Goal: Information Seeking & Learning: Compare options

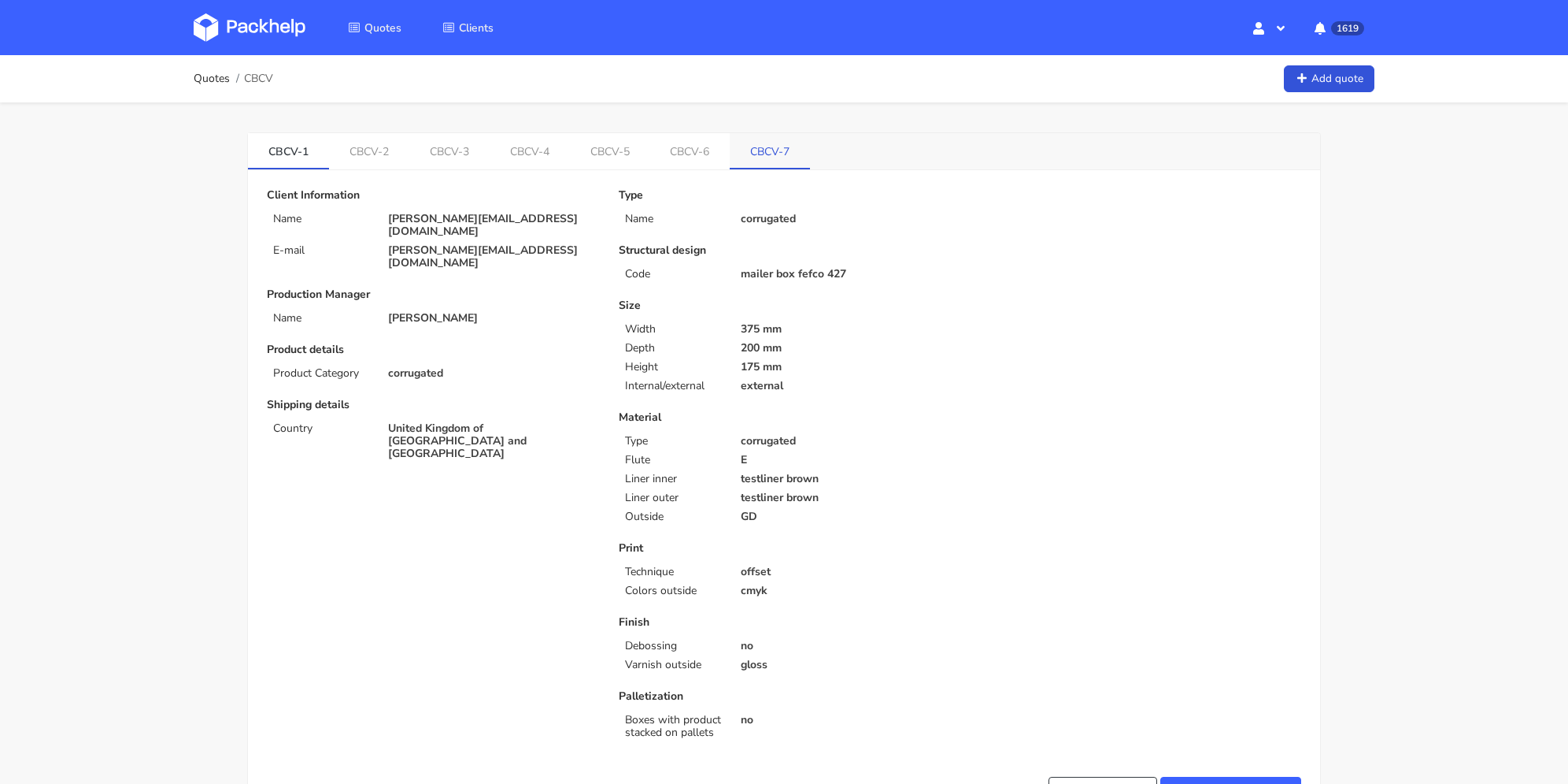
click at [792, 149] on link "CBCV-7" at bounding box center [769, 151] width 80 height 35
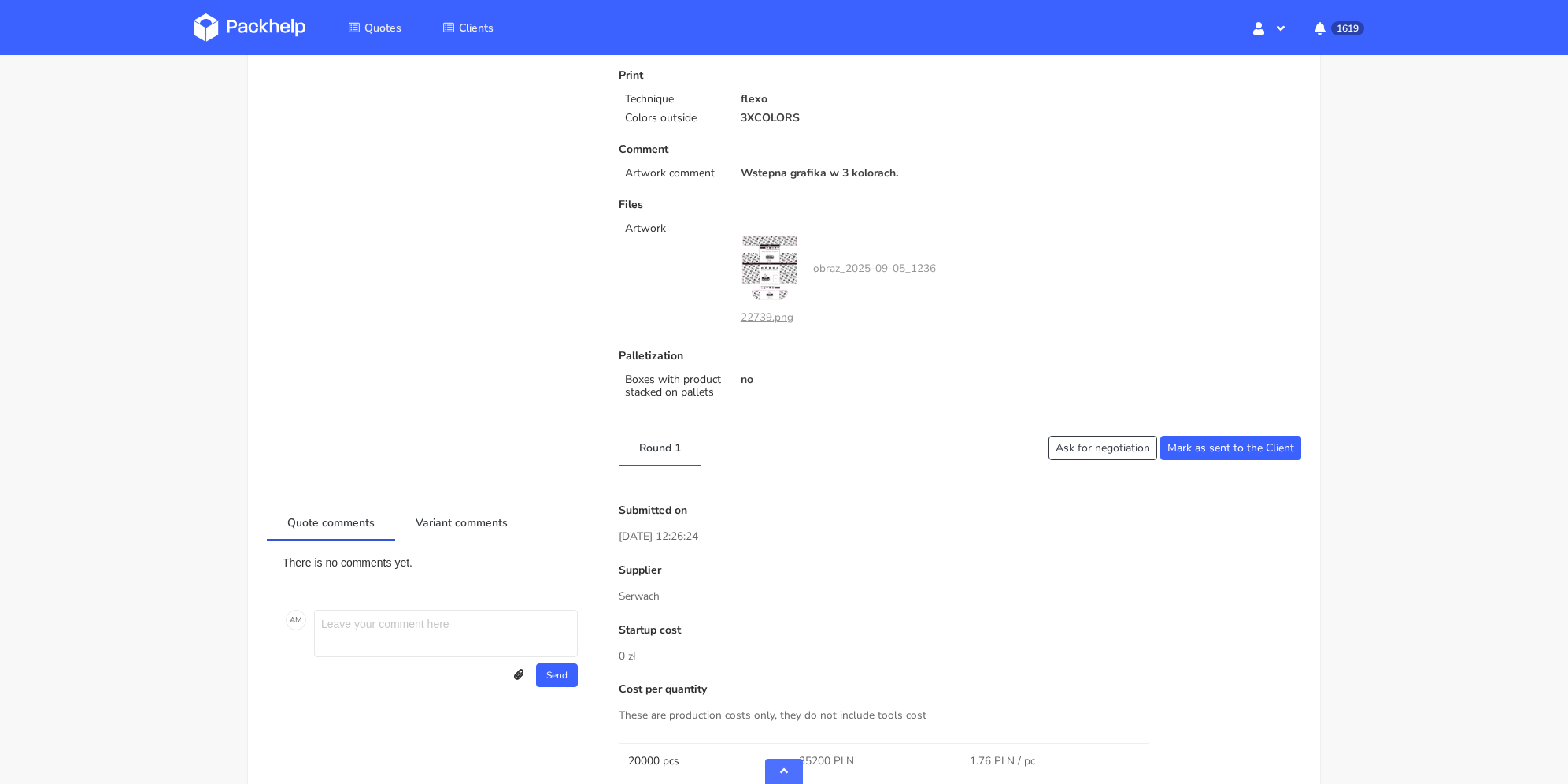
scroll to position [788, 0]
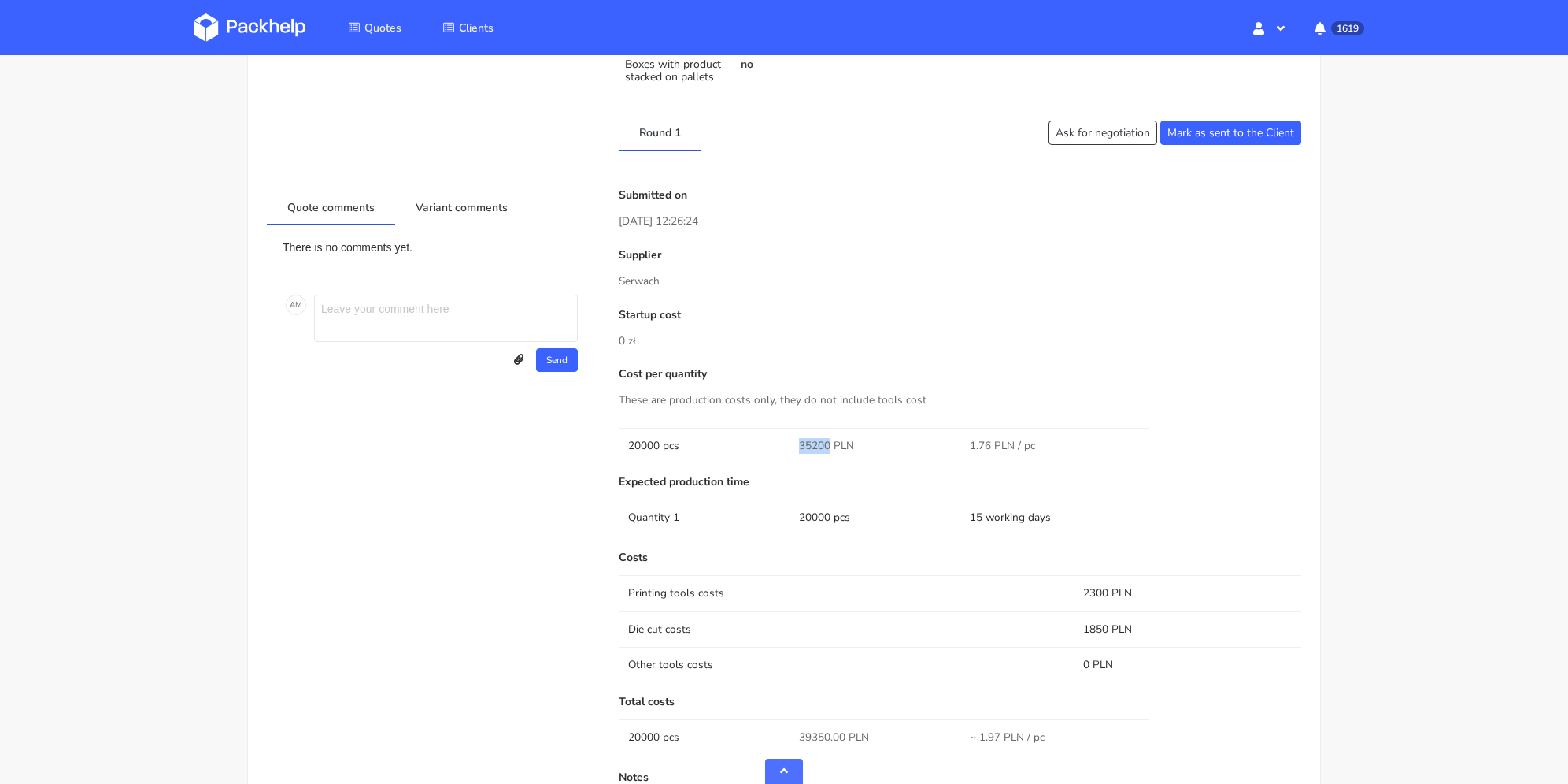
drag, startPoint x: 798, startPoint y: 437, endPoint x: 830, endPoint y: 443, distance: 32.6
click at [830, 443] on td "35200 PLN" at bounding box center [874, 445] width 171 height 36
copy span "35200"
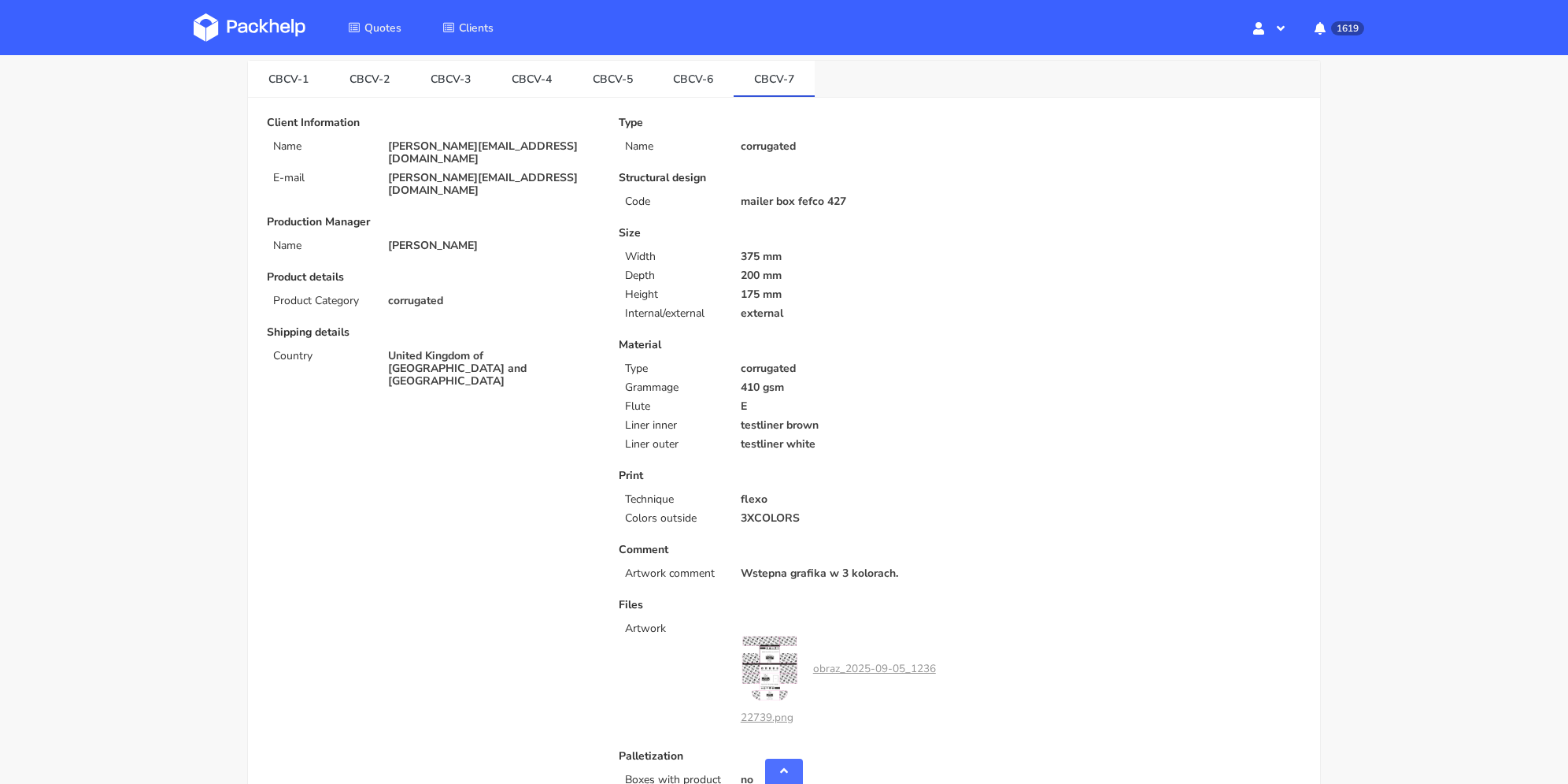
scroll to position [0, 0]
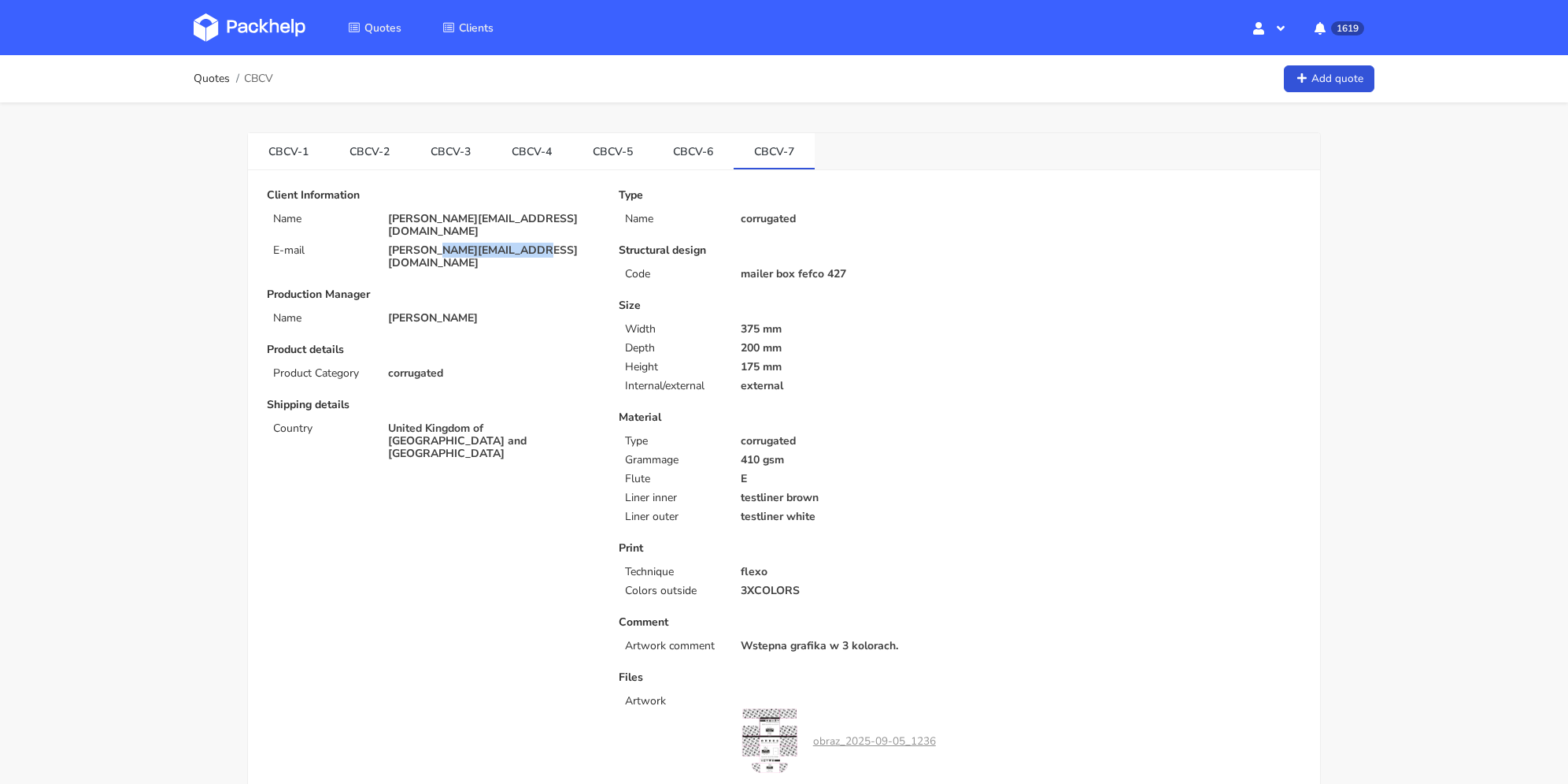
drag, startPoint x: 509, startPoint y: 234, endPoint x: 446, endPoint y: 234, distance: 63.0
click at [440, 244] on p "[PERSON_NAME][EMAIL_ADDRESS][DOMAIN_NAME]" at bounding box center [492, 256] width 209 height 25
copy p "[DOMAIN_NAME]"
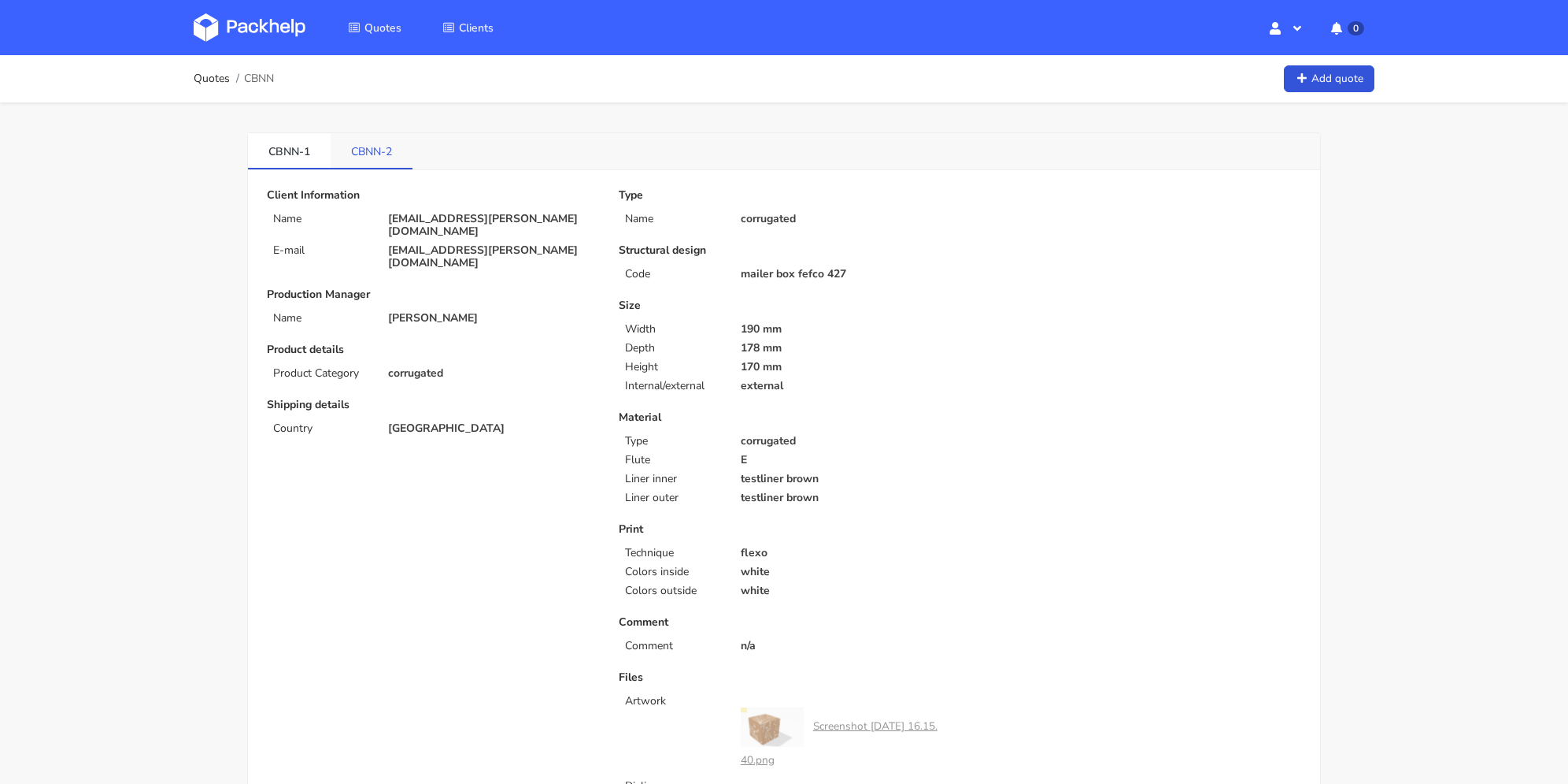
click at [395, 147] on link "CBNN-2" at bounding box center [371, 151] width 82 height 35
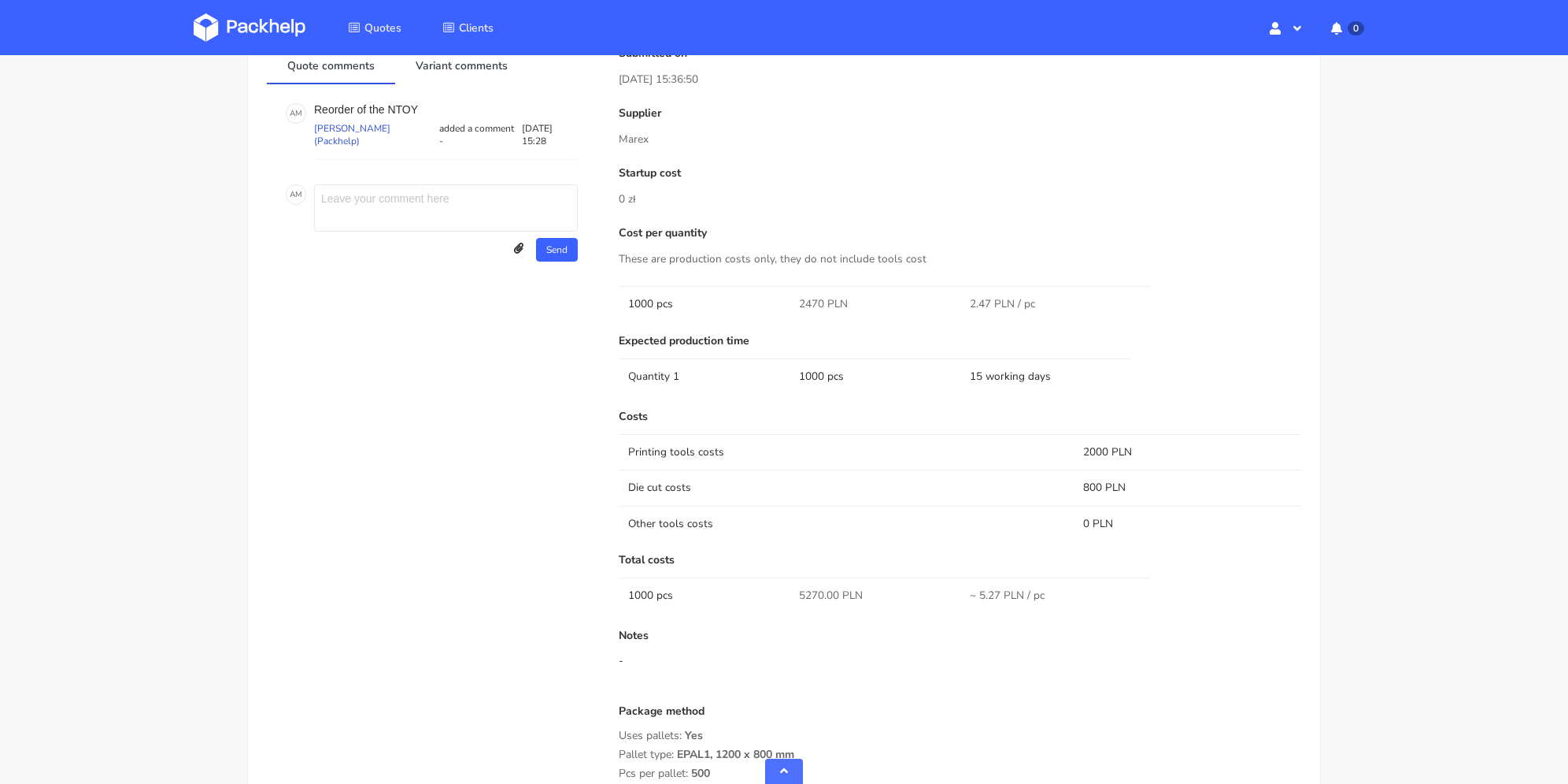
scroll to position [1024, 0]
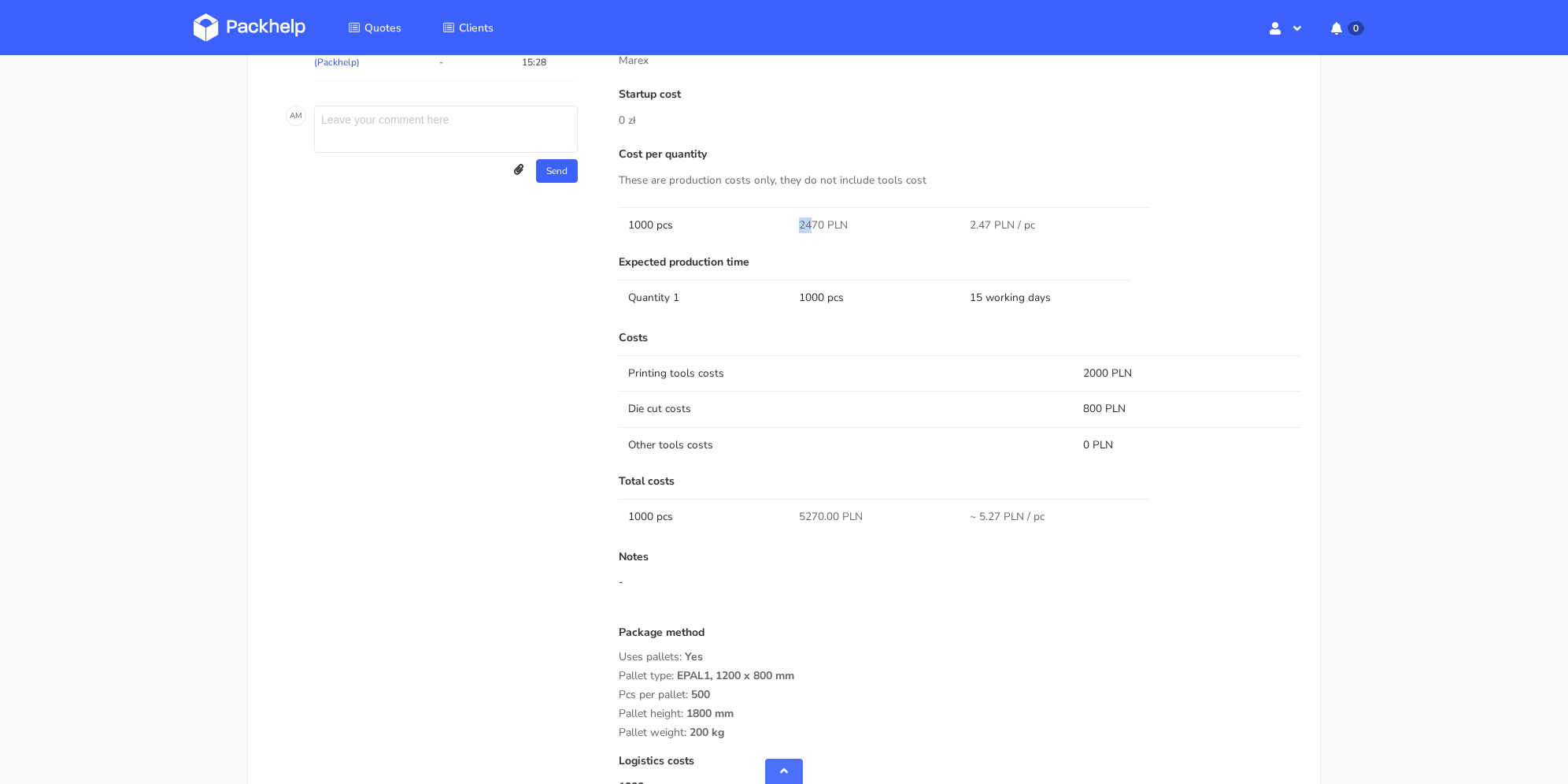
drag, startPoint x: 800, startPoint y: 223, endPoint x: 811, endPoint y: 223, distance: 11.0
click at [811, 223] on span "2470 PLN" at bounding box center [823, 226] width 48 height 15
click at [805, 229] on span "2470 PLN" at bounding box center [823, 226] width 48 height 15
drag, startPoint x: 827, startPoint y: 222, endPoint x: 796, endPoint y: 219, distance: 31.1
click at [796, 218] on td "2470 PLN" at bounding box center [874, 225] width 171 height 36
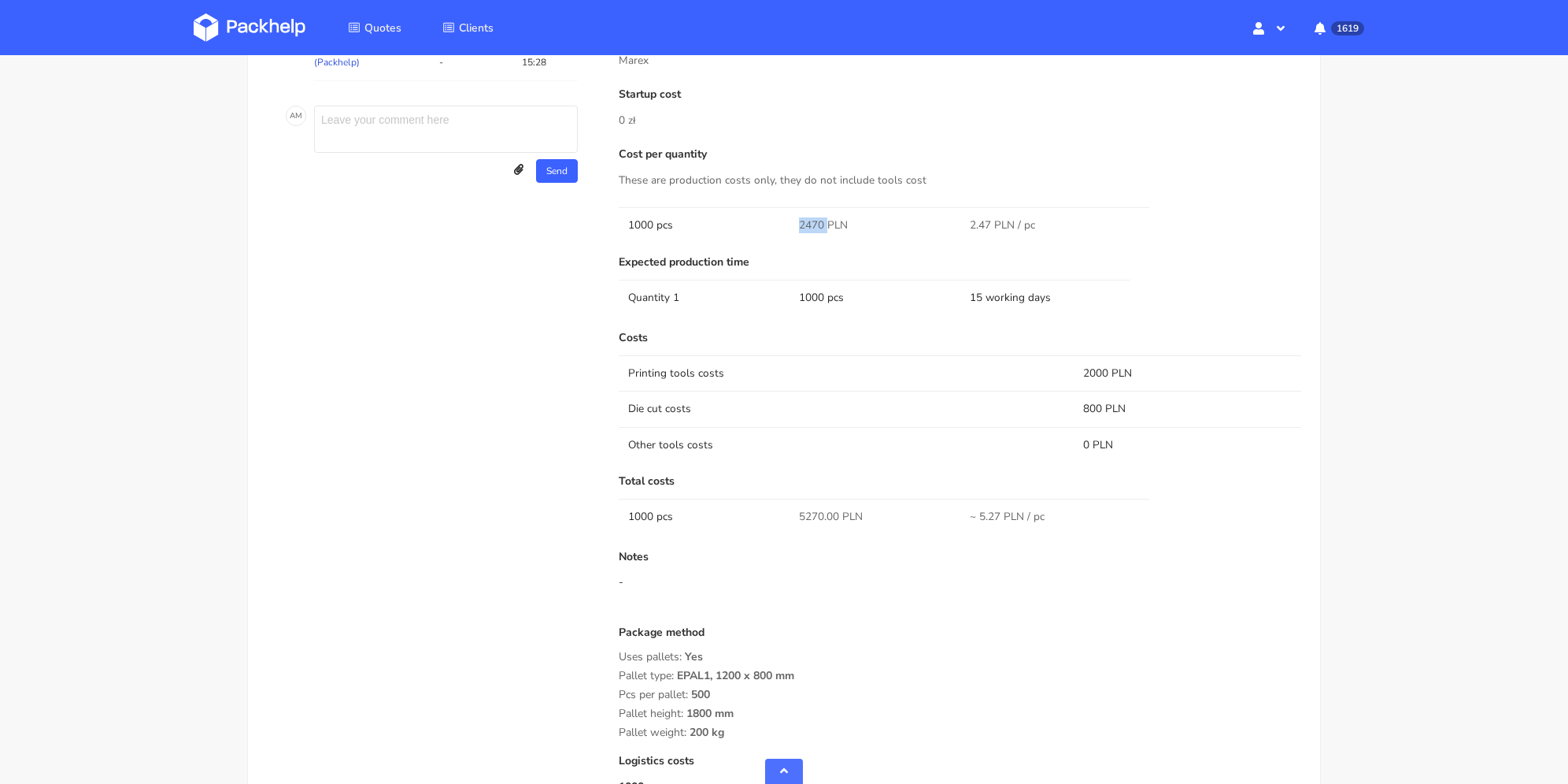
copy span "2470"
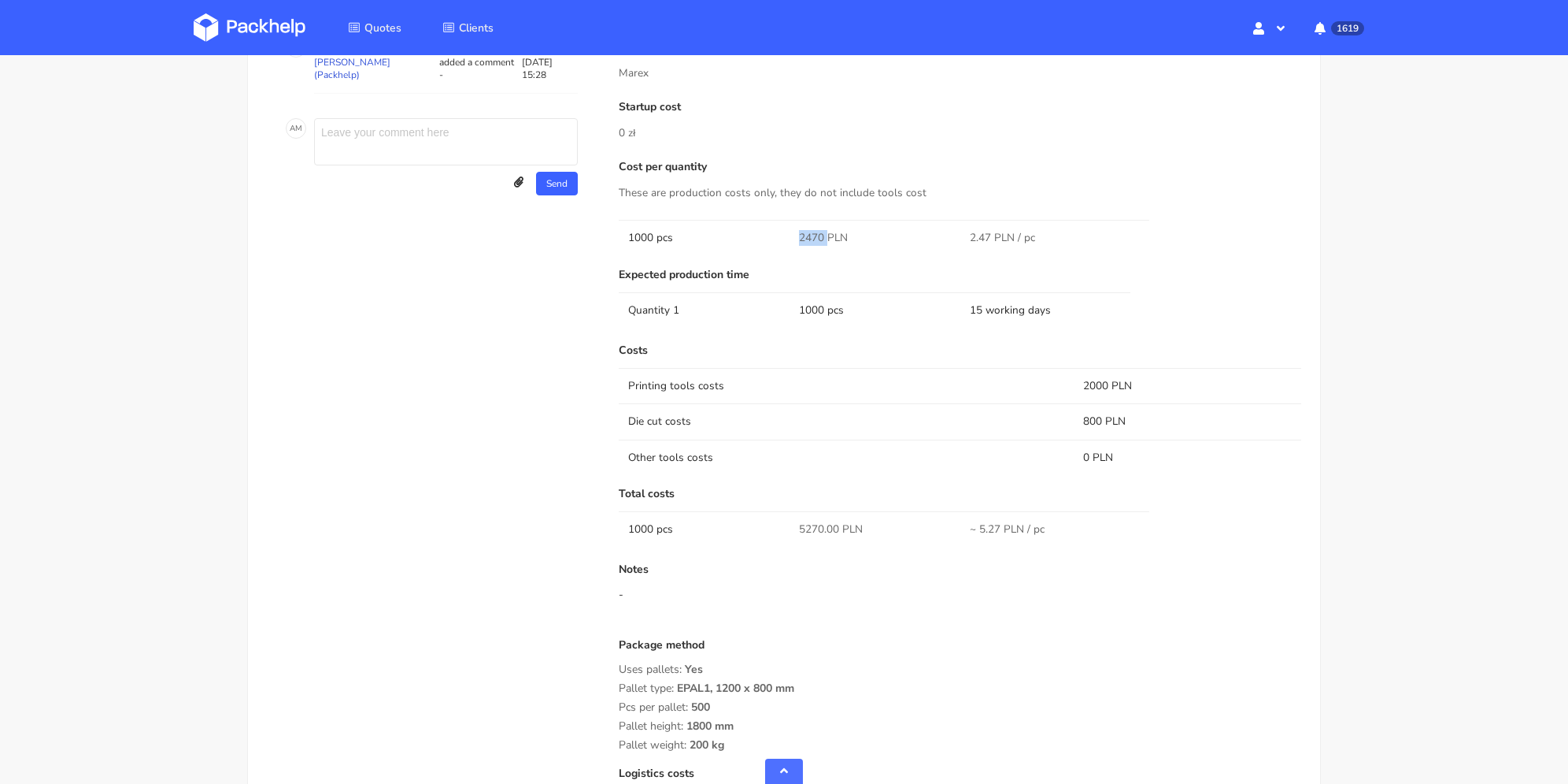
scroll to position [932, 0]
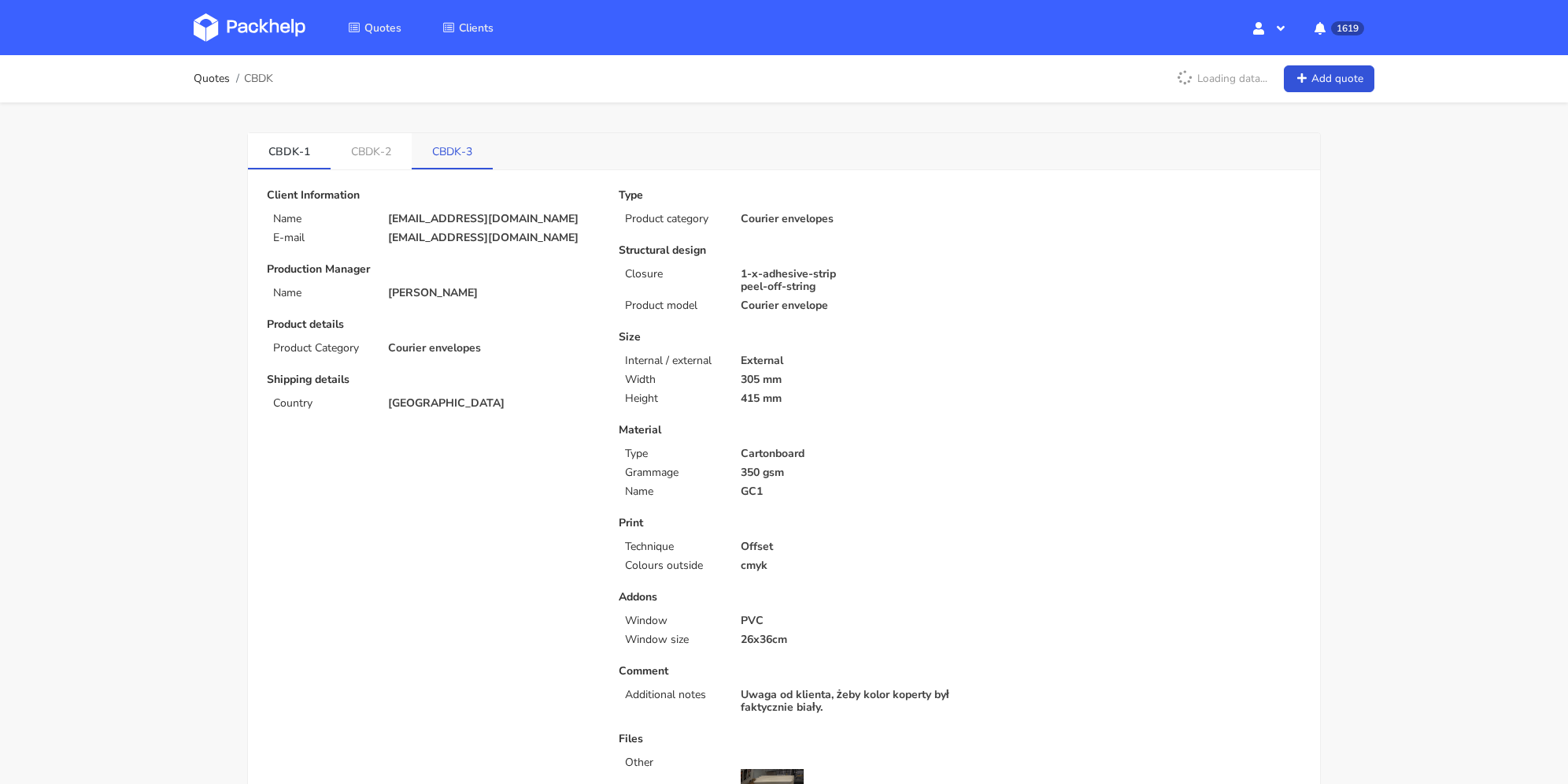
click at [462, 141] on link "CBDK-3" at bounding box center [453, 151] width 81 height 35
drag, startPoint x: 480, startPoint y: 230, endPoint x: 382, endPoint y: 234, distance: 98.1
click at [382, 234] on div "info@la-jonx.ch" at bounding box center [492, 237] width 230 height 13
copy p "info@la-jonx.ch"
click at [368, 156] on link "CBDK-2" at bounding box center [371, 151] width 82 height 35
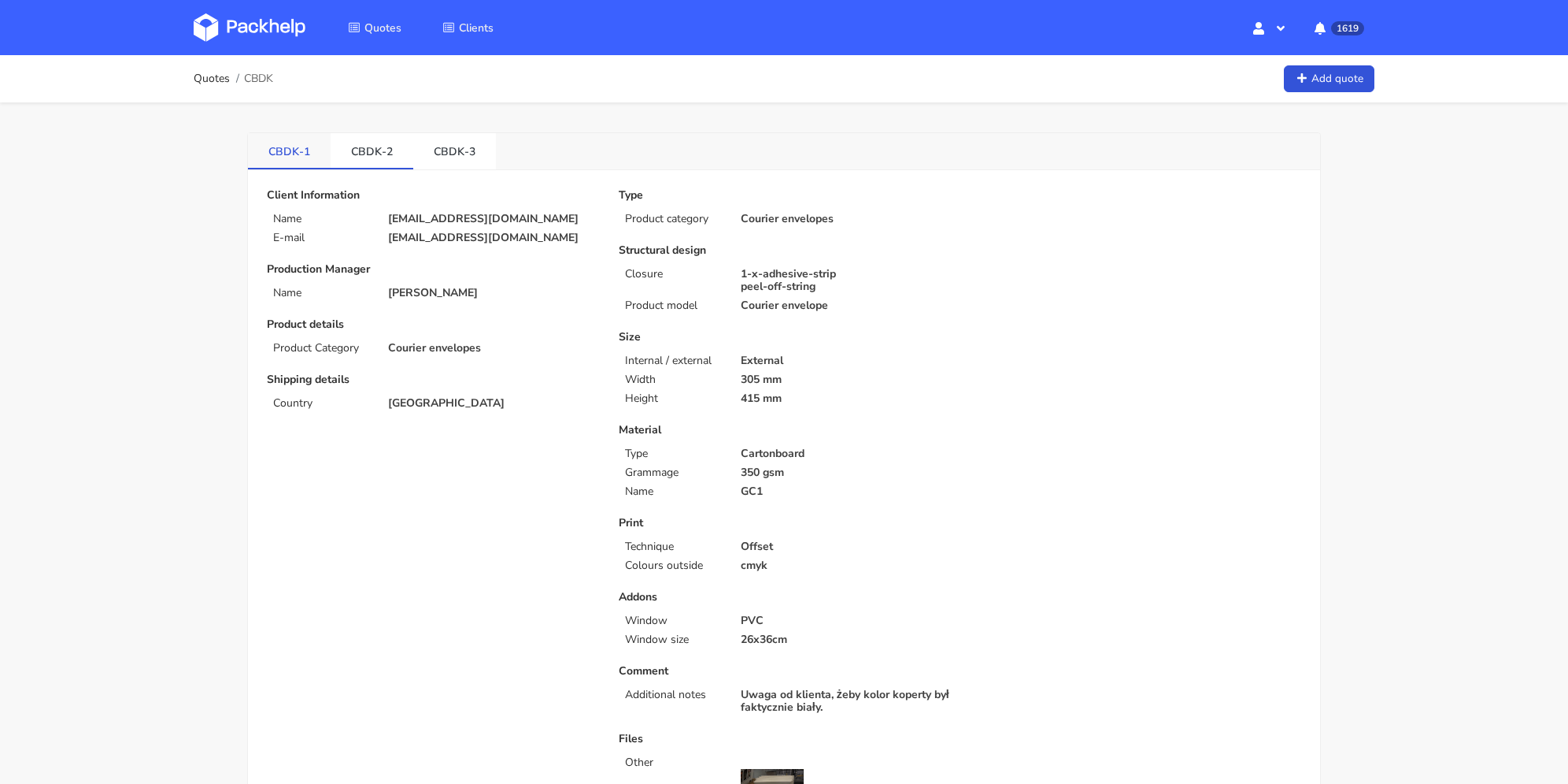
click at [275, 149] on link "CBDK-1" at bounding box center [288, 151] width 82 height 35
click at [446, 155] on link "CBDK-3" at bounding box center [454, 151] width 82 height 35
click at [311, 155] on link "CBDK-1" at bounding box center [288, 151] width 82 height 35
click at [446, 146] on link "CBDK-3" at bounding box center [454, 151] width 82 height 35
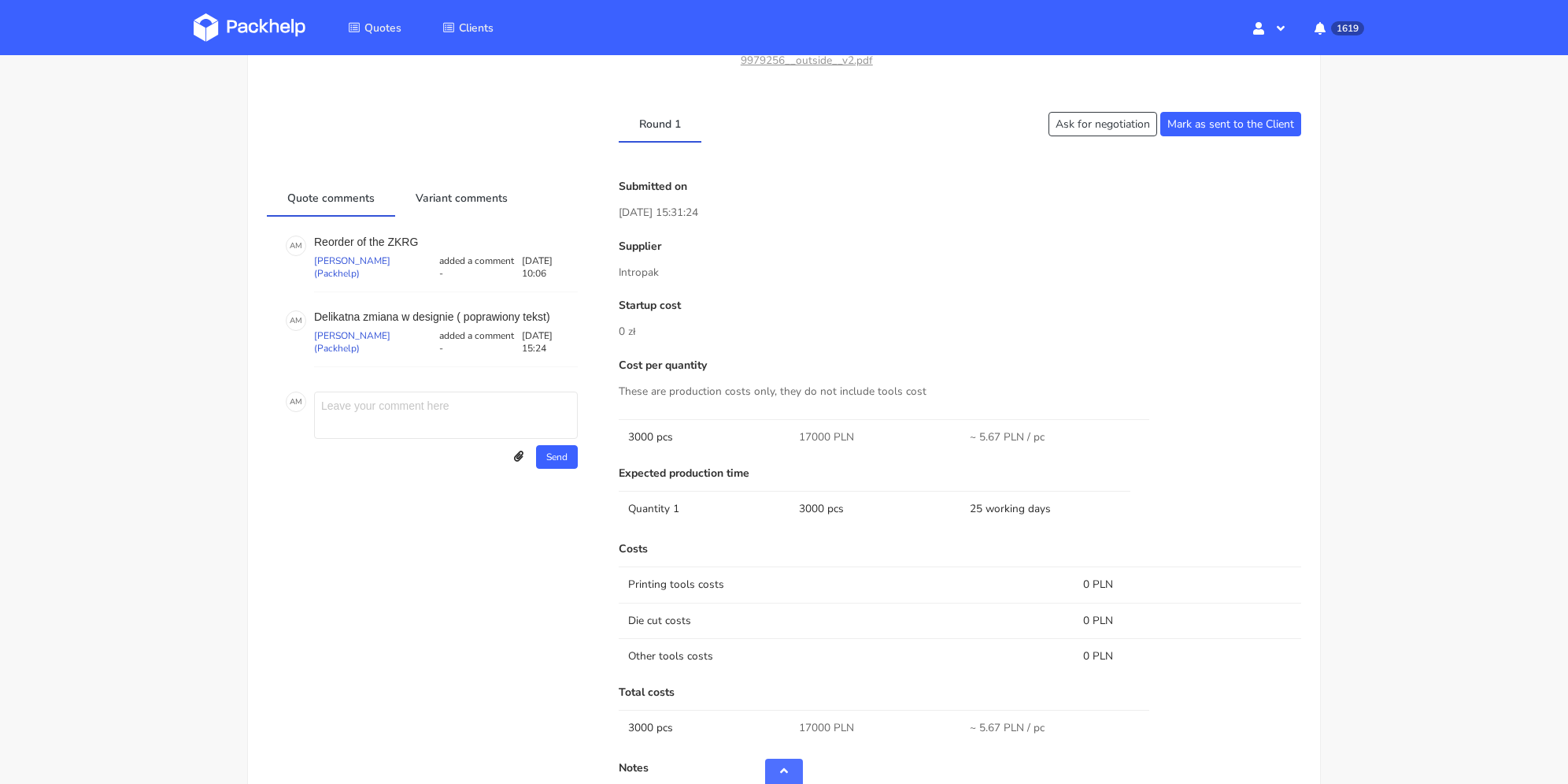
scroll to position [788, 0]
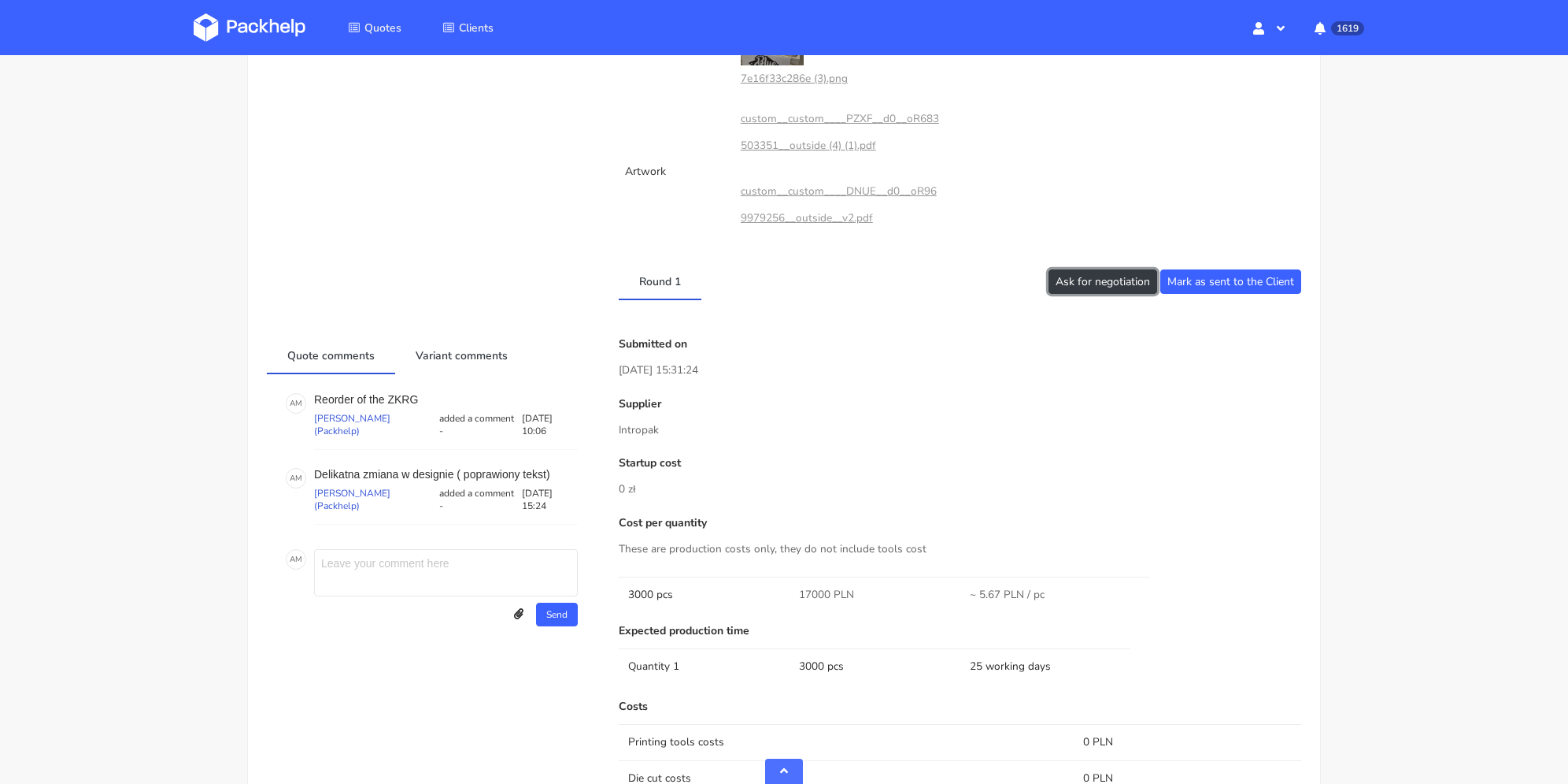
click at [1067, 286] on button "Ask for negotiation" at bounding box center [1103, 281] width 108 height 24
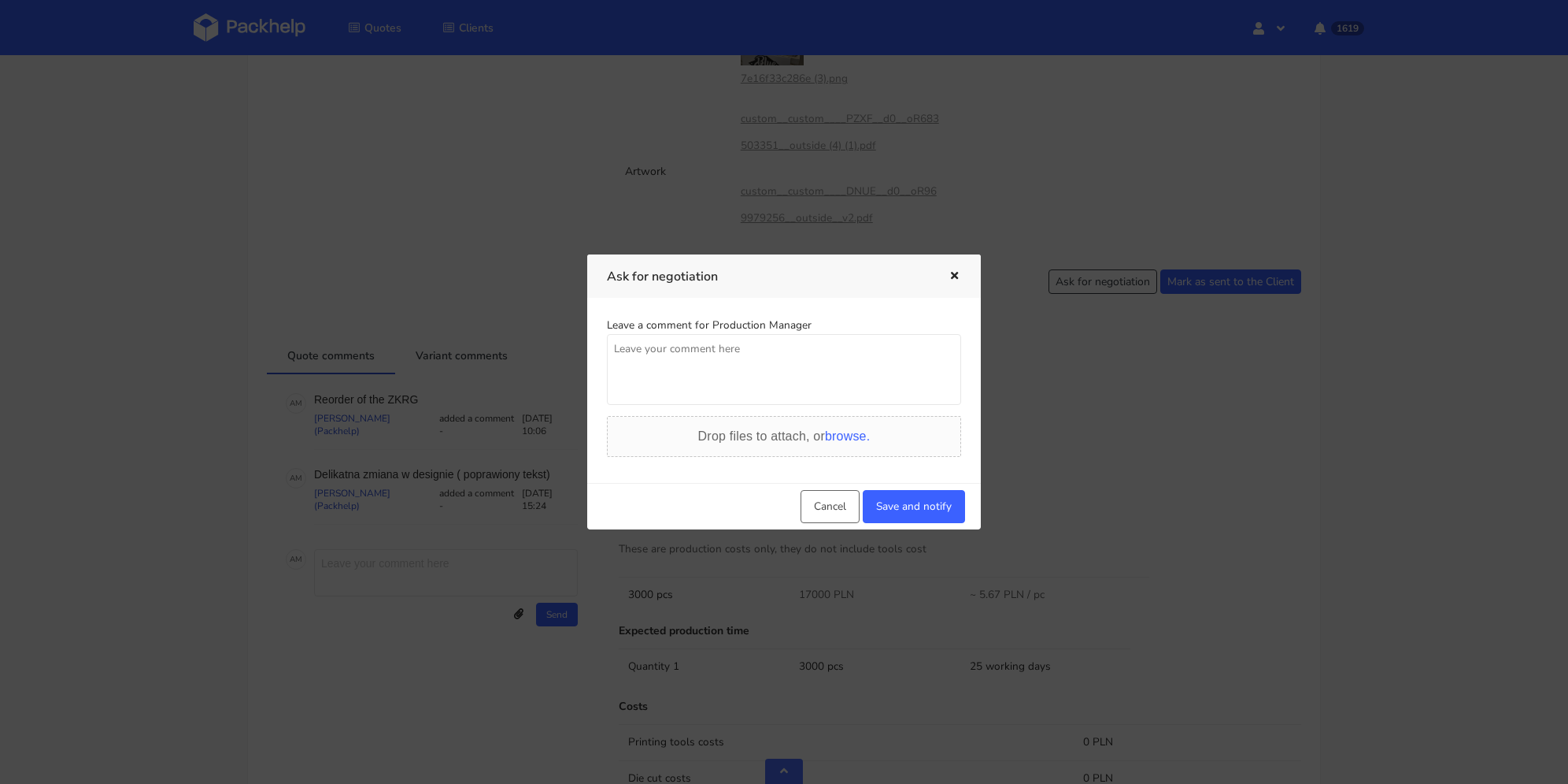
click at [726, 371] on textarea at bounding box center [784, 369] width 354 height 71
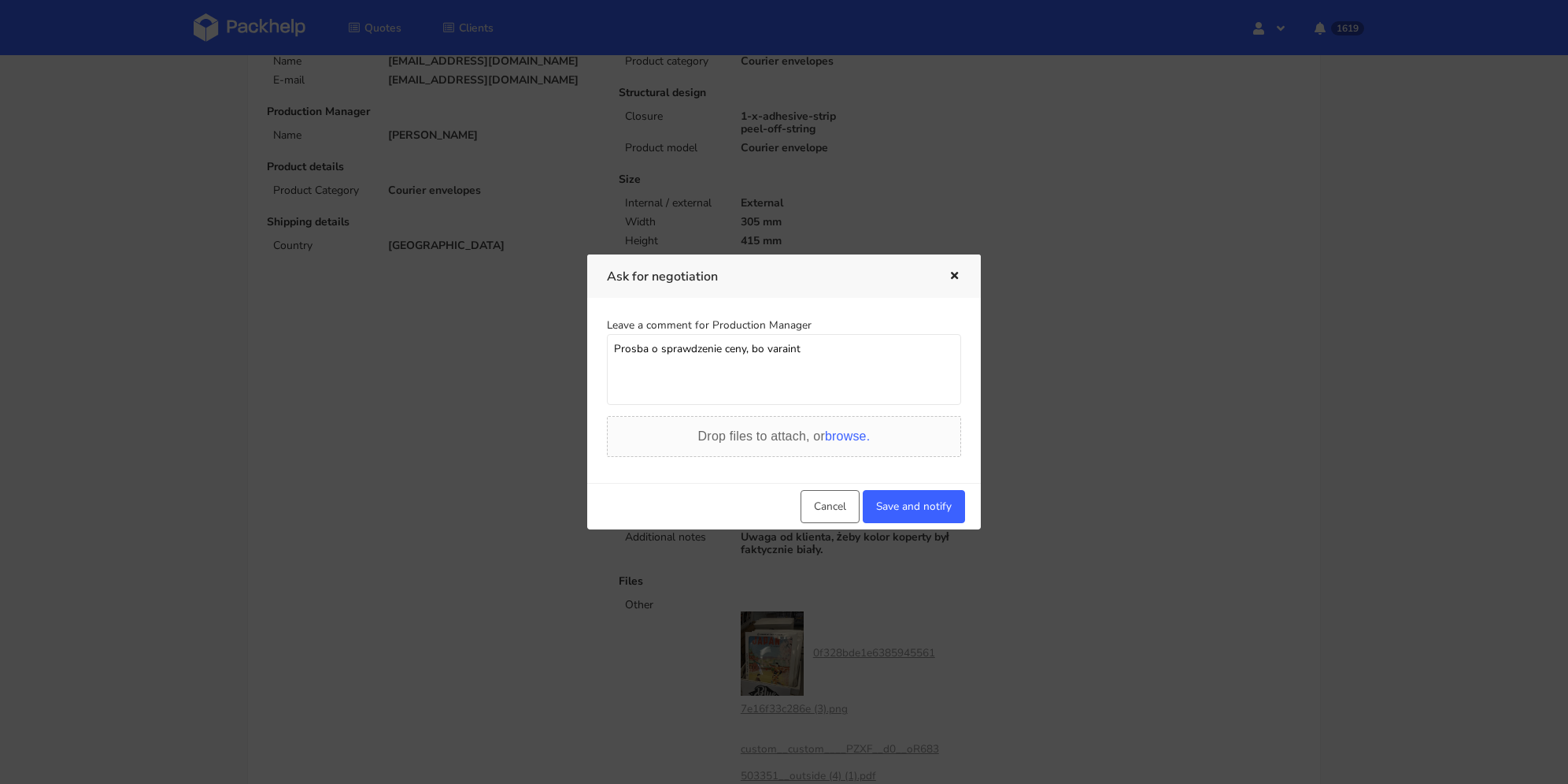
scroll to position [0, 0]
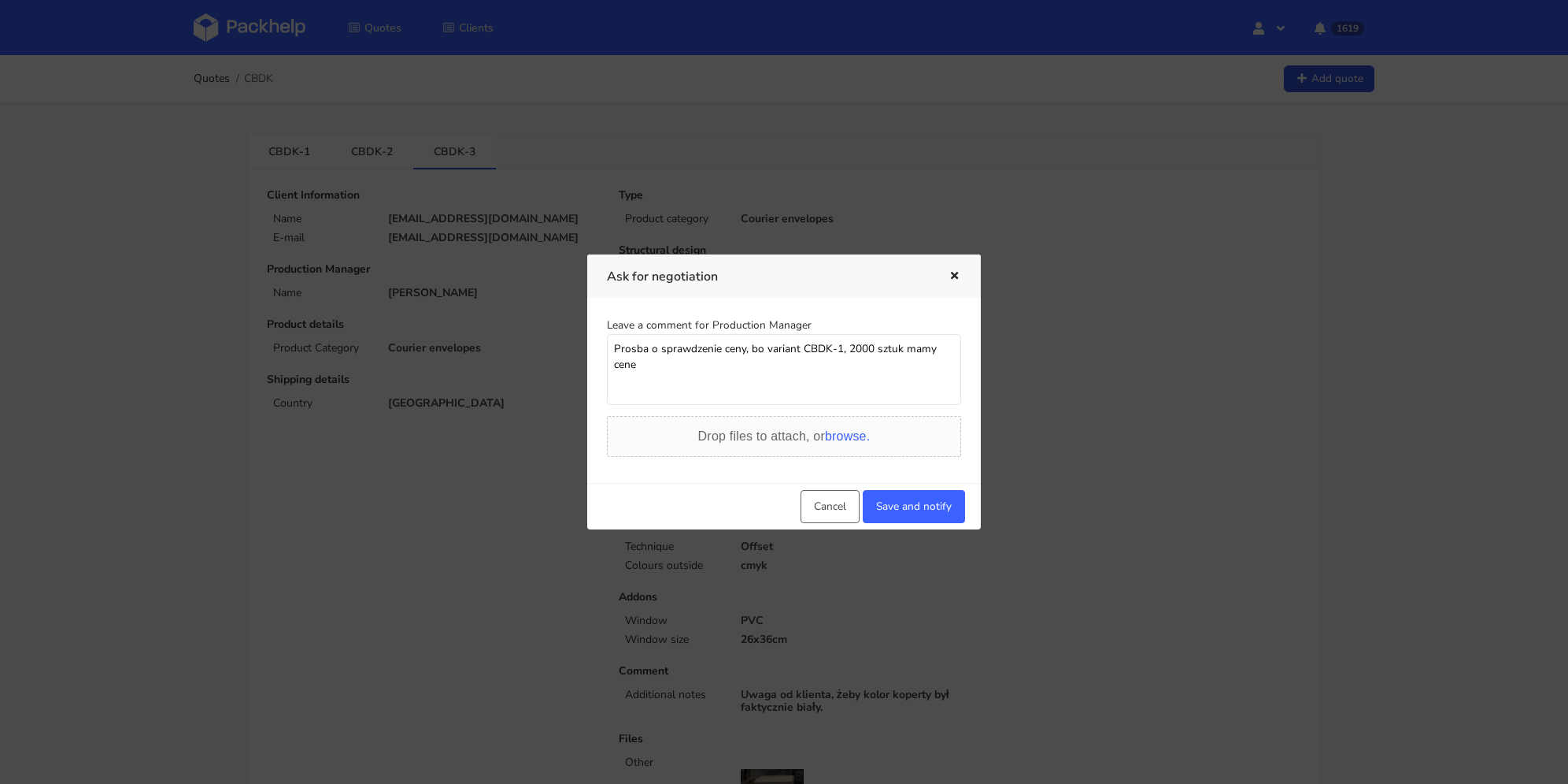
click at [720, 374] on textarea "Prosba o sprawdzenie ceny, bo variant CBDK-1, 2000 sztuk mamy cene" at bounding box center [784, 369] width 354 height 71
paste textarea "9360"
type textarea "Prosba o sprawdzenie ceny, bo variant CBDK-1, 2000 sztuk mamy cene 9360 a tu ma…"
click at [895, 506] on button "Save and notify" at bounding box center [914, 506] width 103 height 33
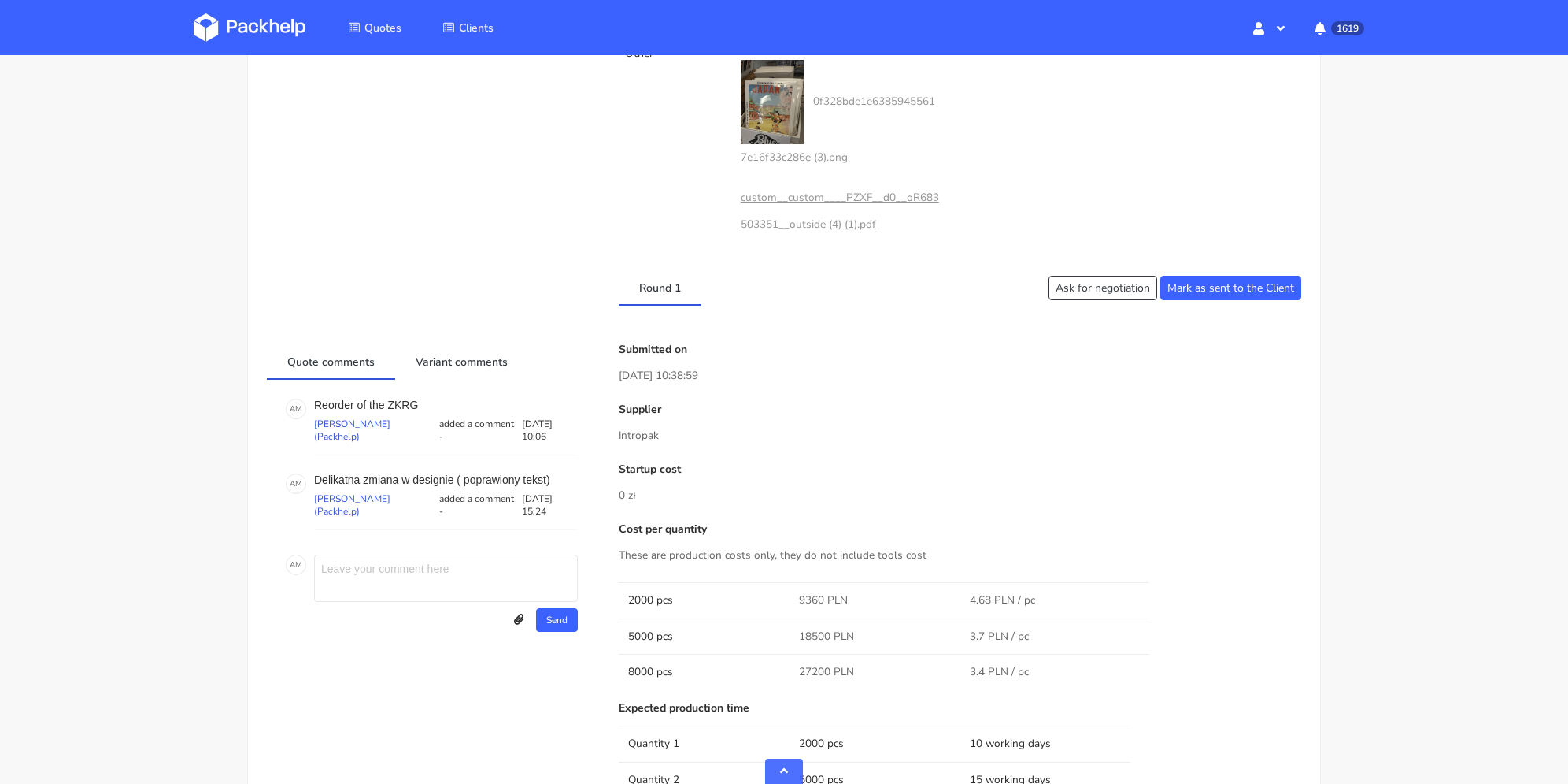
scroll to position [788, 0]
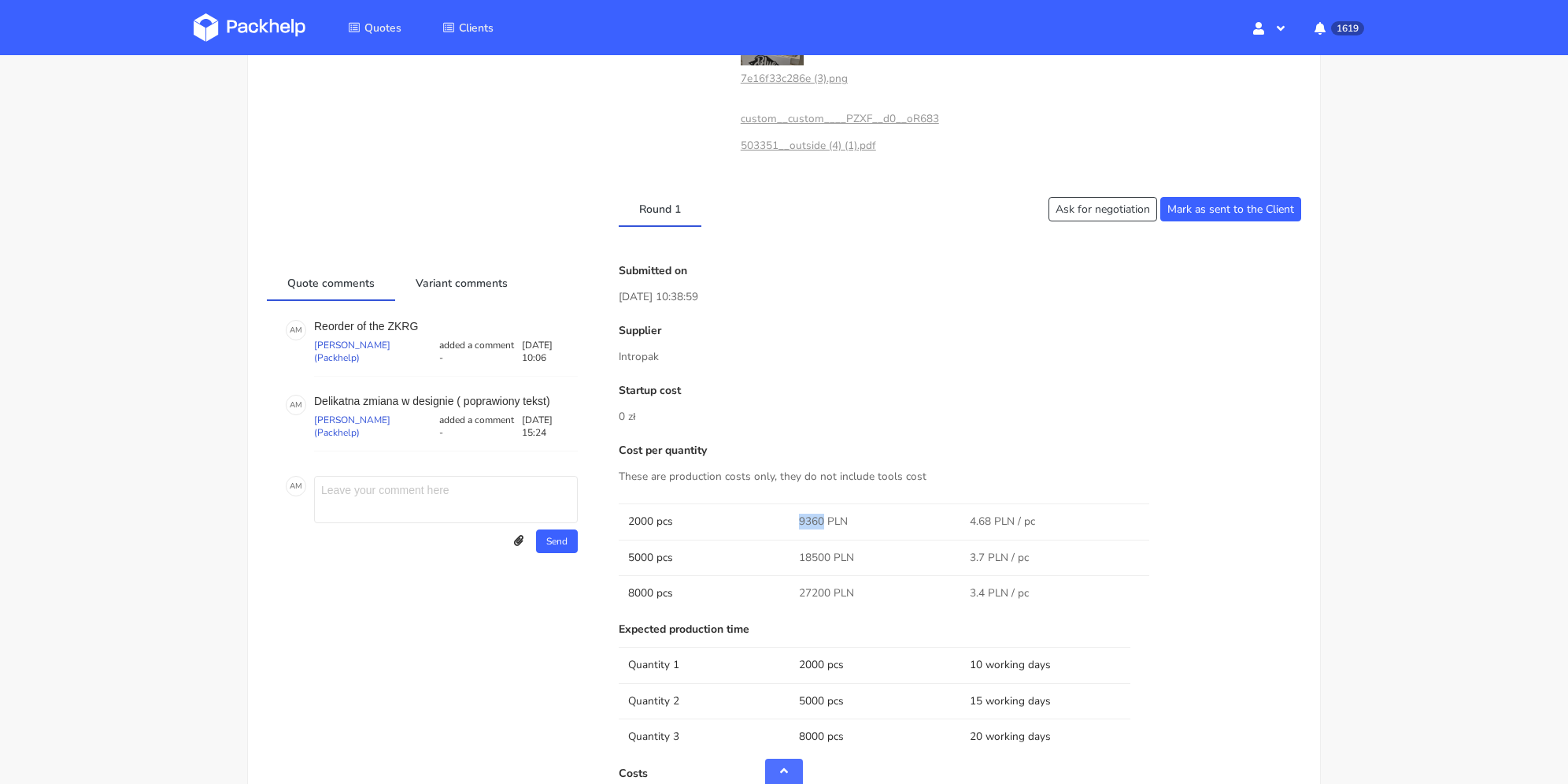
drag, startPoint x: 800, startPoint y: 518, endPoint x: 823, endPoint y: 518, distance: 23.0
click at [823, 518] on span "9360 PLN" at bounding box center [823, 522] width 48 height 15
copy span "9360"
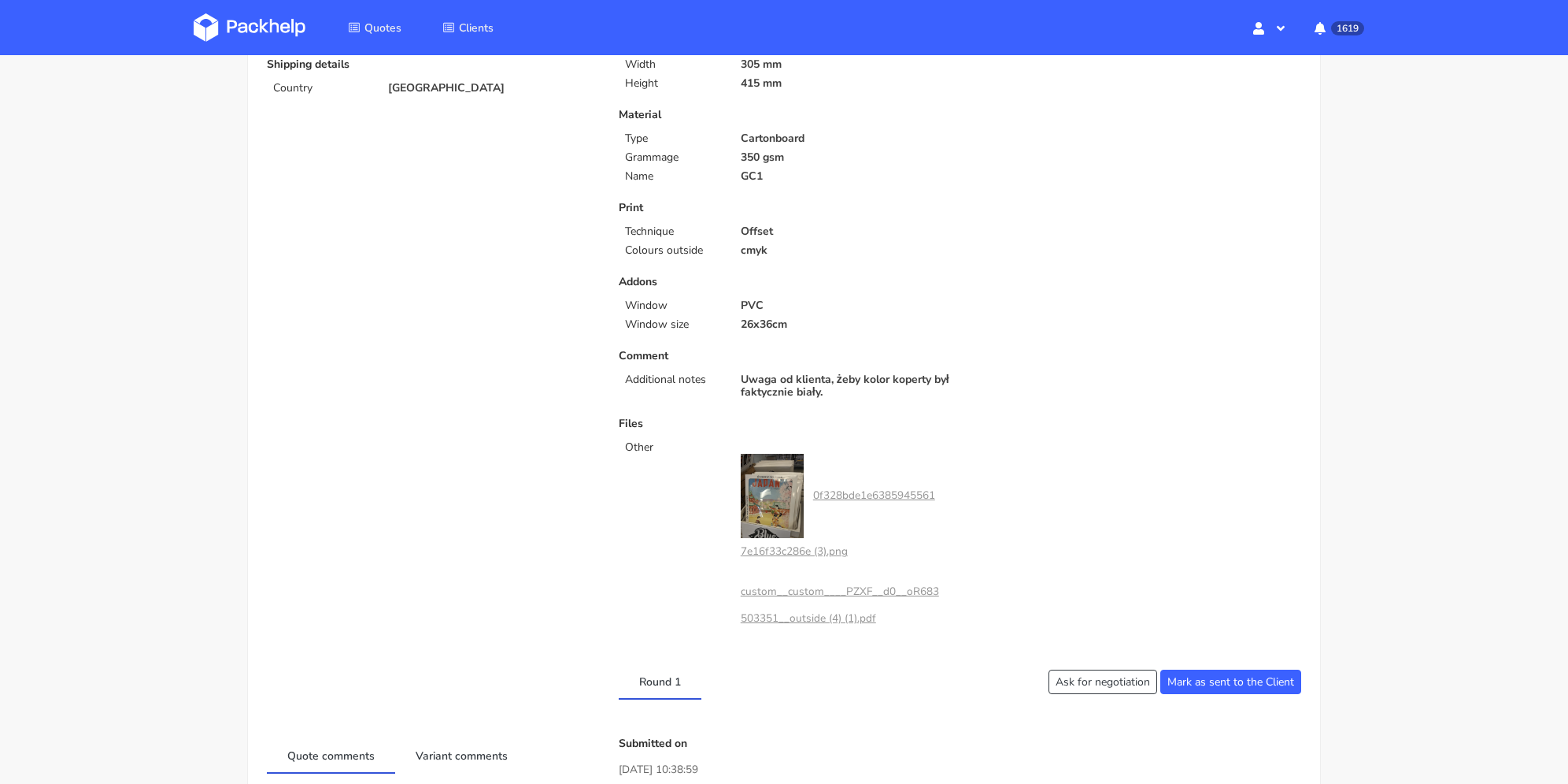
scroll to position [0, 0]
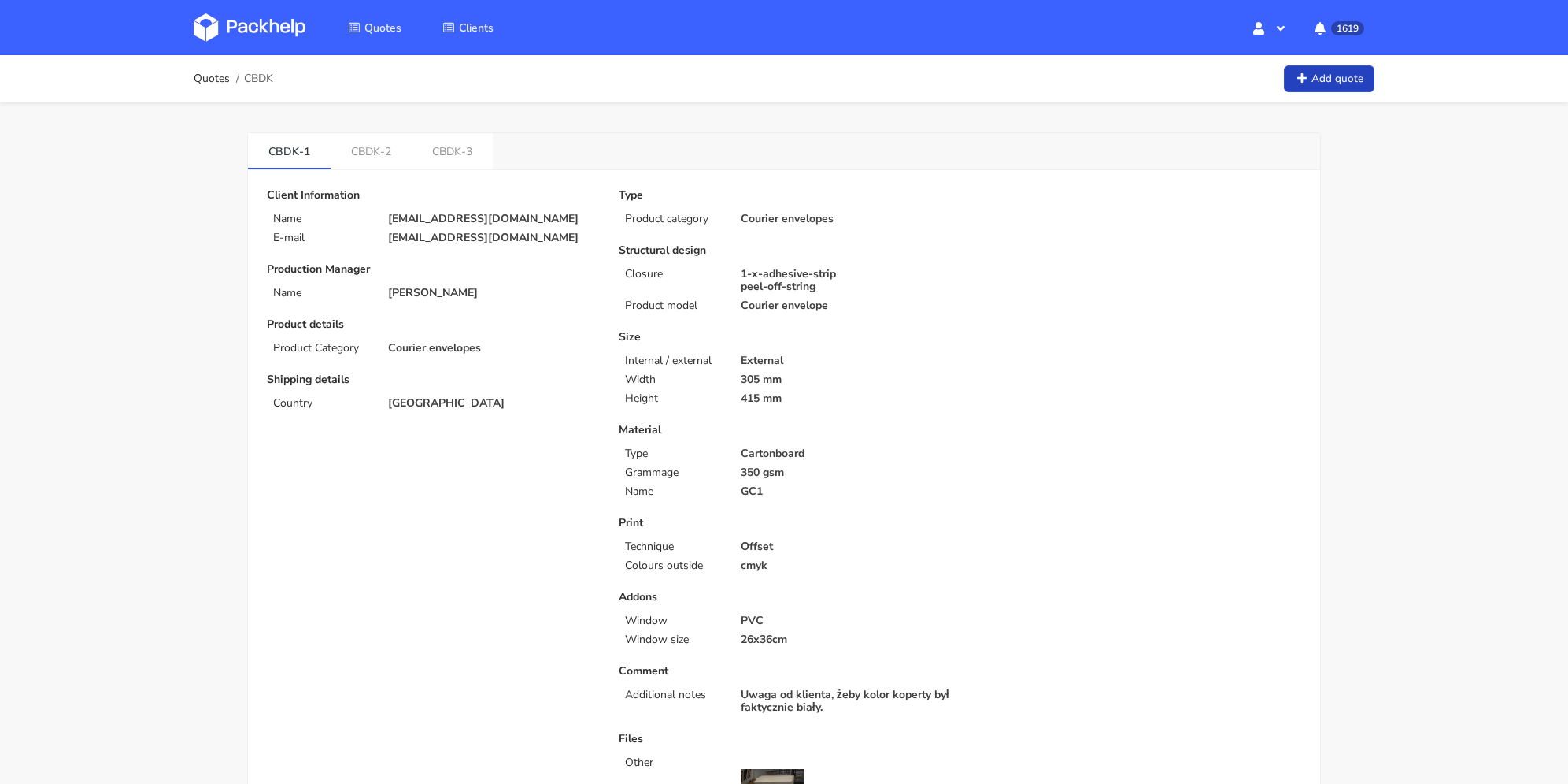
click at [1332, 81] on link "Add quote" at bounding box center [1329, 79] width 91 height 27
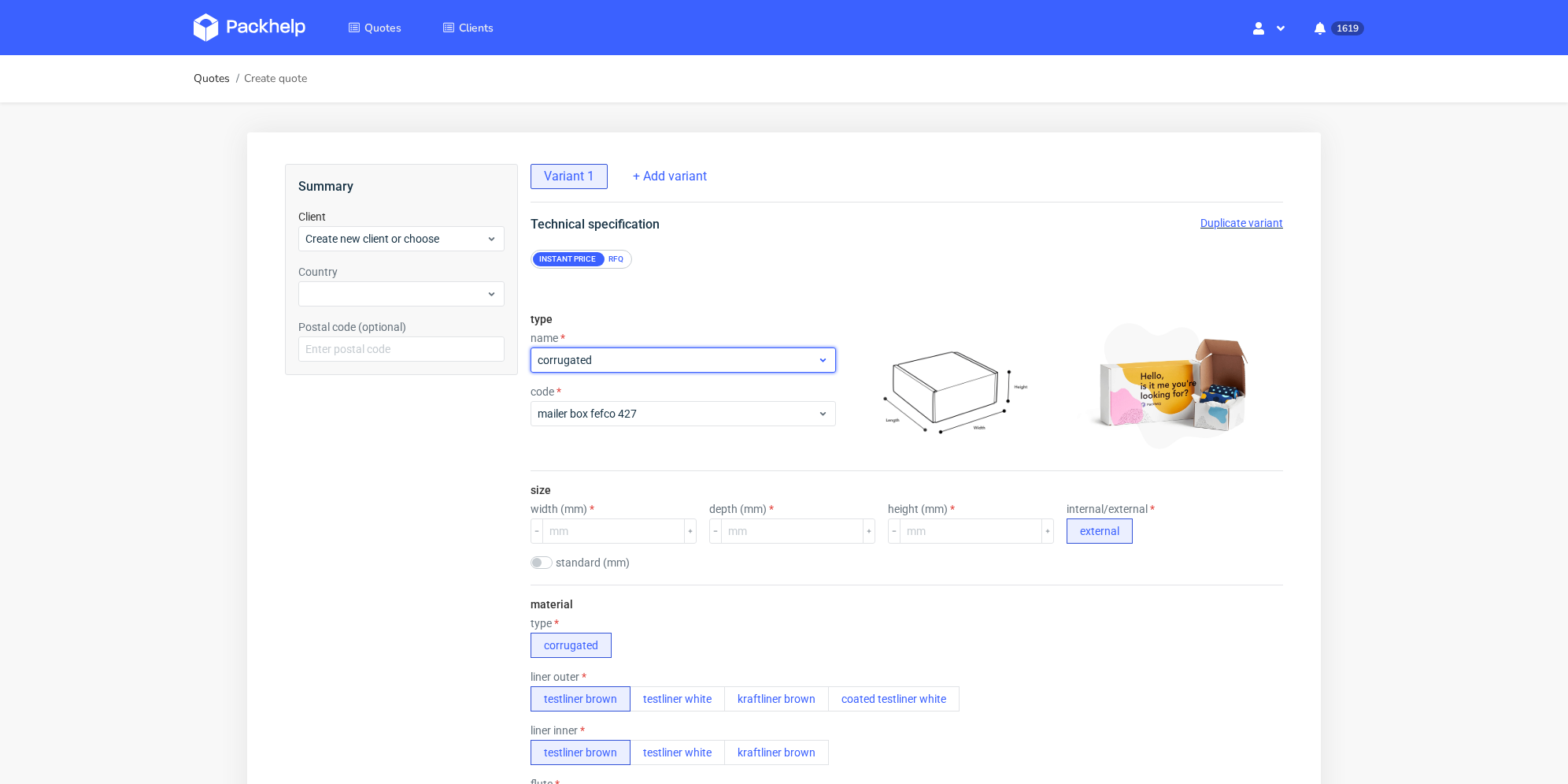
click at [625, 357] on span "corrugated" at bounding box center [677, 360] width 280 height 15
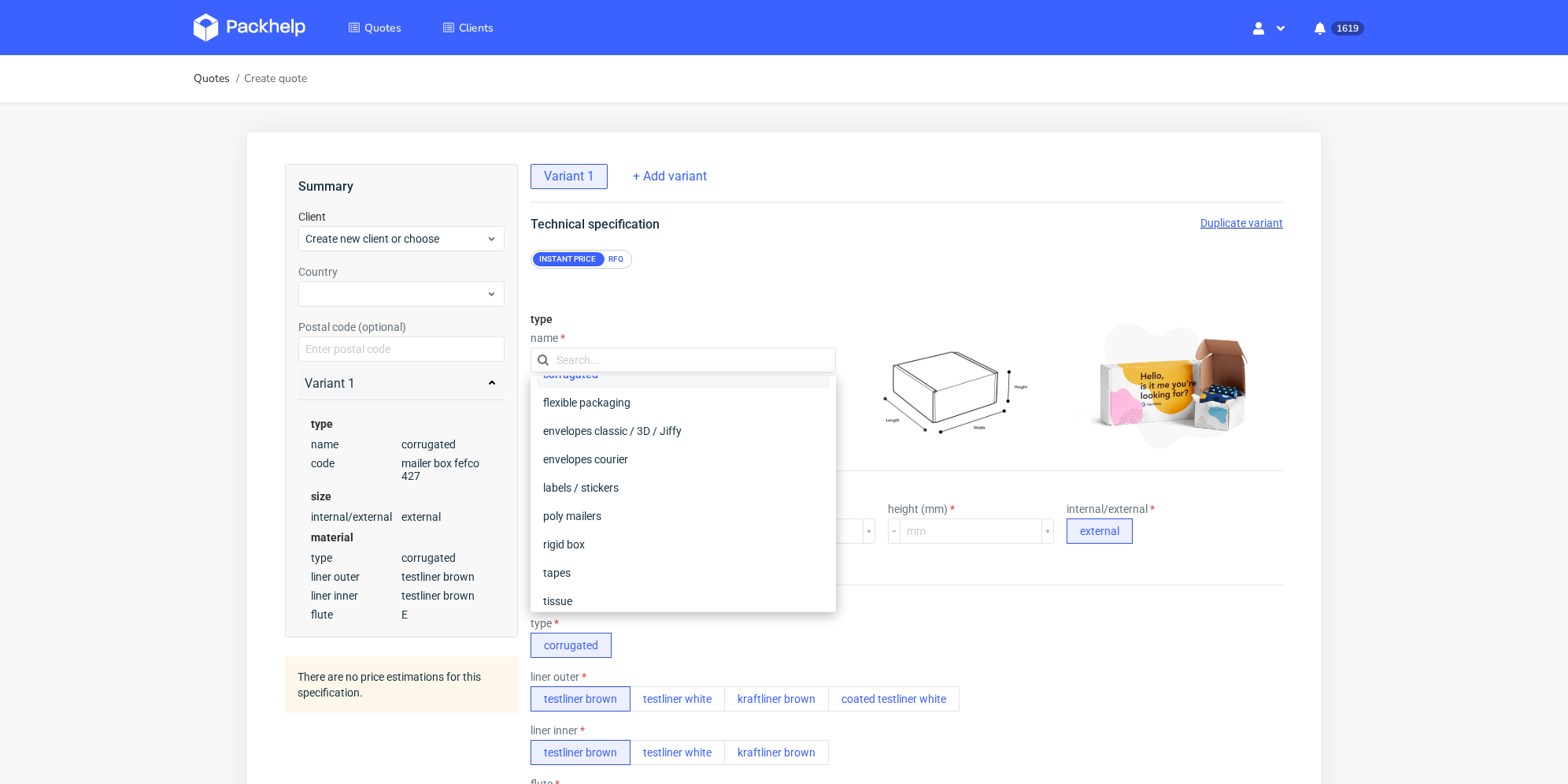
scroll to position [116, 0]
click at [614, 259] on div "RFQ" at bounding box center [615, 258] width 27 height 15
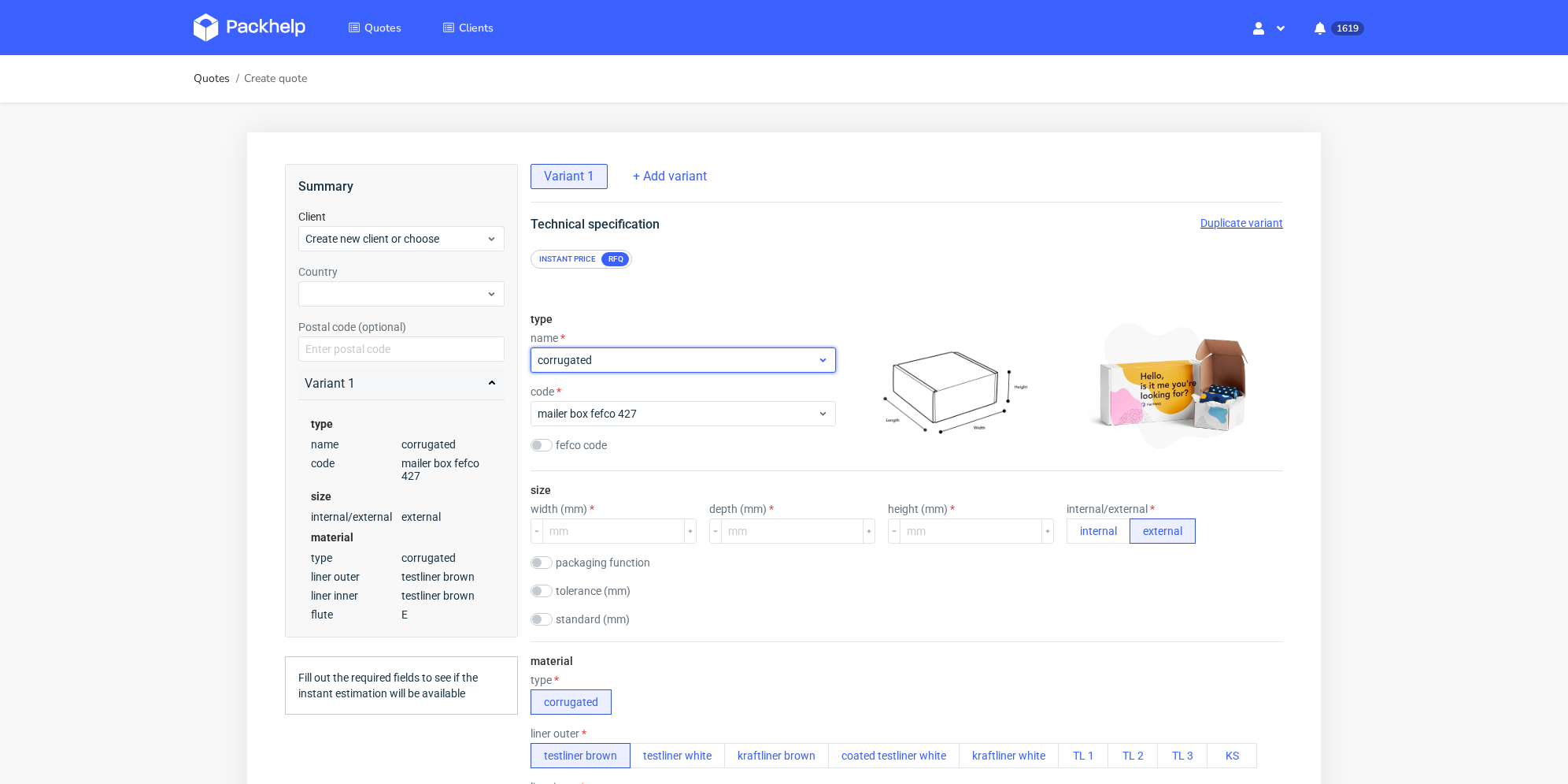
click at [610, 361] on span "corrugated" at bounding box center [677, 360] width 280 height 15
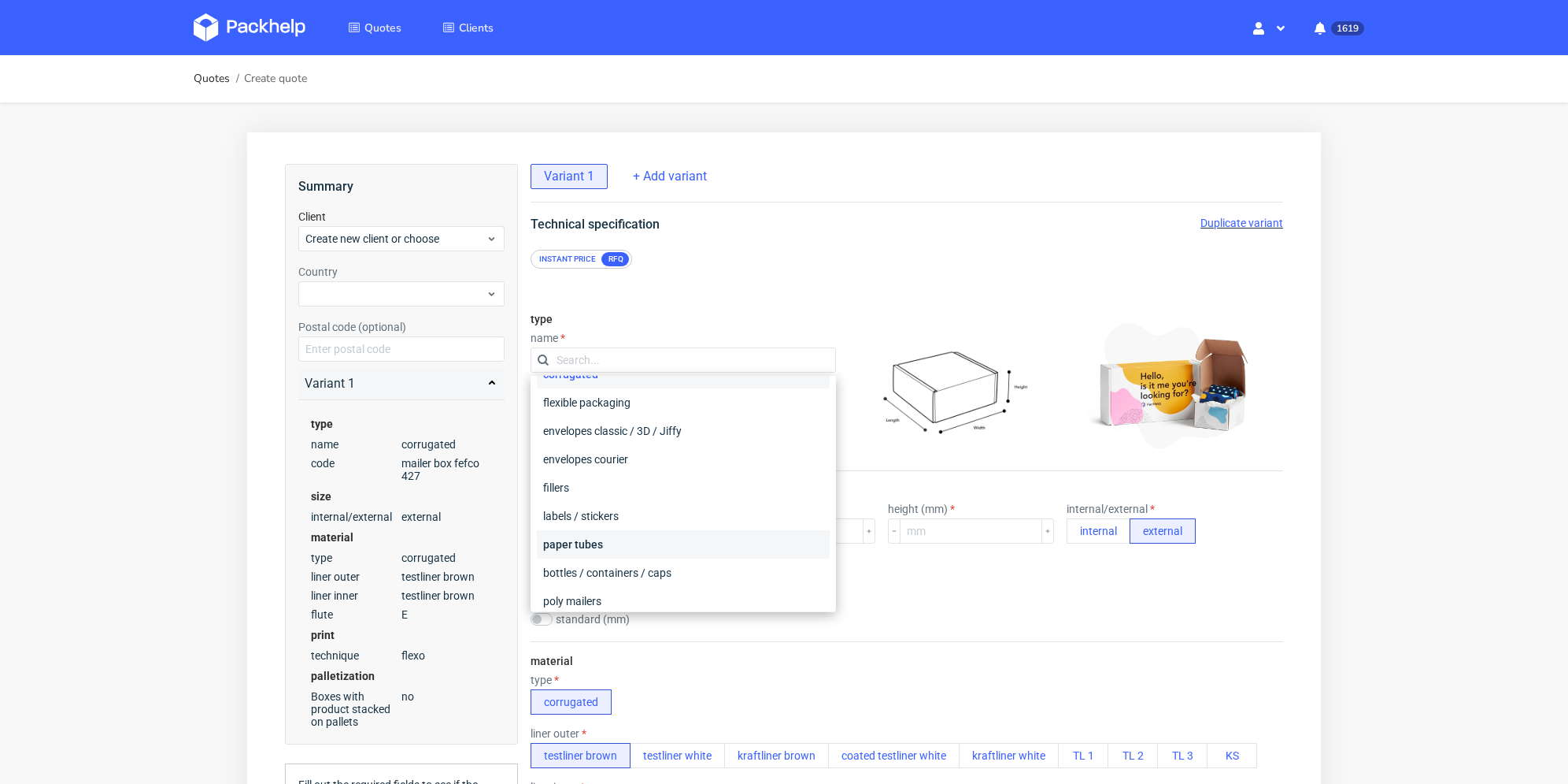
scroll to position [158, 0]
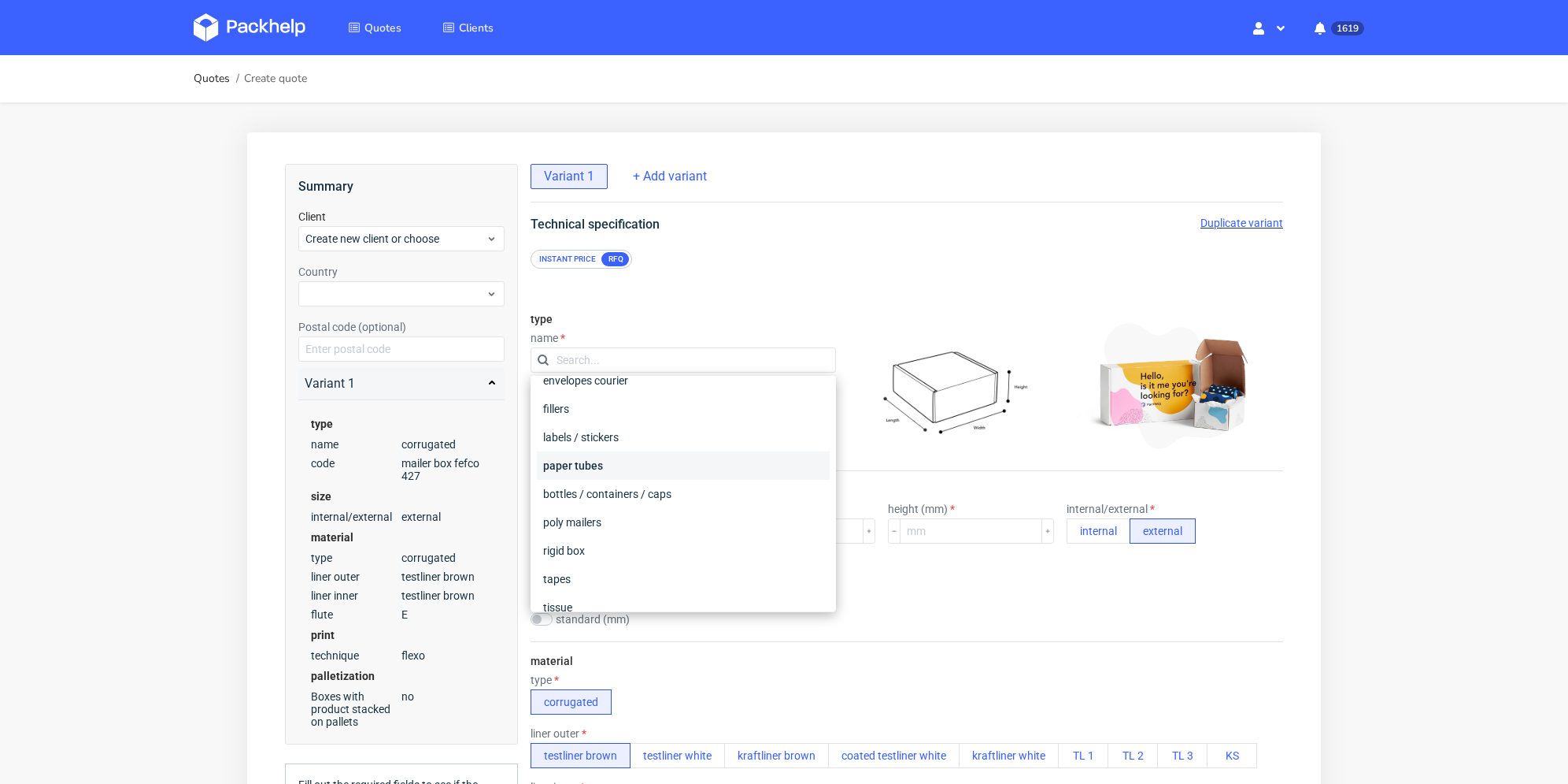
click at [657, 472] on div "paper tubes" at bounding box center [683, 465] width 293 height 28
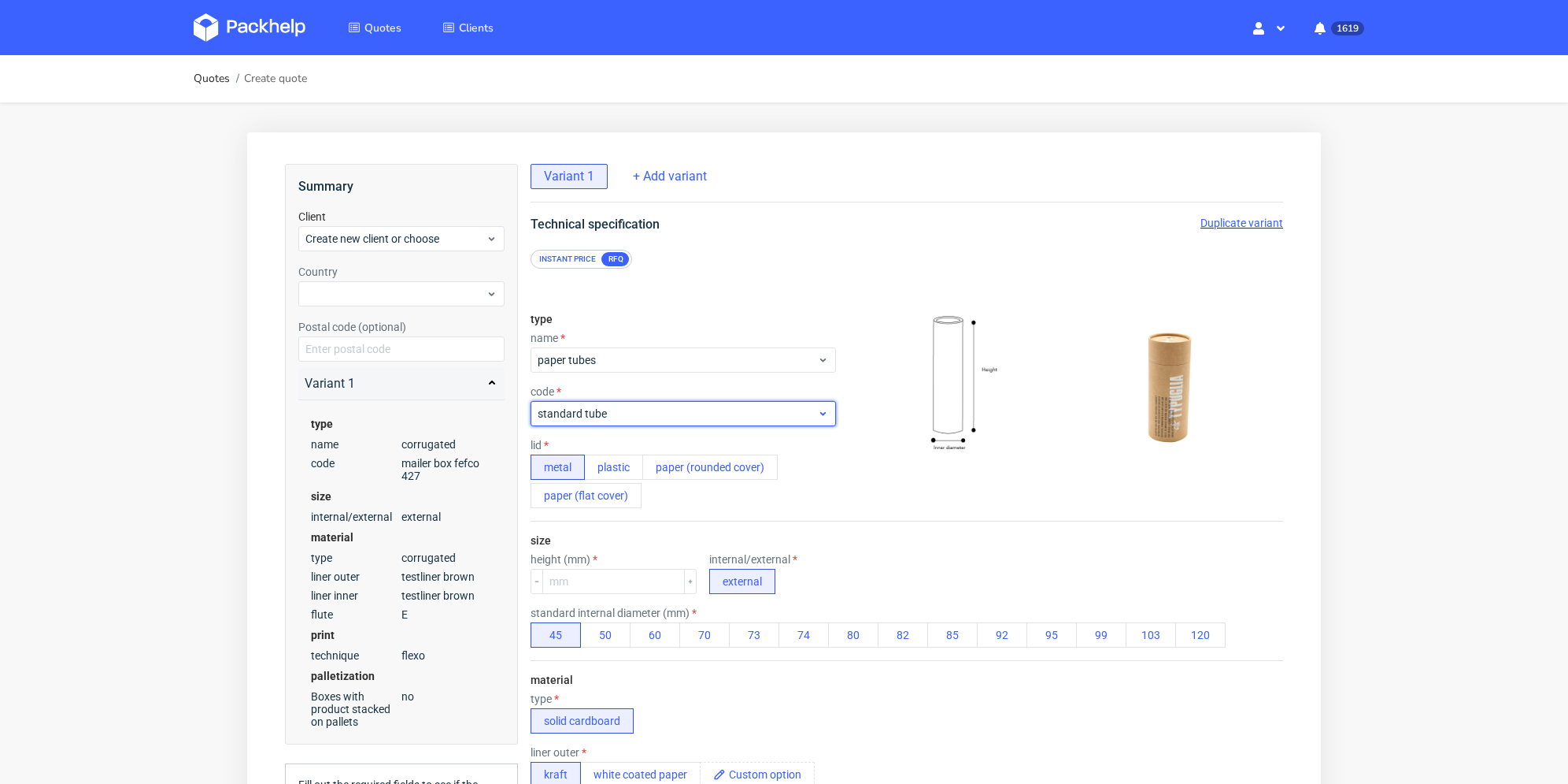
click at [657, 407] on span "standard tube" at bounding box center [677, 413] width 280 height 15
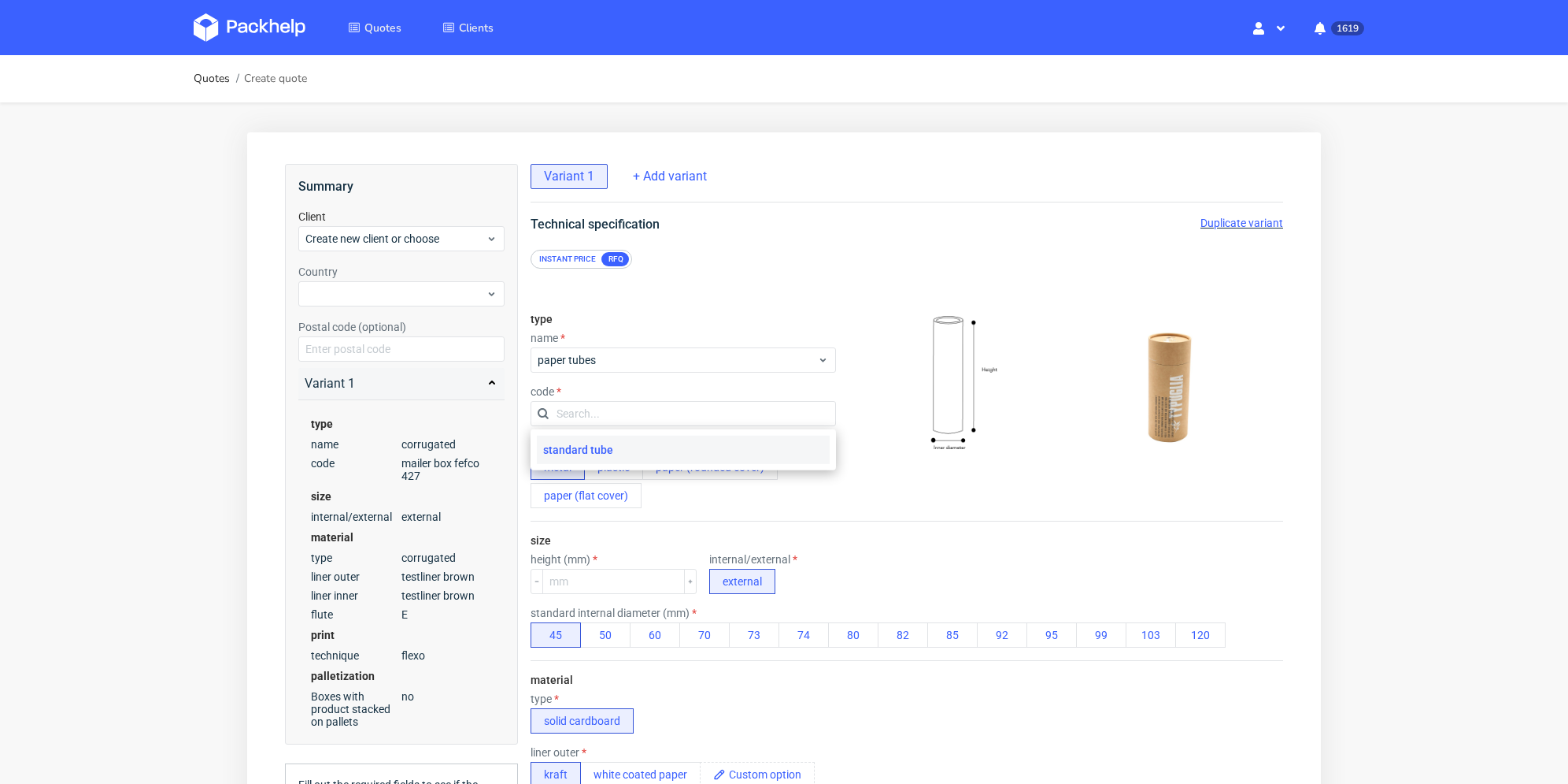
click at [657, 408] on input "text" at bounding box center [683, 413] width 306 height 25
click at [732, 506] on div "metal plastic paper (rounded cover) paper (flat cover)" at bounding box center [683, 480] width 306 height 53
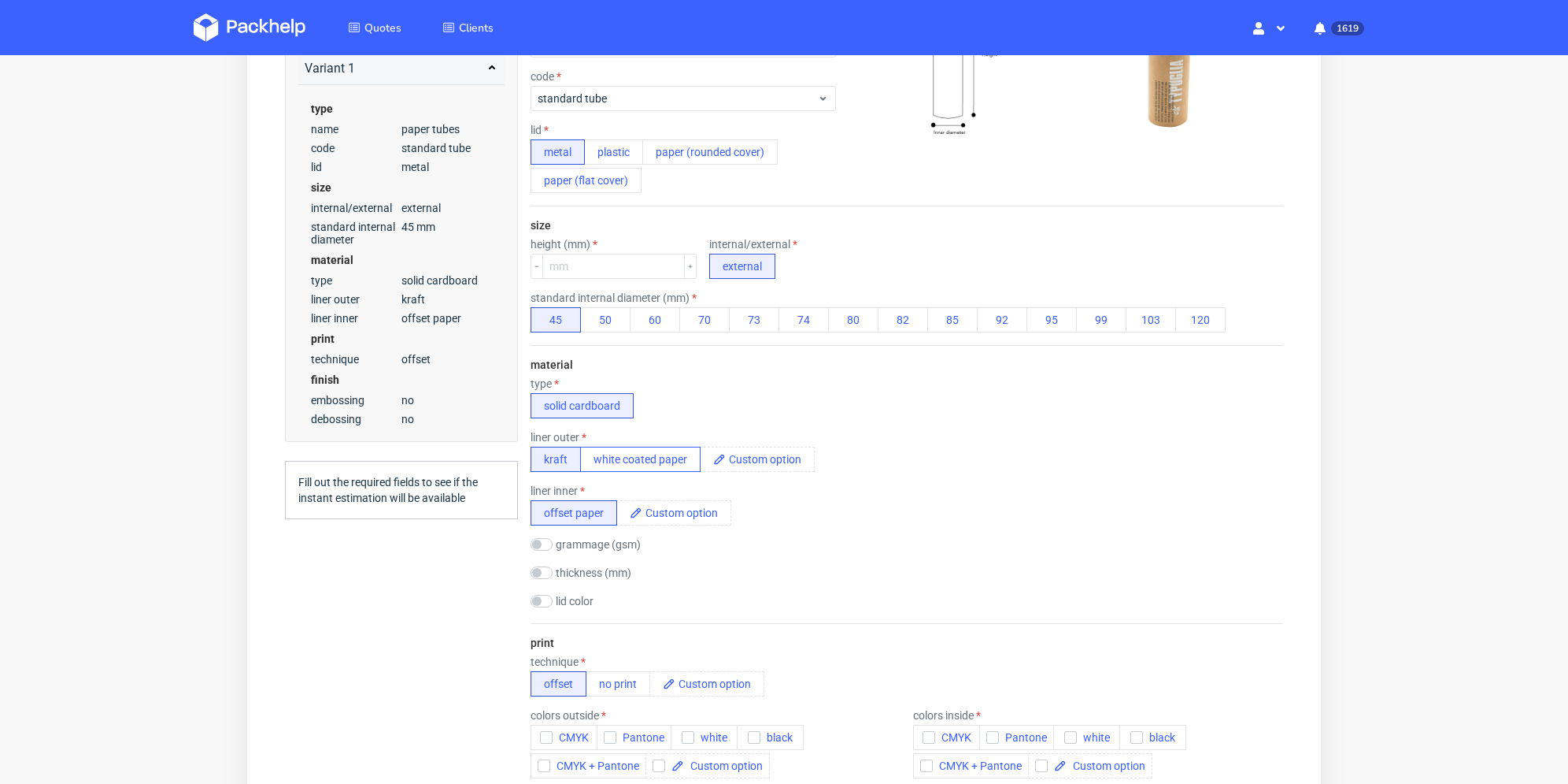
scroll to position [394, 0]
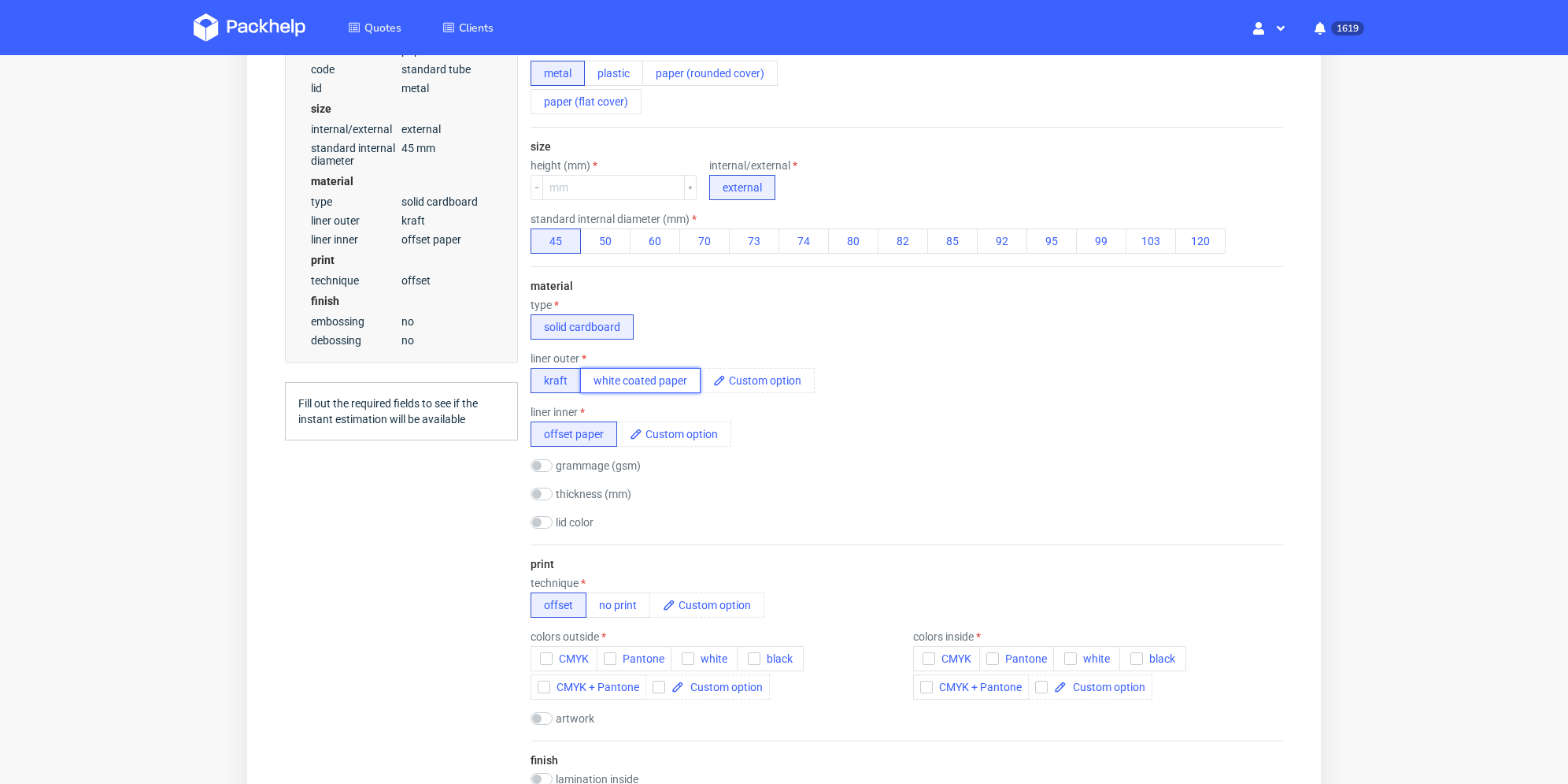
click at [659, 379] on button "white coated paper" at bounding box center [640, 380] width 120 height 25
drag, startPoint x: 593, startPoint y: 379, endPoint x: 688, endPoint y: 383, distance: 95.1
click at [697, 373] on button "white coated paper" at bounding box center [640, 380] width 120 height 25
drag, startPoint x: 682, startPoint y: 382, endPoint x: 763, endPoint y: 340, distance: 91.2
click at [600, 384] on button "white coated paper" at bounding box center [640, 380] width 120 height 25
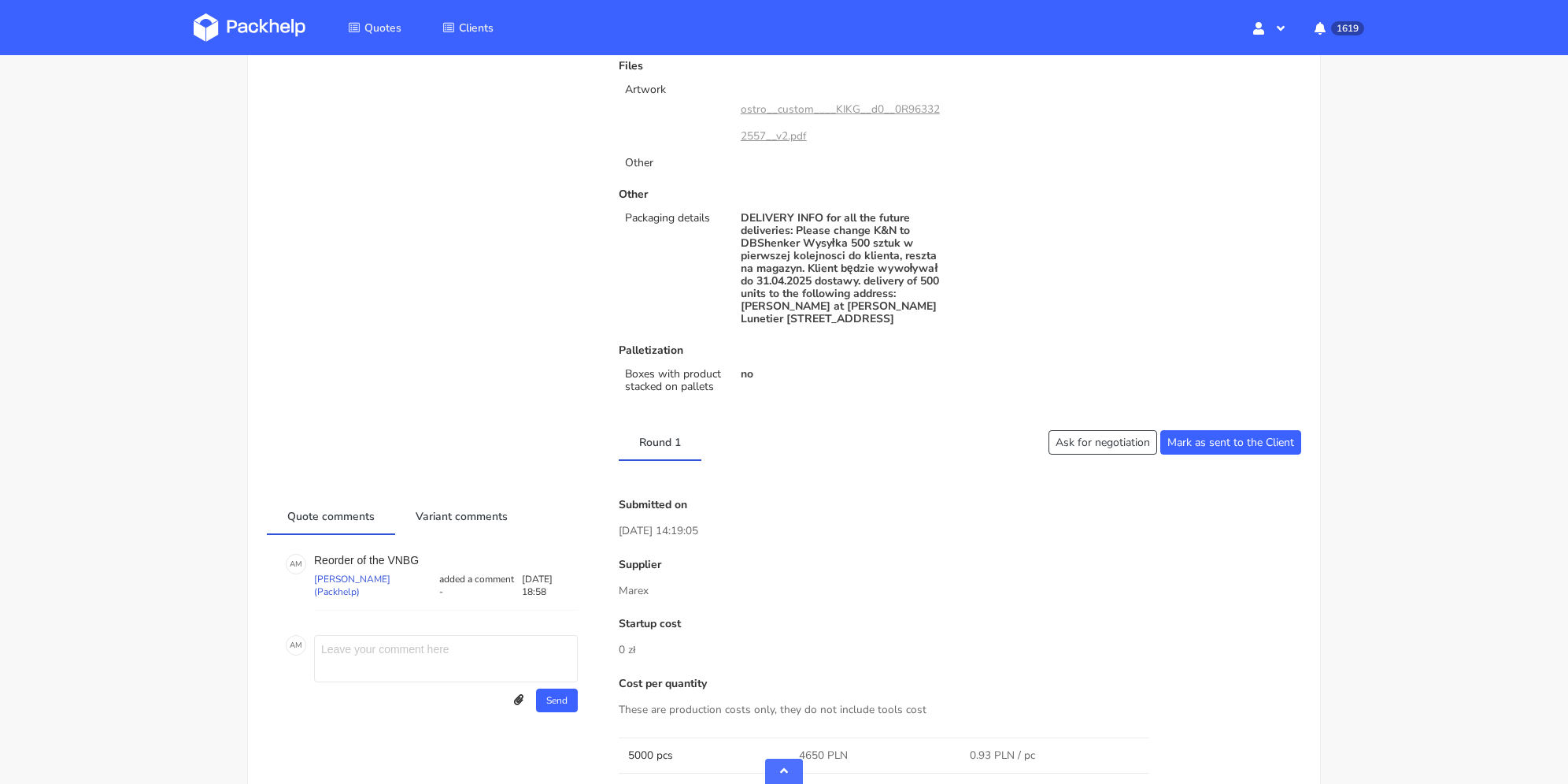
scroll to position [709, 0]
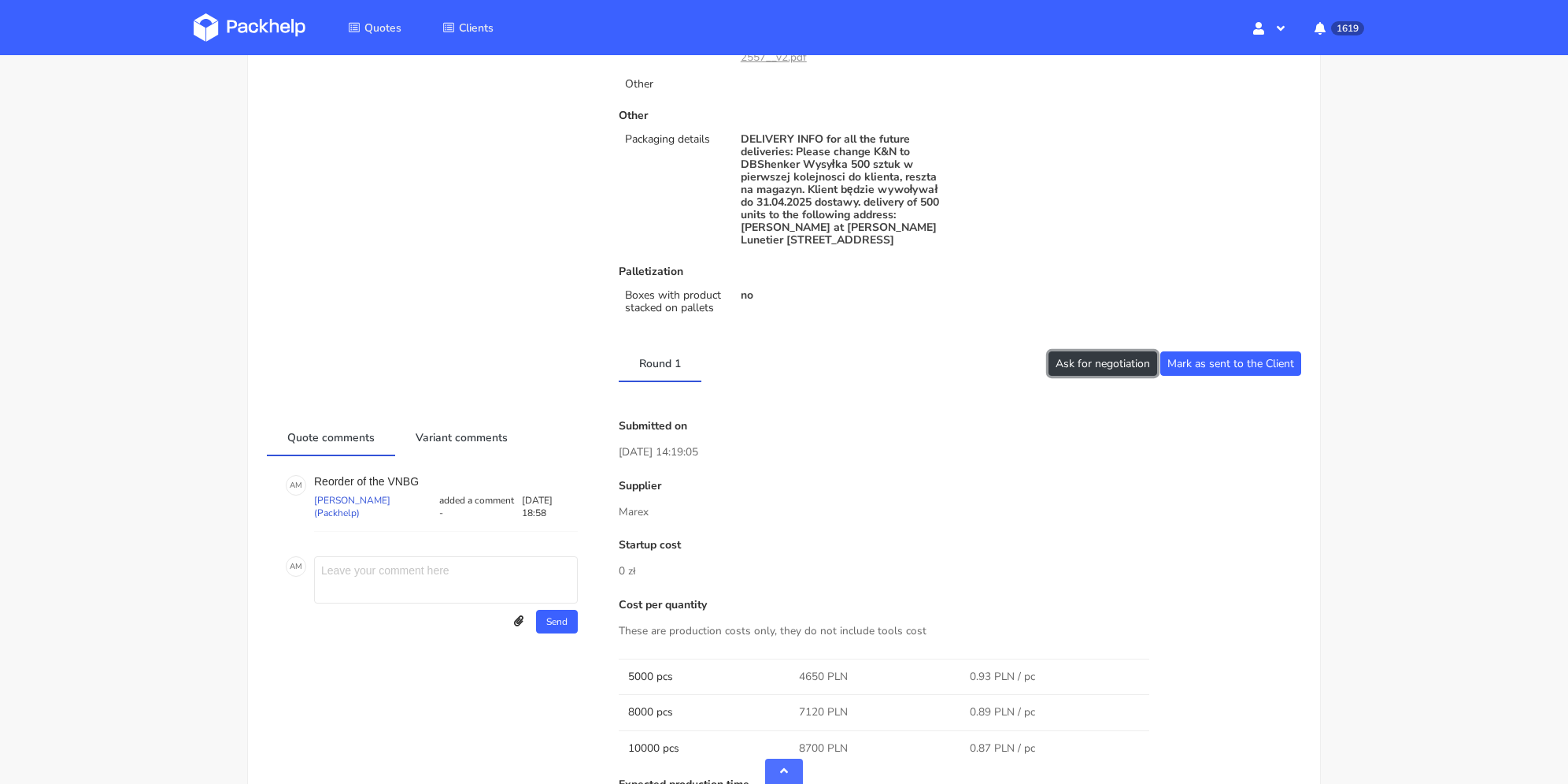
click at [1113, 360] on button "Ask for negotiation" at bounding box center [1103, 363] width 108 height 24
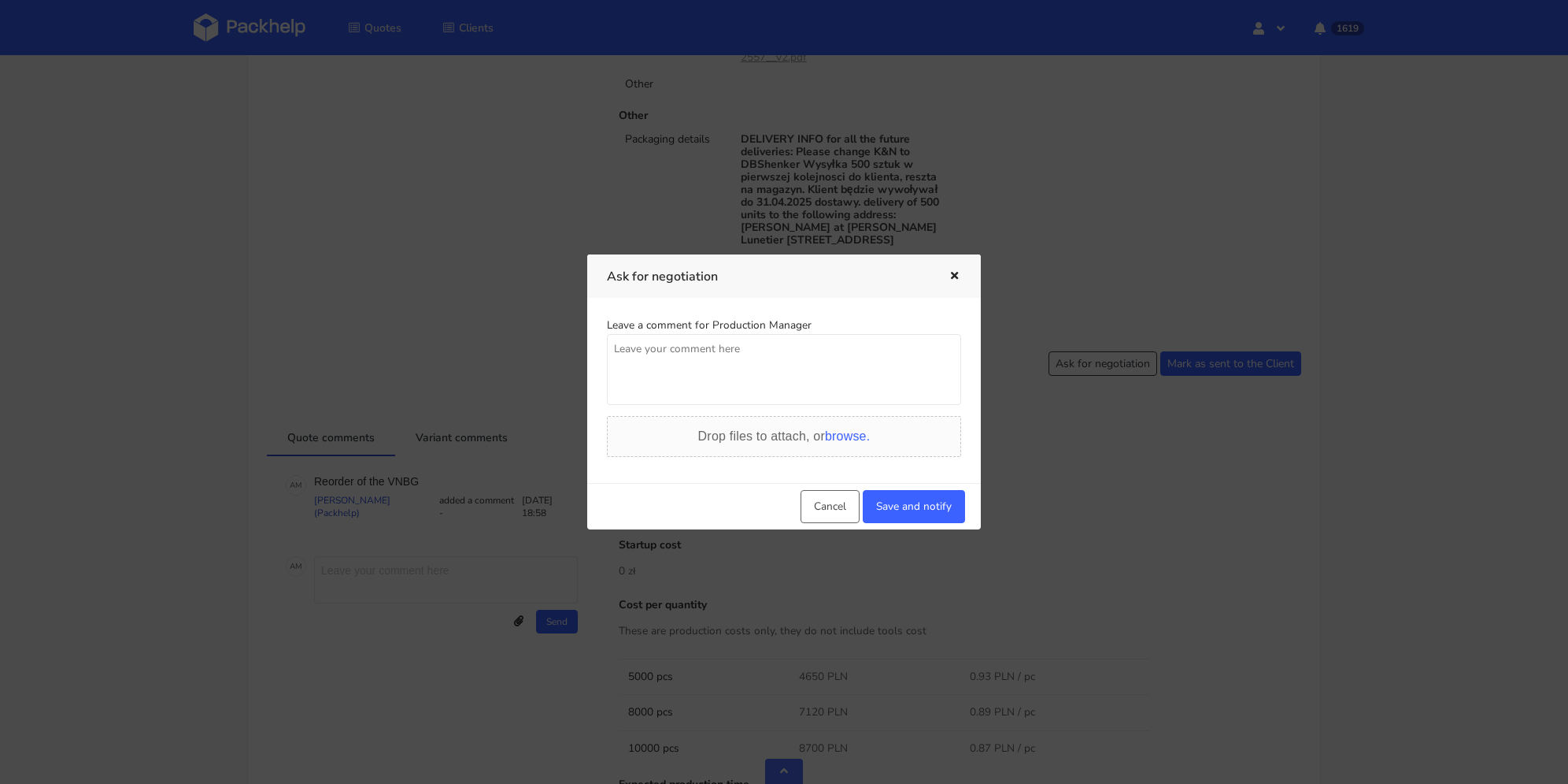
click at [772, 372] on textarea at bounding box center [784, 369] width 354 height 71
type textarea "Czy damy rade uzyskać lepszą cene dla 10000 sztuk ?"
click at [902, 491] on button "Save and notify" at bounding box center [914, 506] width 103 height 33
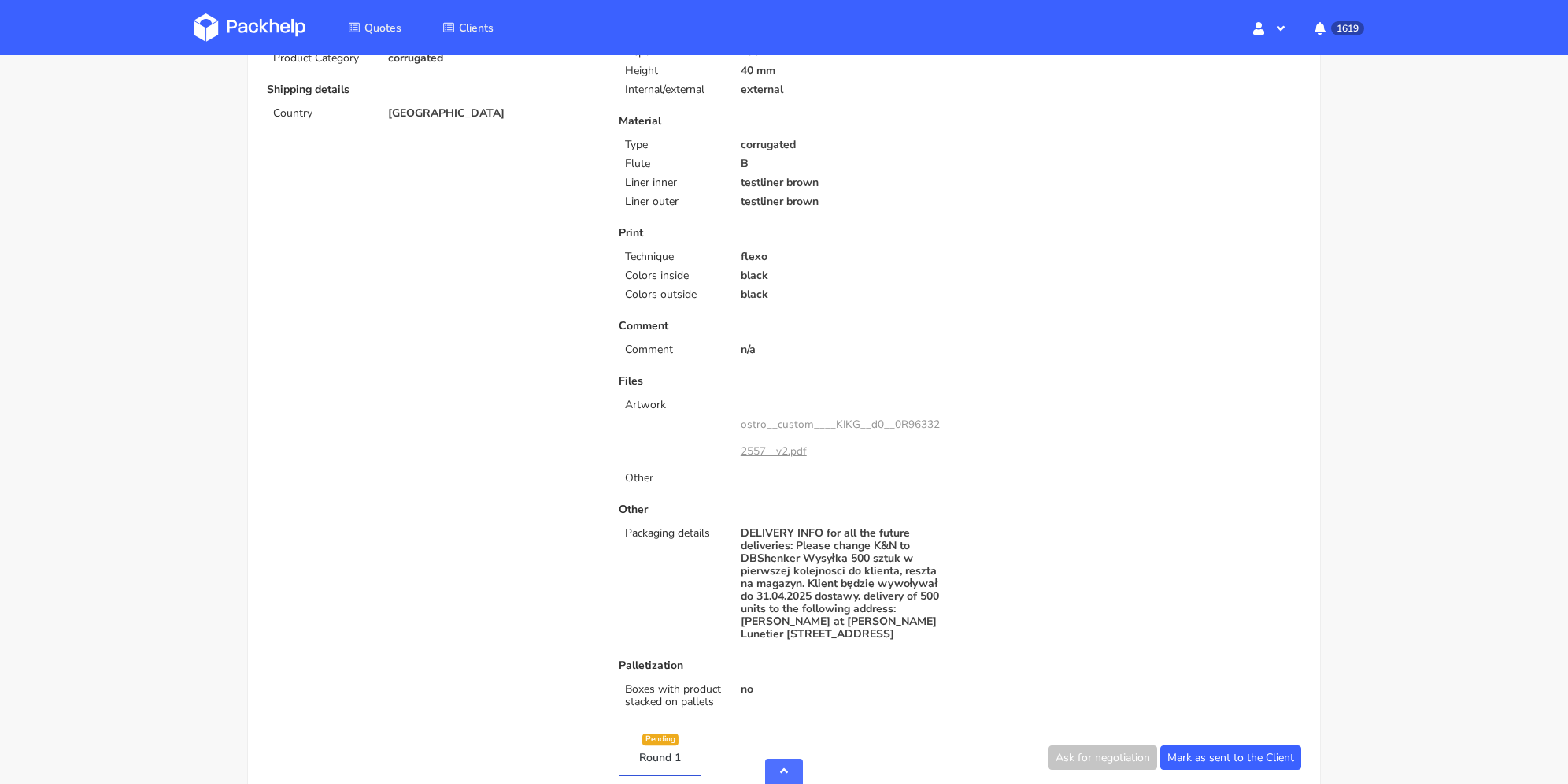
scroll to position [236, 0]
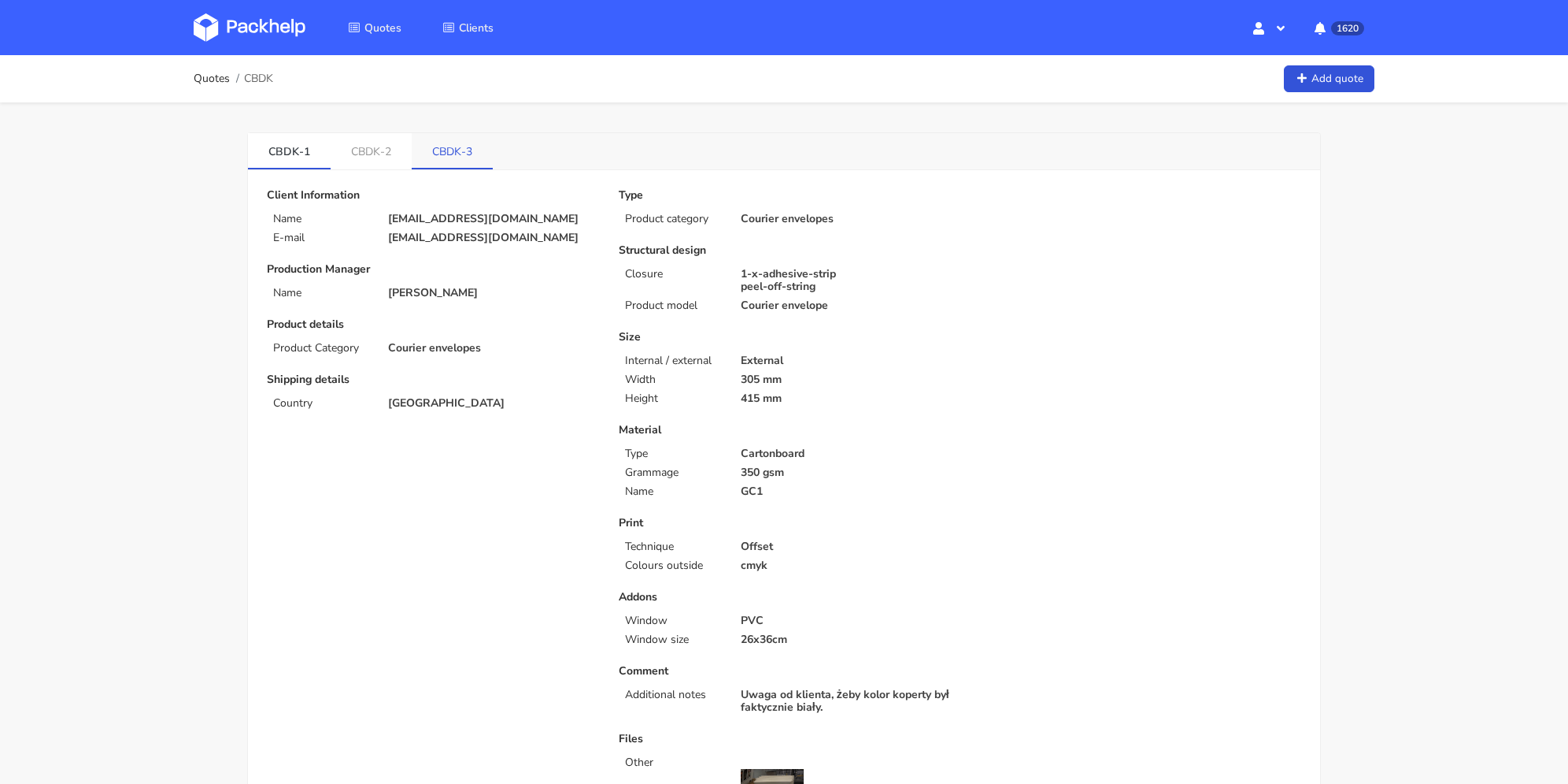
click at [461, 150] on link "CBDK-3" at bounding box center [453, 151] width 81 height 35
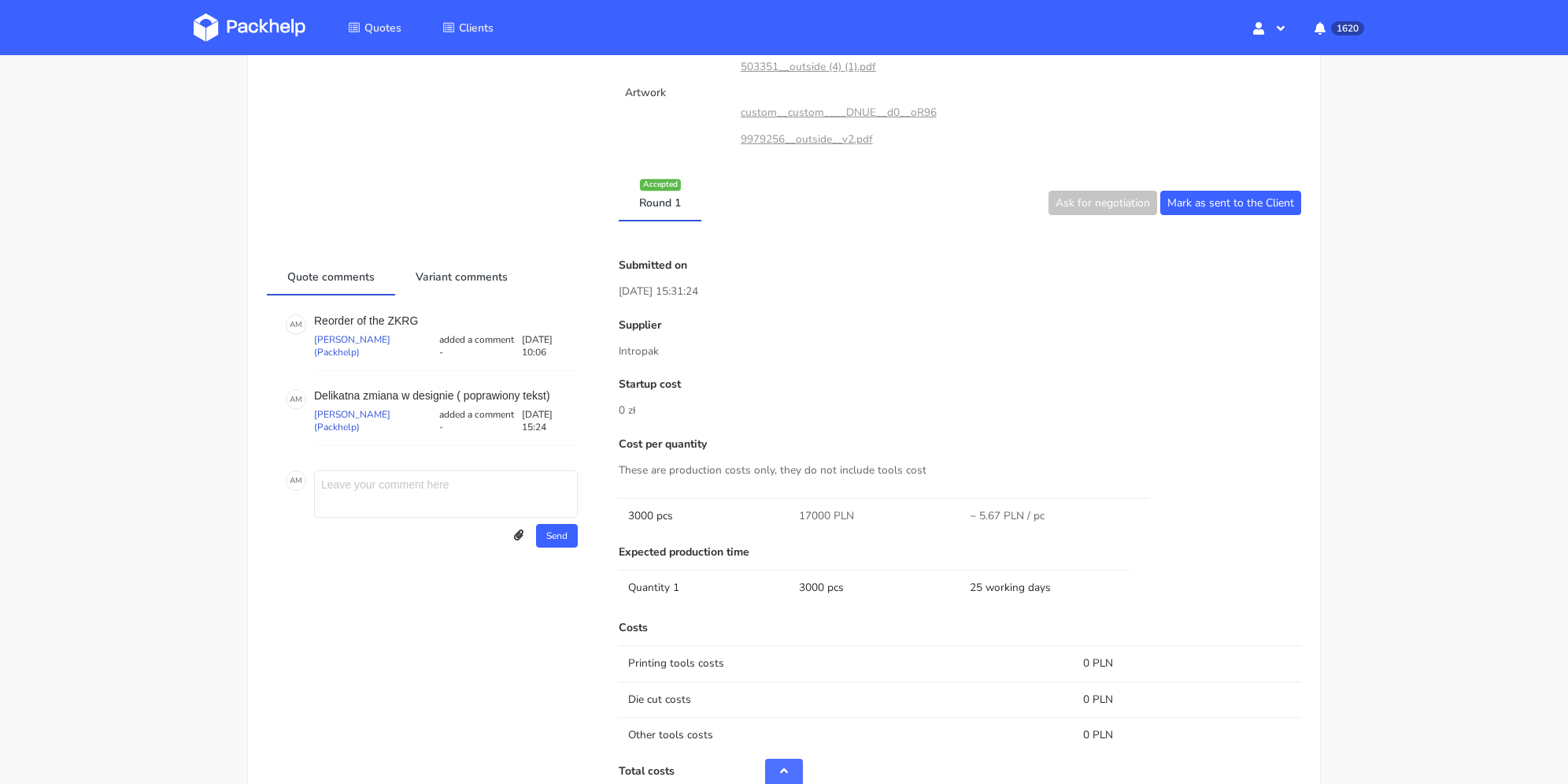
scroll to position [945, 0]
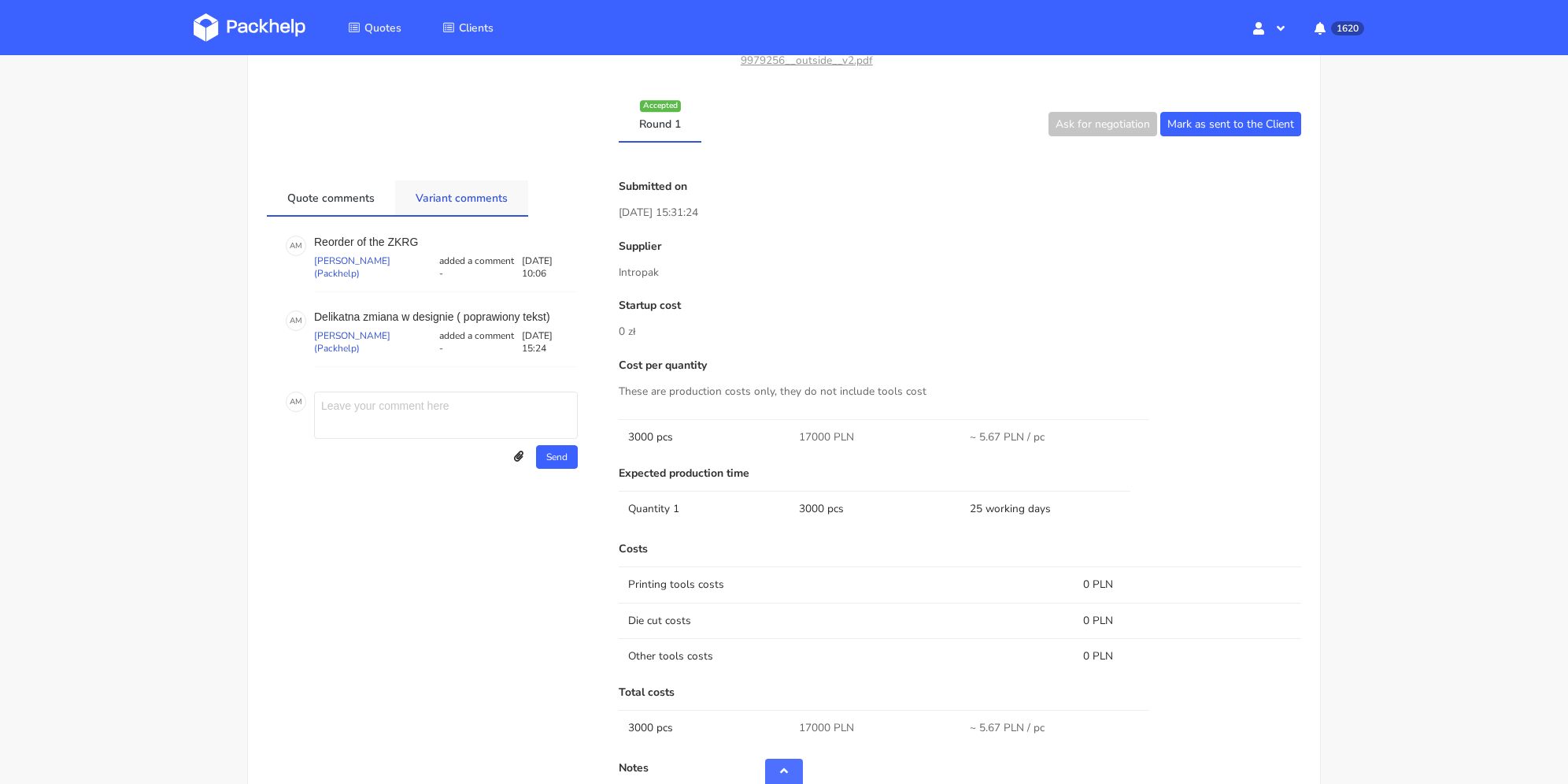
click at [482, 193] on link "Variant comments" at bounding box center [461, 197] width 133 height 35
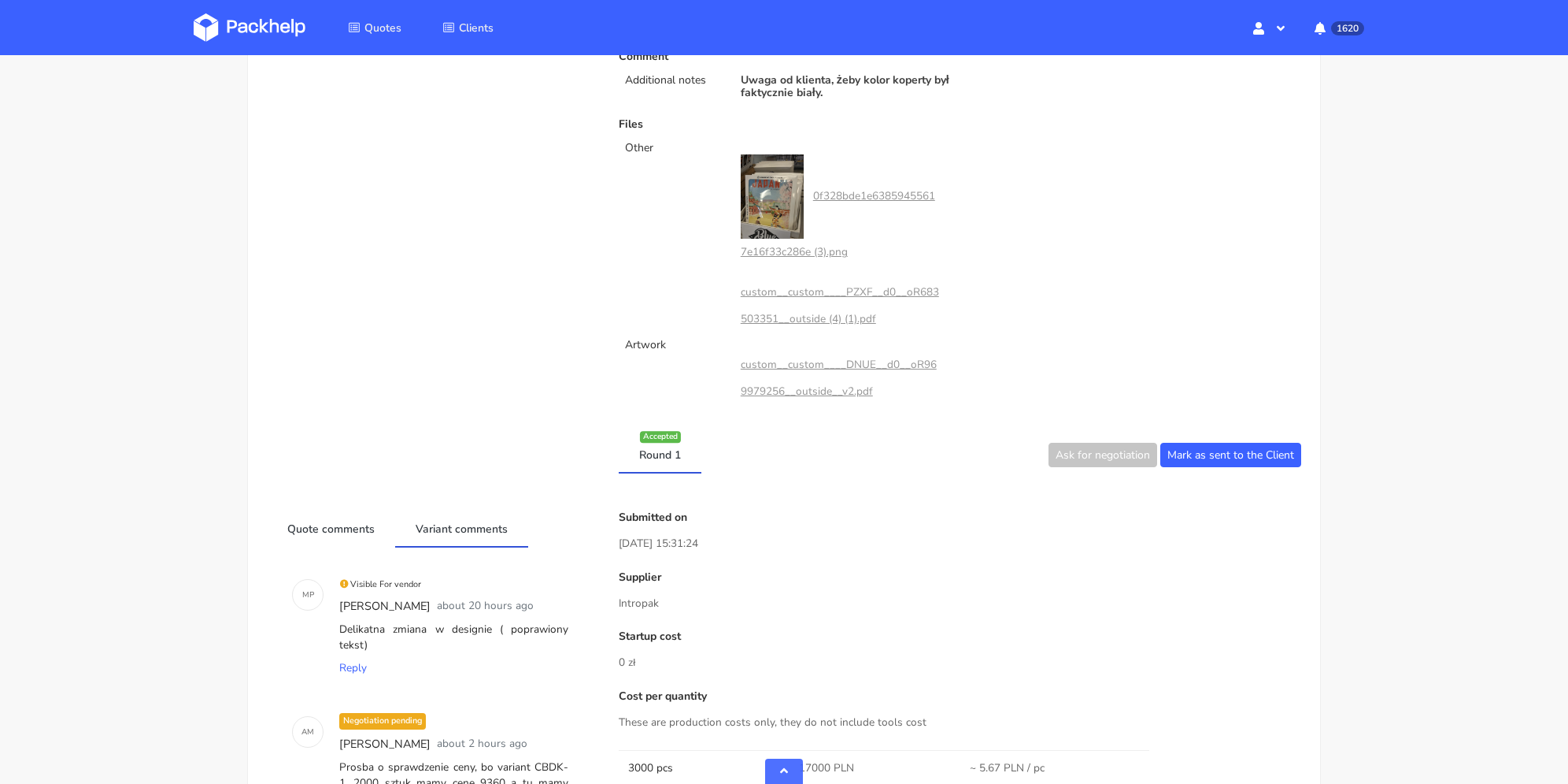
scroll to position [535, 0]
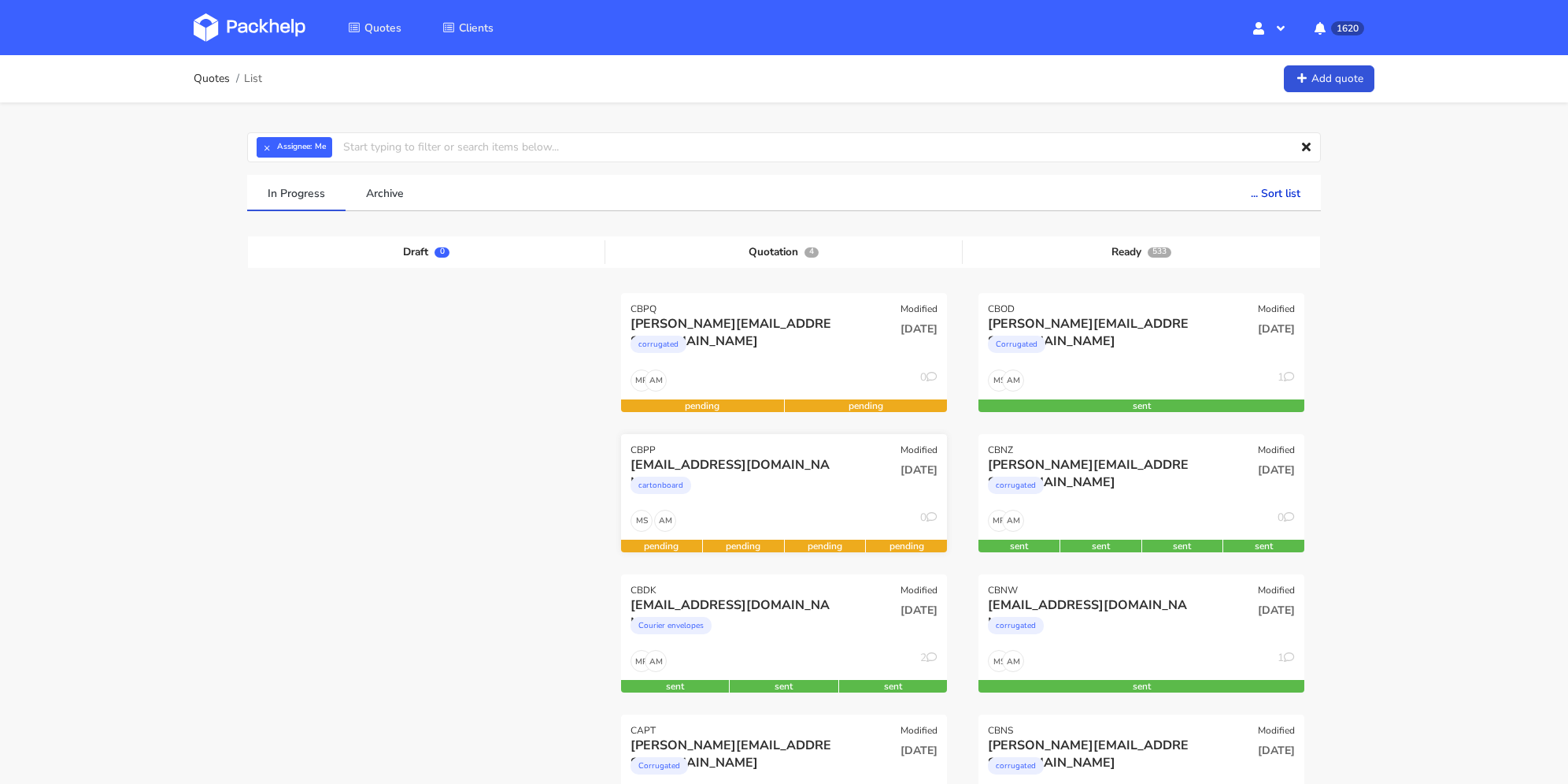
scroll to position [158, 0]
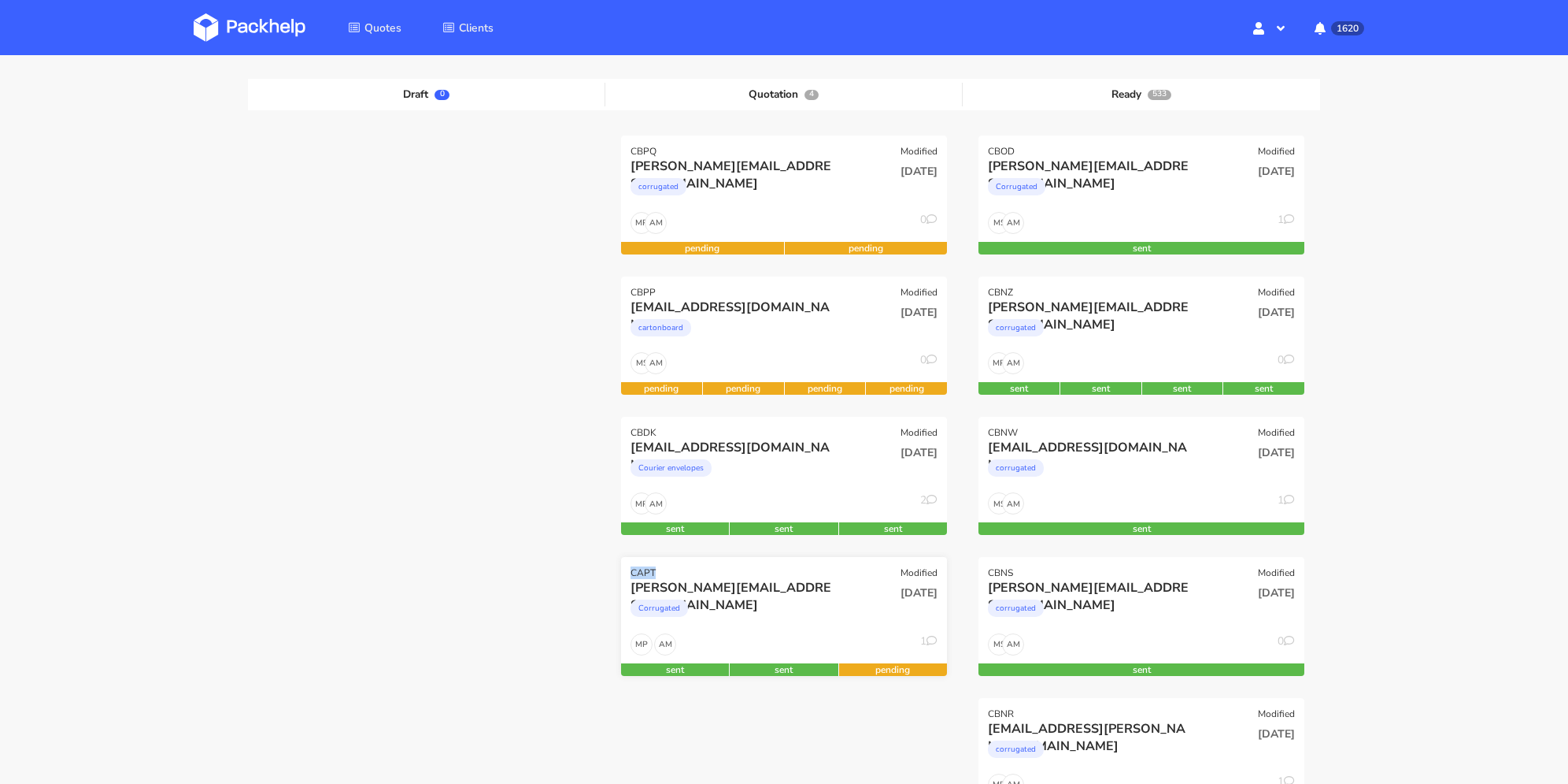
drag, startPoint x: 652, startPoint y: 572, endPoint x: 627, endPoint y: 569, distance: 25.2
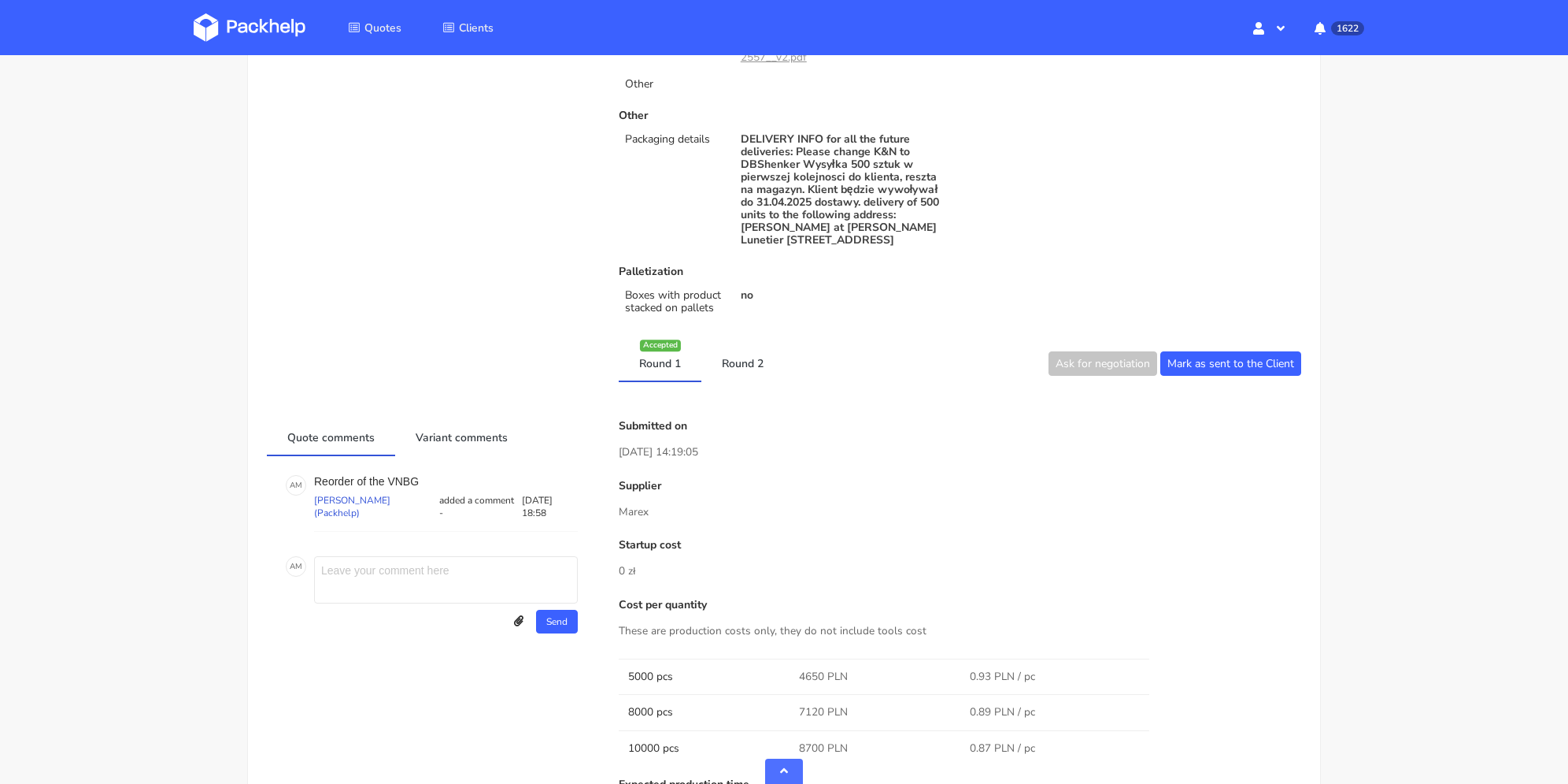
scroll to position [788, 0]
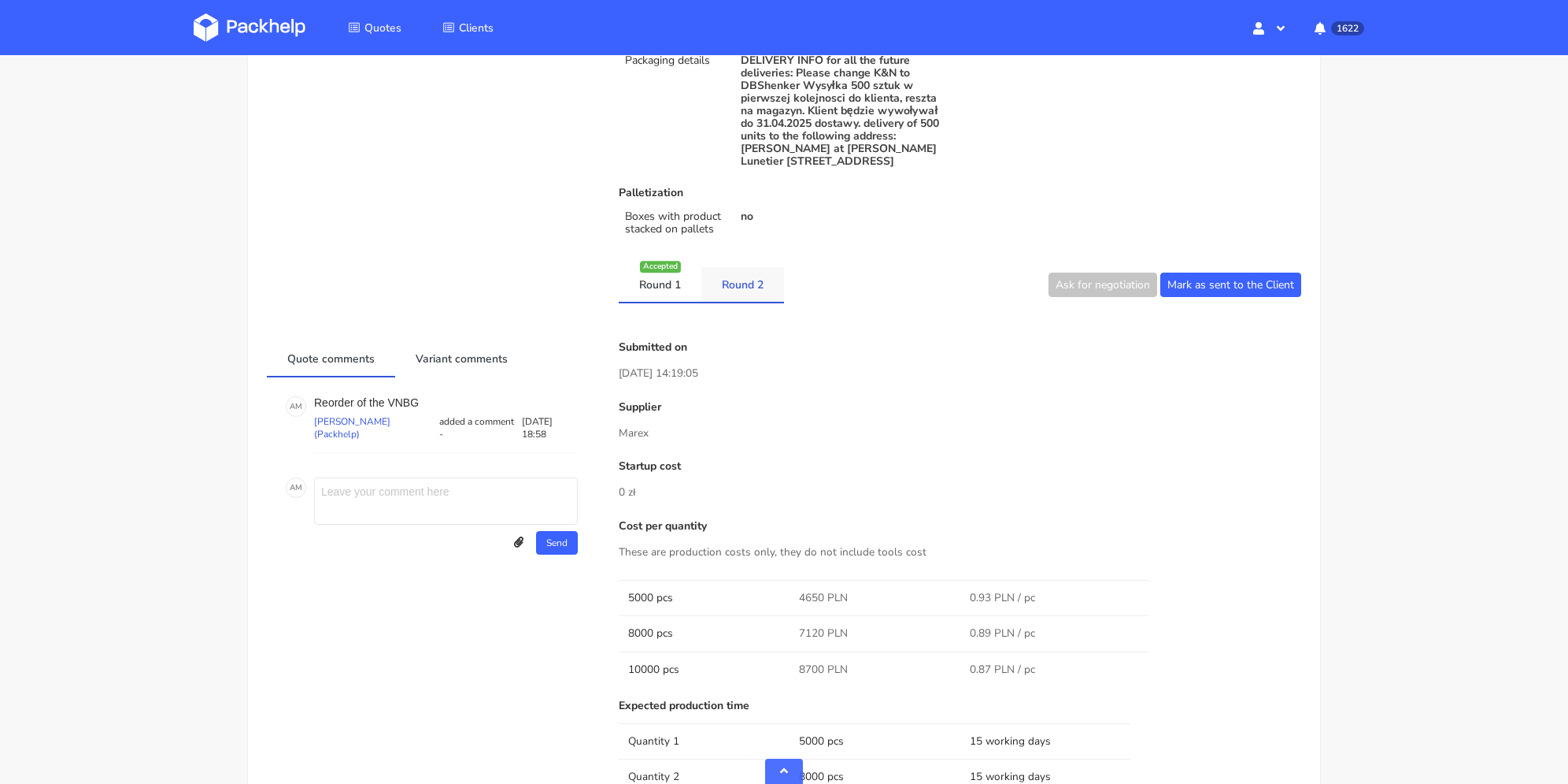
click at [745, 283] on link "Round 2" at bounding box center [742, 285] width 82 height 35
click at [646, 281] on link "Round 1" at bounding box center [660, 285] width 82 height 35
click at [741, 278] on link "Round 2" at bounding box center [742, 285] width 82 height 35
click at [663, 273] on link "Round 1" at bounding box center [660, 285] width 82 height 35
click at [753, 289] on link "Round 2" at bounding box center [742, 285] width 82 height 35
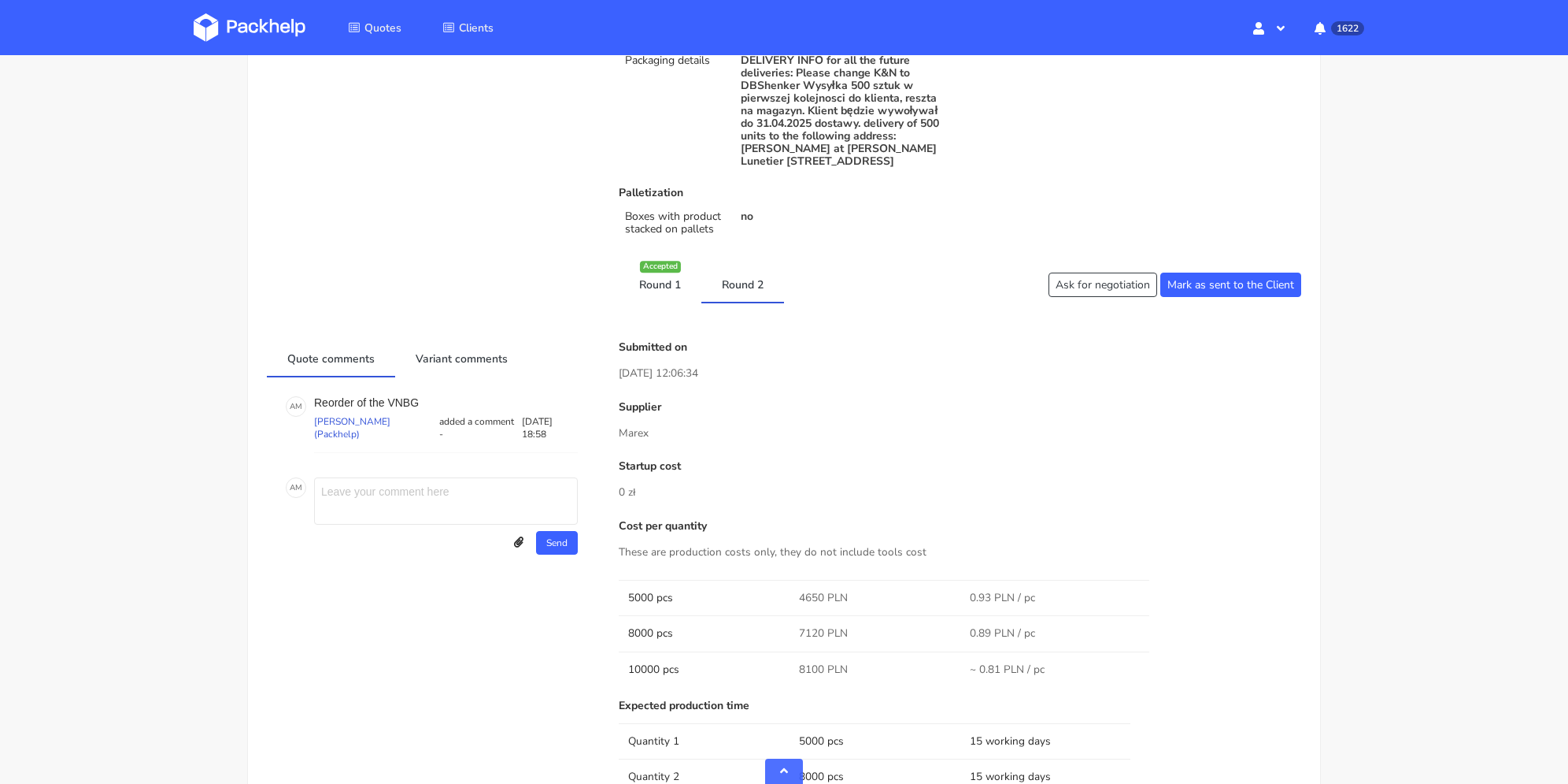
scroll to position [78, 0]
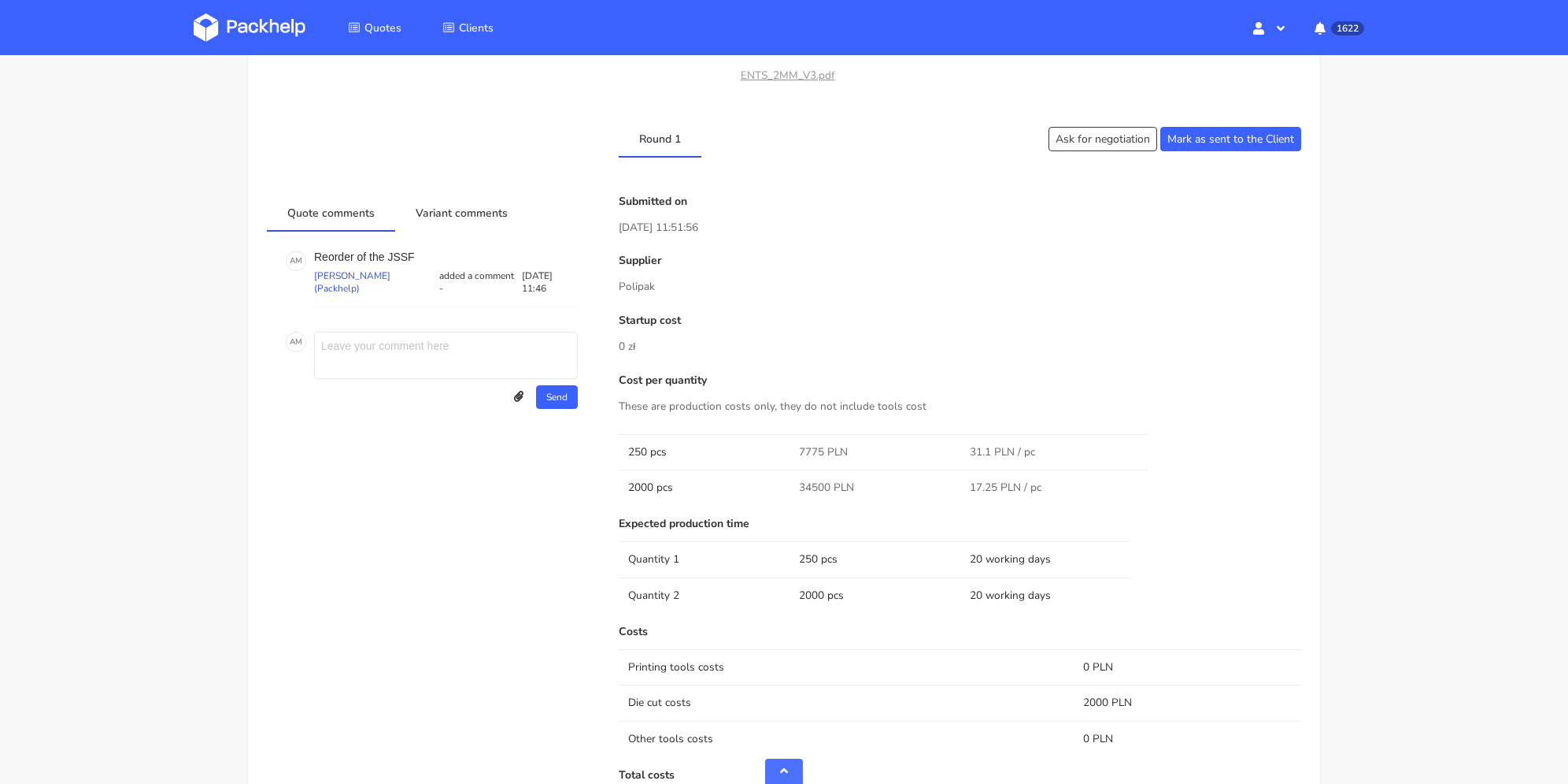
scroll to position [2284, 0]
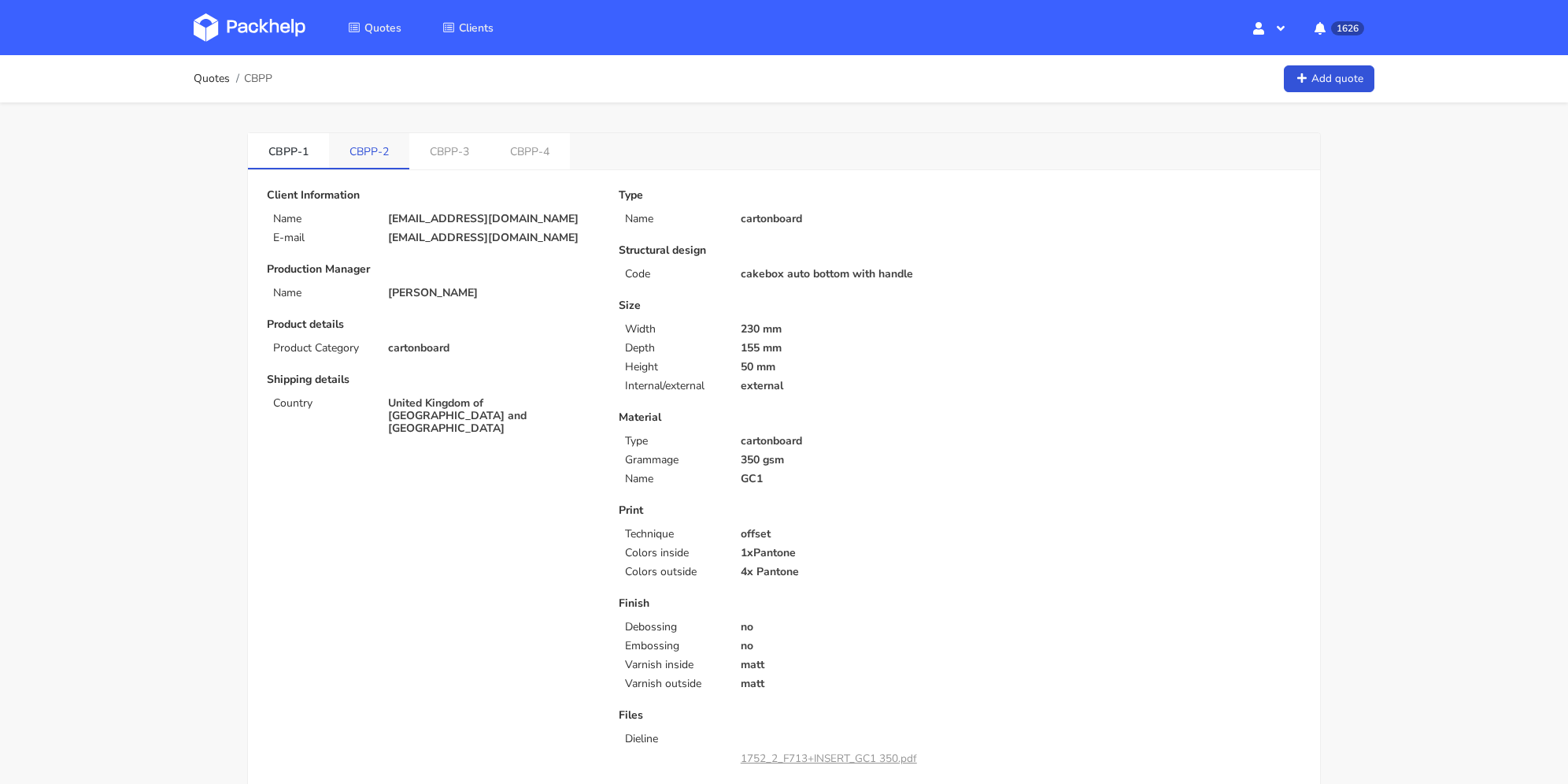
click at [370, 143] on link "CBPP-2" at bounding box center [369, 151] width 80 height 35
click at [433, 147] on link "CBPP-3" at bounding box center [450, 151] width 80 height 35
click at [302, 154] on link "CBPP-1" at bounding box center [288, 151] width 81 height 35
drag, startPoint x: 546, startPoint y: 237, endPoint x: 358, endPoint y: 235, distance: 188.0
click at [358, 235] on div "E-mail [EMAIL_ADDRESS][DOMAIN_NAME]" at bounding box center [431, 237] width 352 height 13
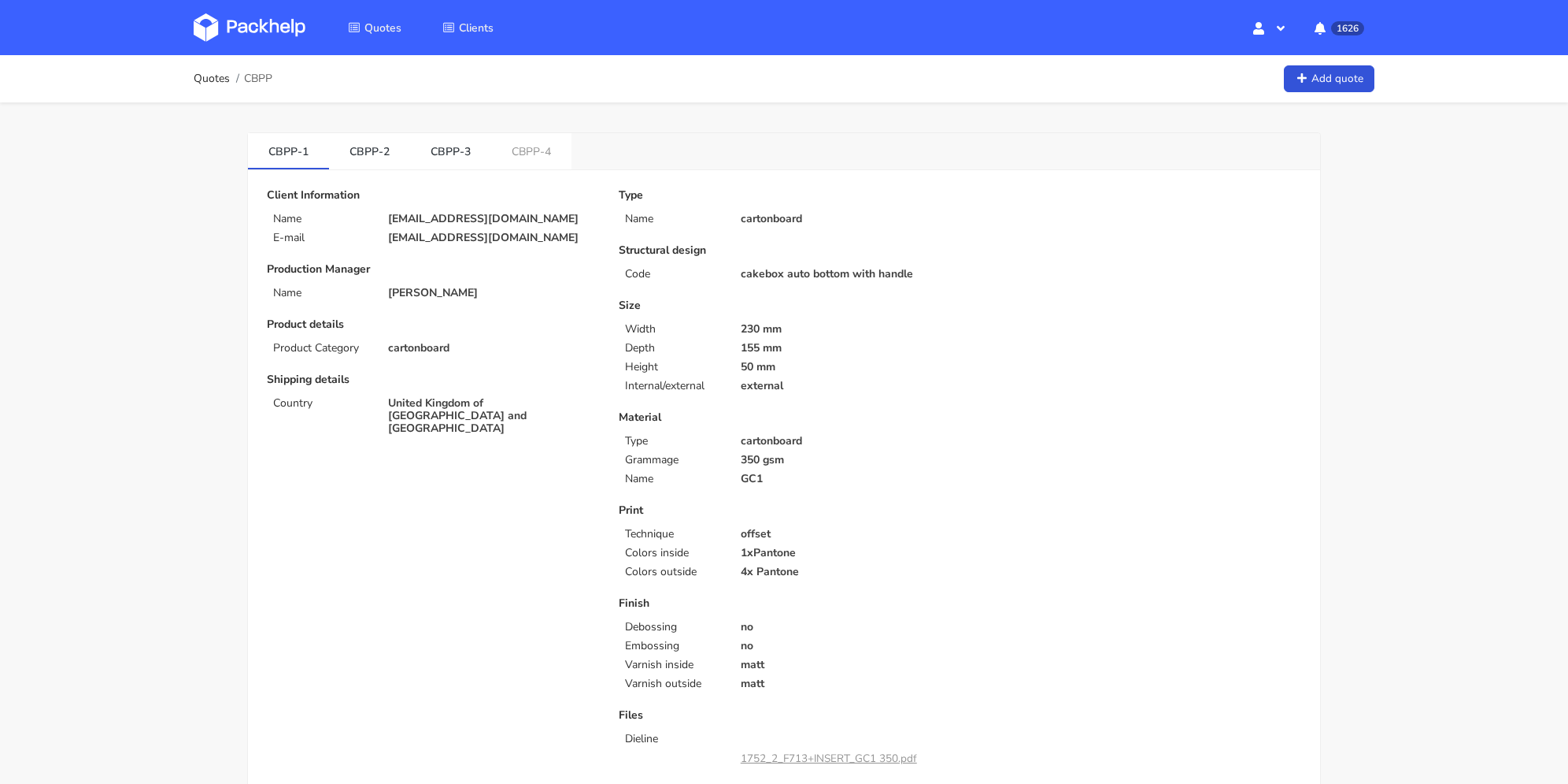
copy div "[EMAIL_ADDRESS][DOMAIN_NAME]"
click at [512, 149] on link "CBPP-4" at bounding box center [531, 151] width 80 height 35
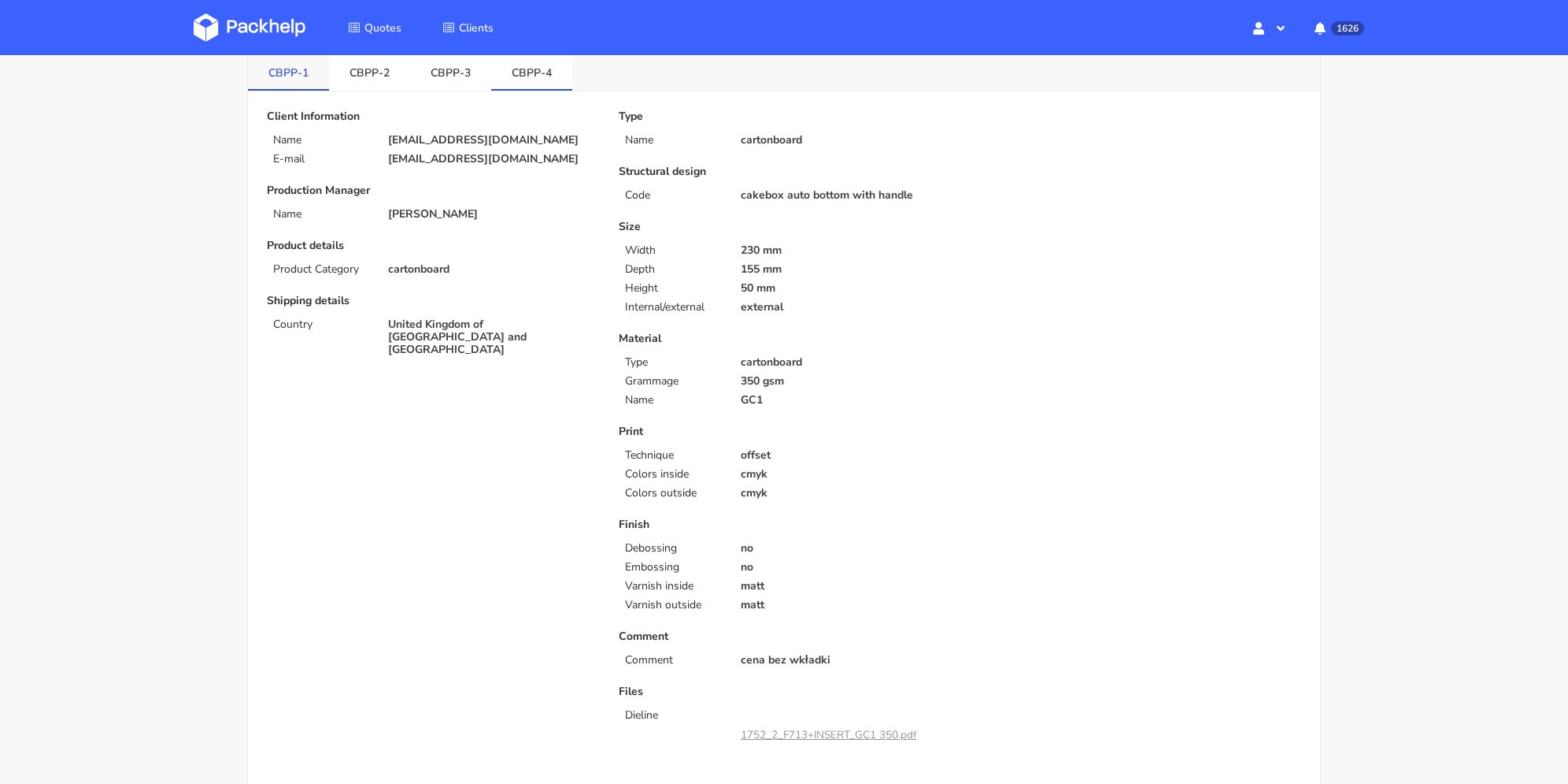
click at [291, 87] on link "CBPP-1" at bounding box center [288, 72] width 81 height 35
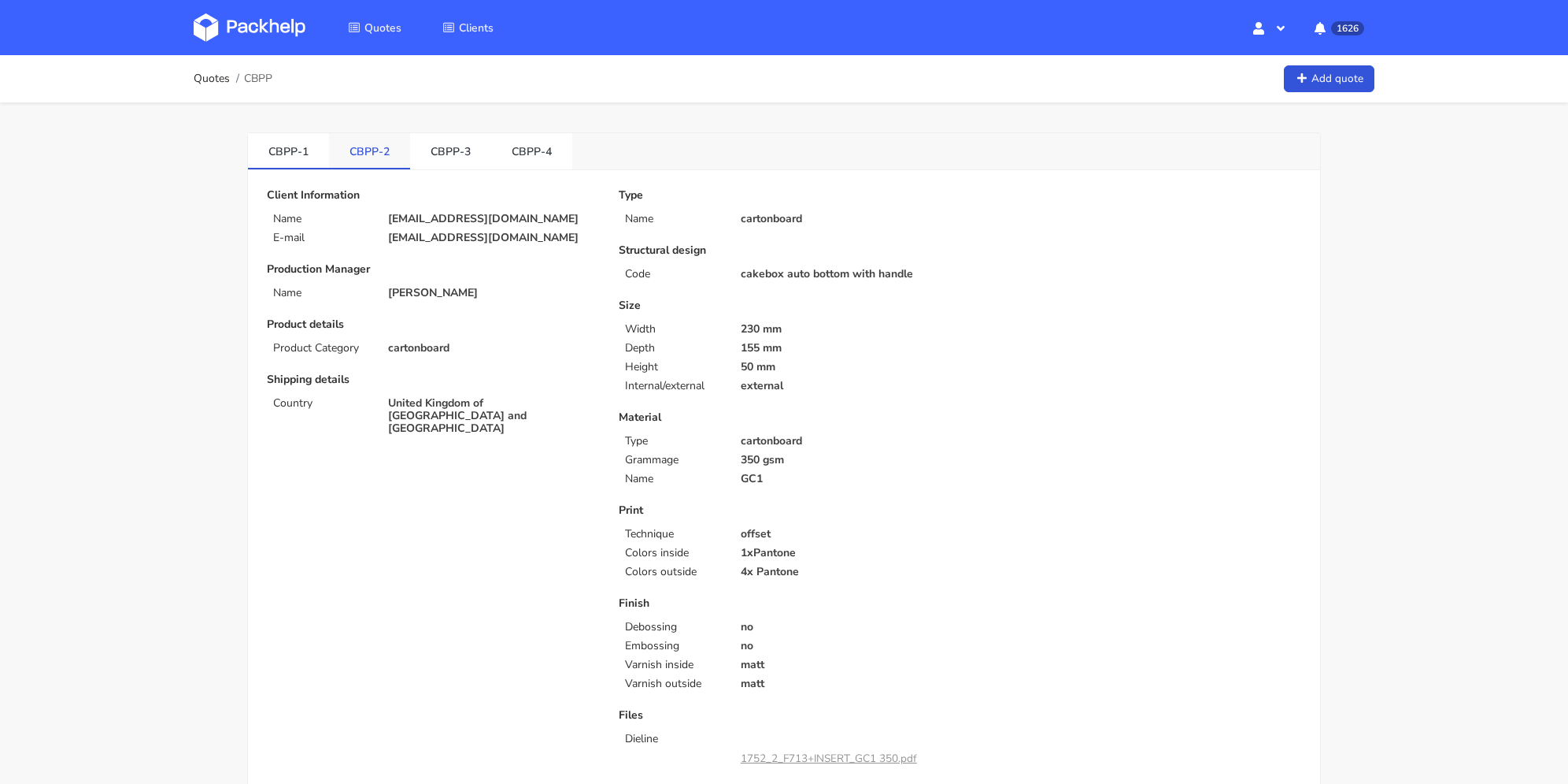
click at [370, 146] on link "CBPP-2" at bounding box center [370, 151] width 81 height 35
click at [290, 154] on link "CBPP-1" at bounding box center [288, 151] width 81 height 35
click at [378, 147] on link "CBPP-2" at bounding box center [370, 151] width 81 height 35
click at [464, 152] on link "CBPP-3" at bounding box center [451, 151] width 81 height 35
click at [530, 146] on link "CBPP-4" at bounding box center [532, 151] width 81 height 35
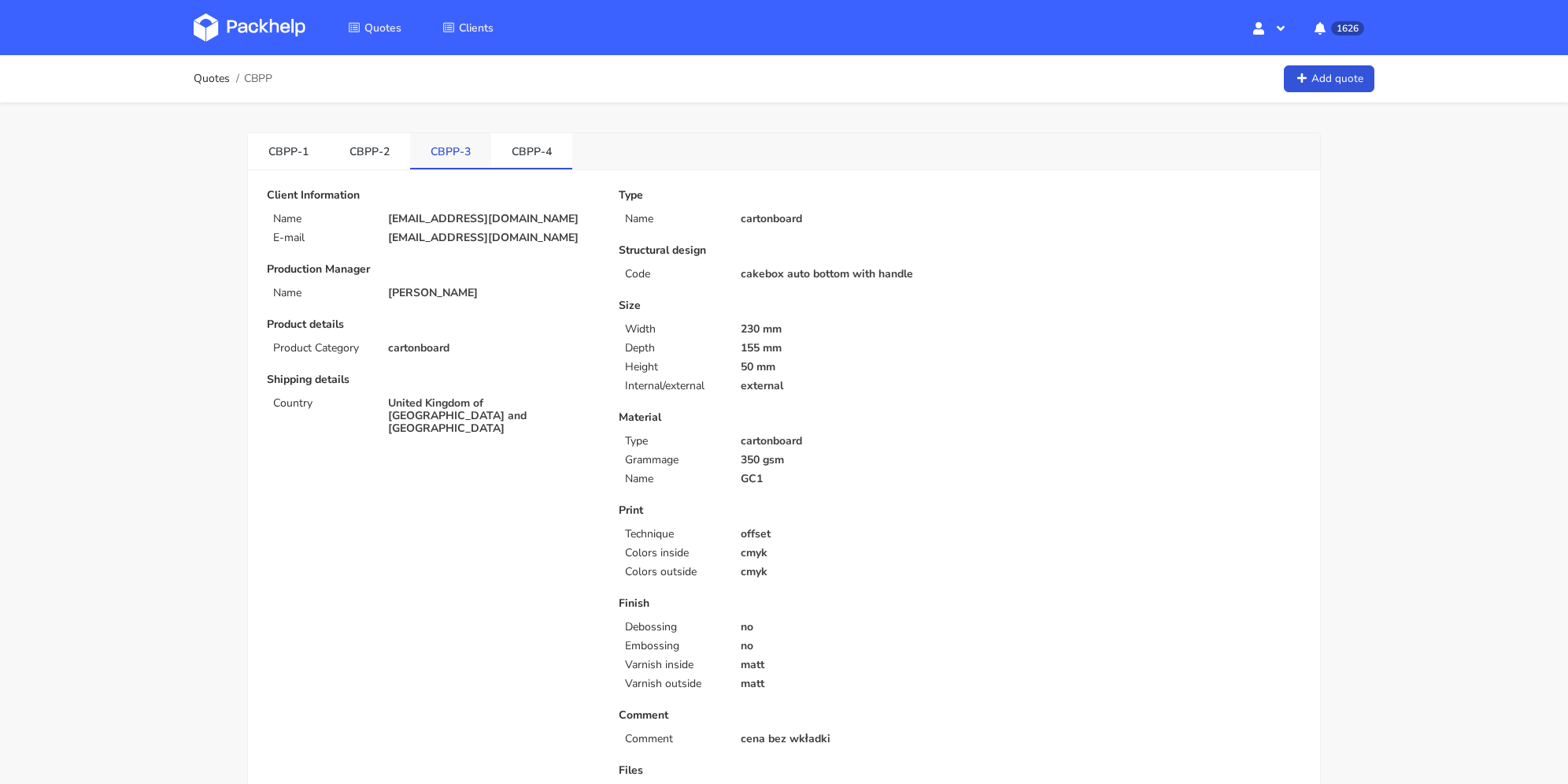
click at [446, 150] on link "CBPP-3" at bounding box center [451, 151] width 81 height 35
click at [525, 141] on link "CBPP-4" at bounding box center [532, 151] width 81 height 35
click at [370, 150] on link "CBPP-2" at bounding box center [370, 151] width 81 height 35
click at [319, 156] on link "CBPP-1" at bounding box center [288, 151] width 81 height 35
click at [521, 150] on link "CBPP-4" at bounding box center [532, 151] width 81 height 35
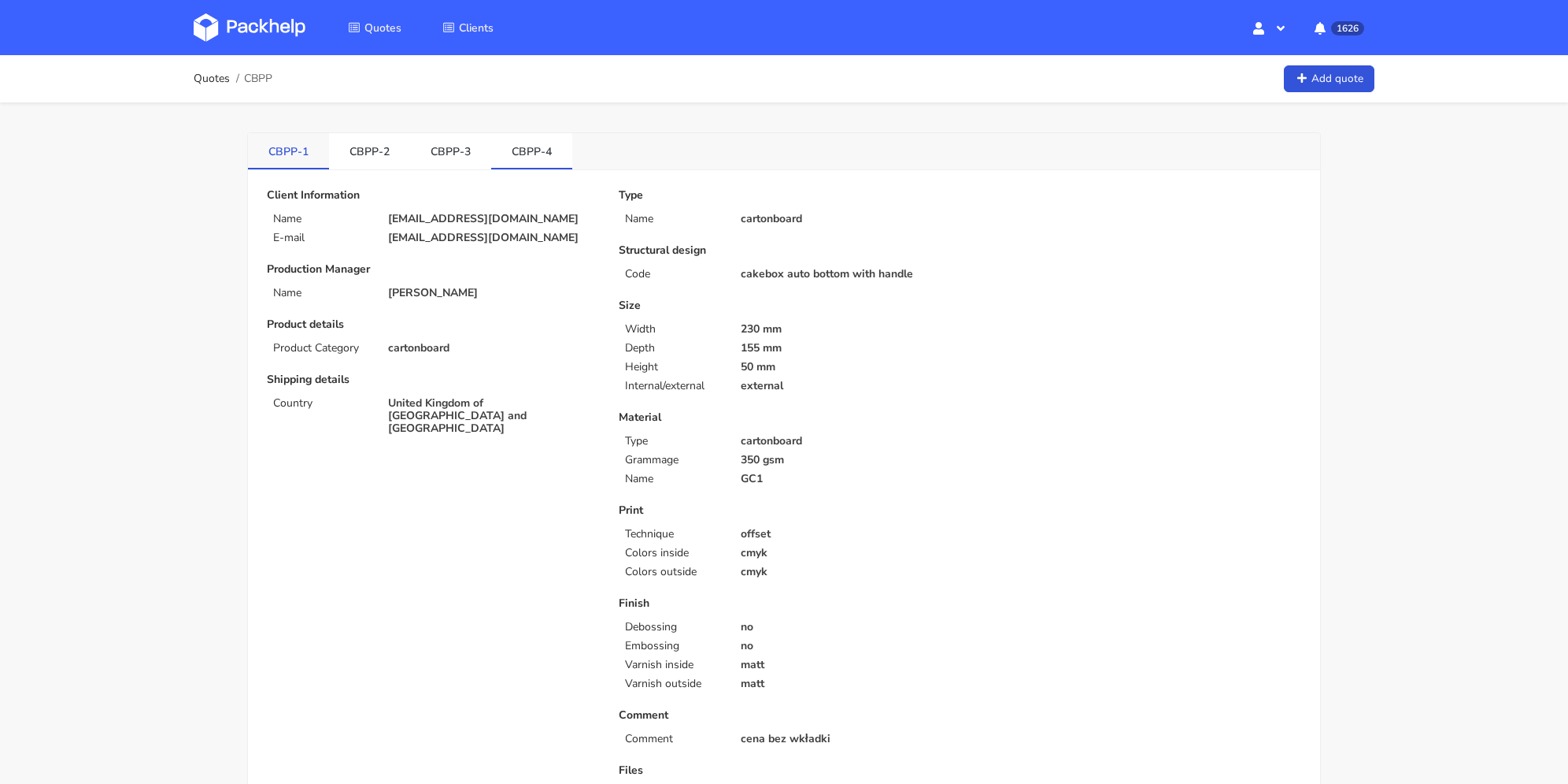
click at [302, 162] on link "CBPP-1" at bounding box center [288, 151] width 81 height 35
click at [539, 159] on link "CBPP-4" at bounding box center [532, 151] width 81 height 35
click at [296, 166] on li "CBPP-1" at bounding box center [288, 151] width 81 height 36
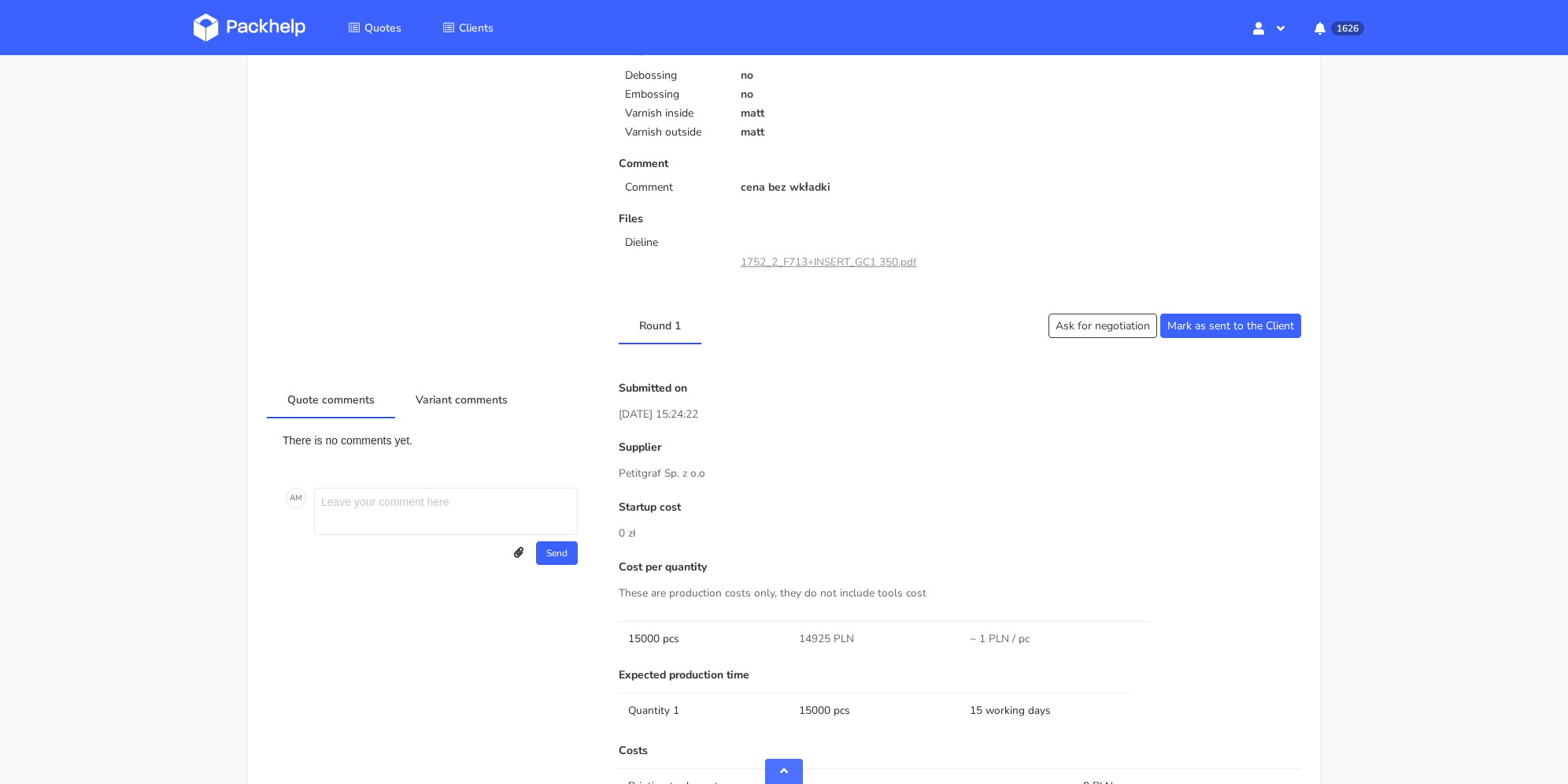
scroll to position [78, 0]
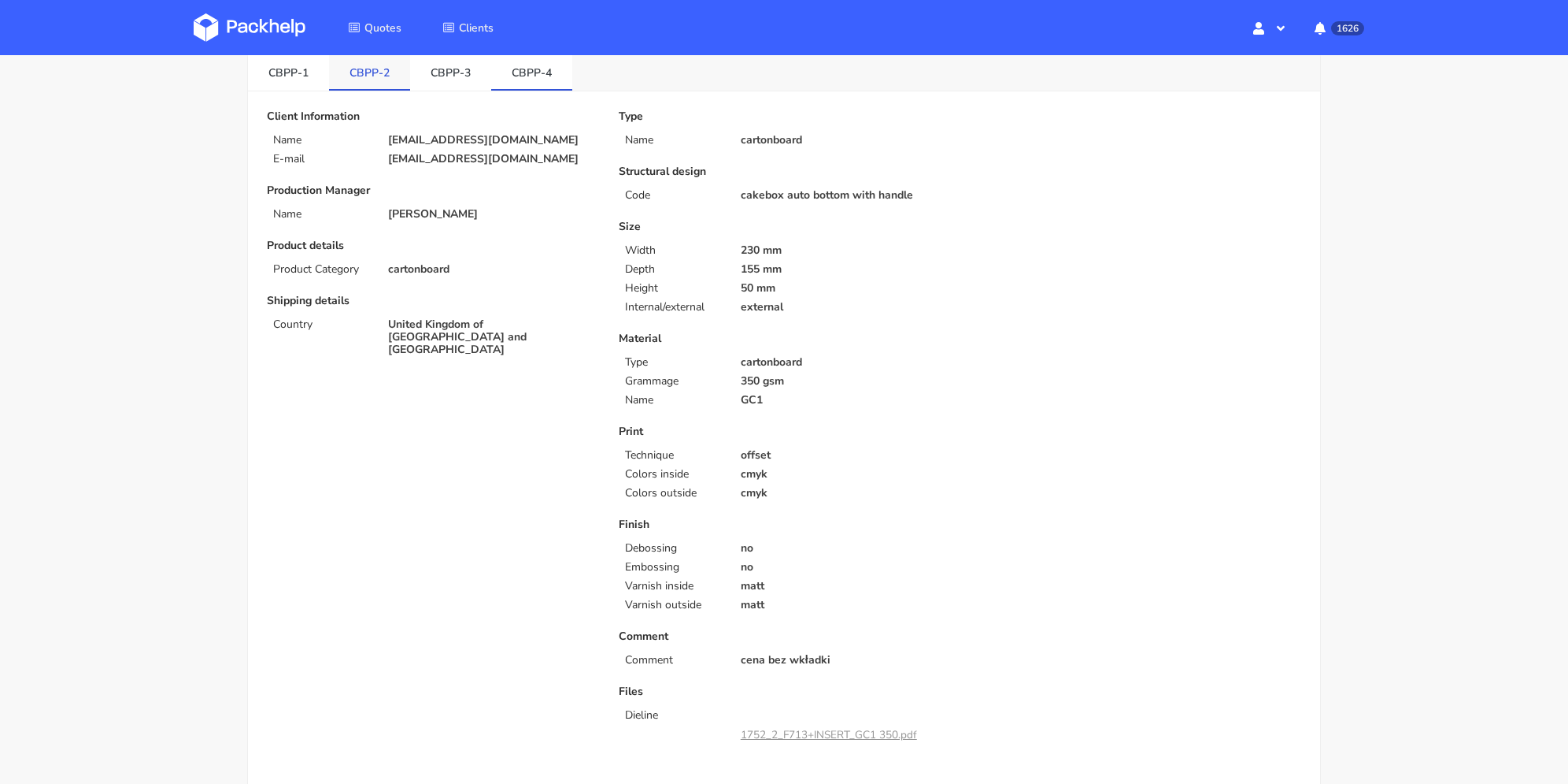
click at [364, 72] on link "CBPP-2" at bounding box center [370, 72] width 81 height 35
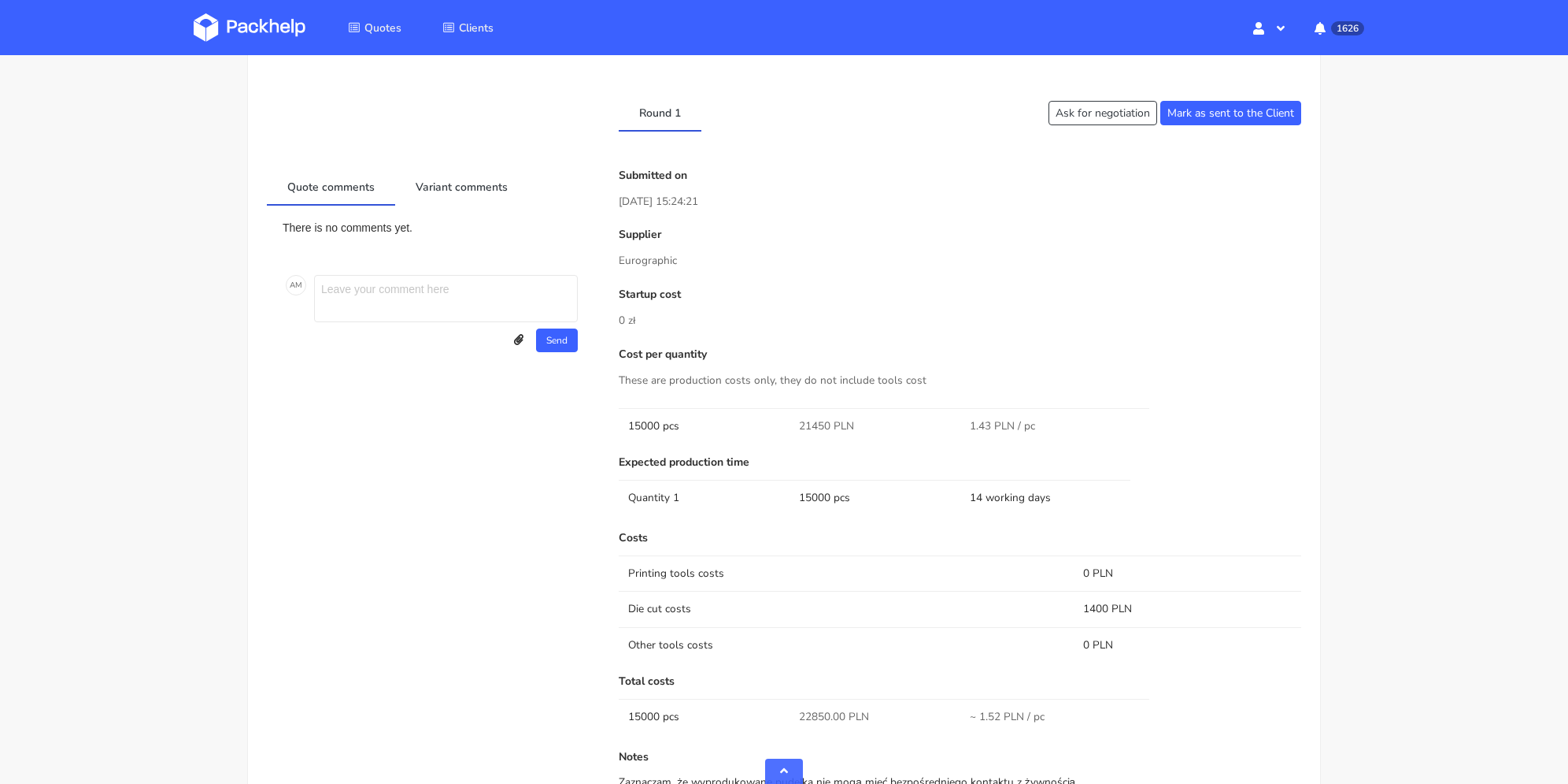
scroll to position [0, 0]
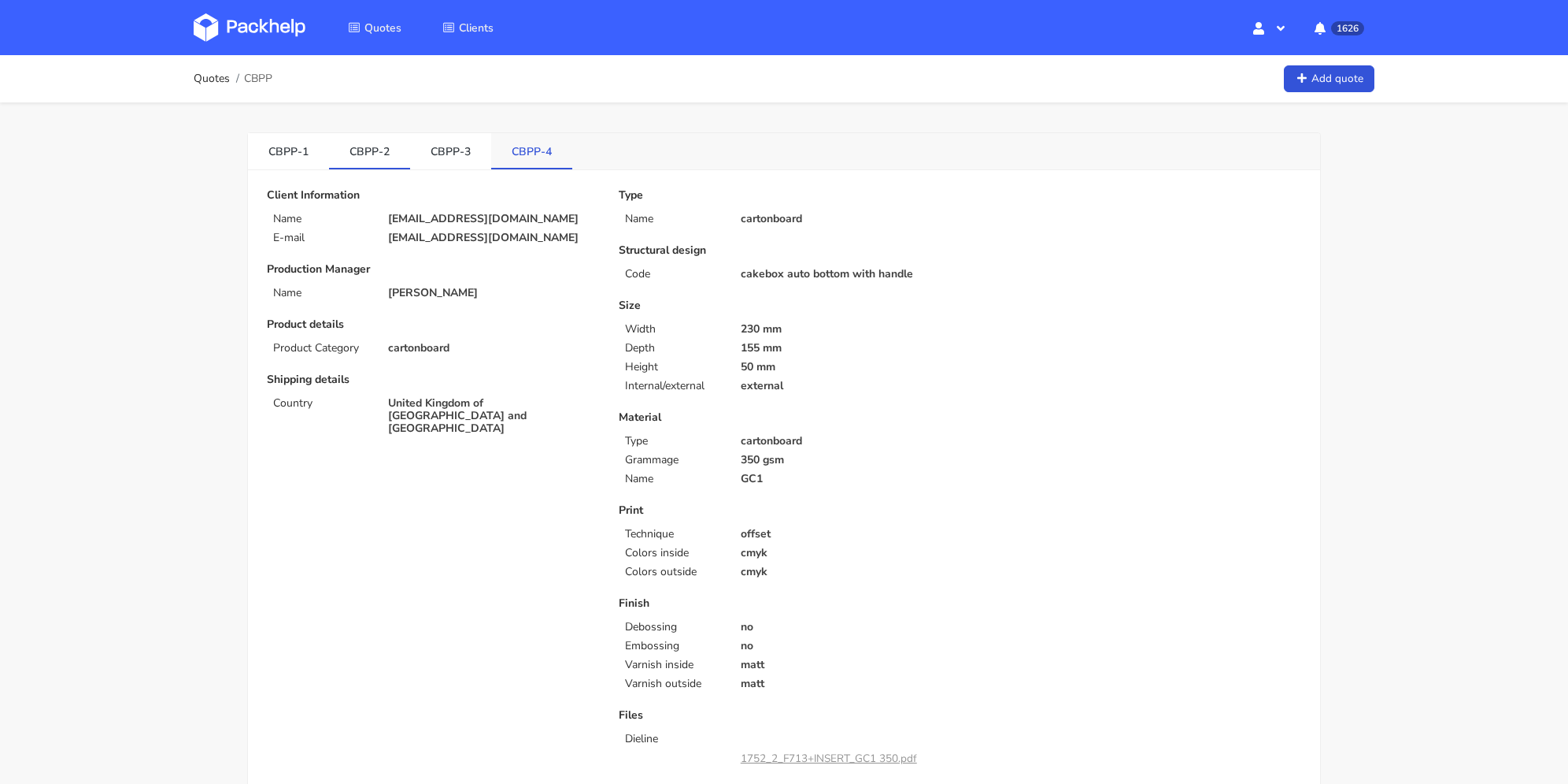
click at [539, 146] on link "CBPP-4" at bounding box center [532, 151] width 81 height 35
click at [479, 154] on link "CBPP-3" at bounding box center [451, 151] width 81 height 35
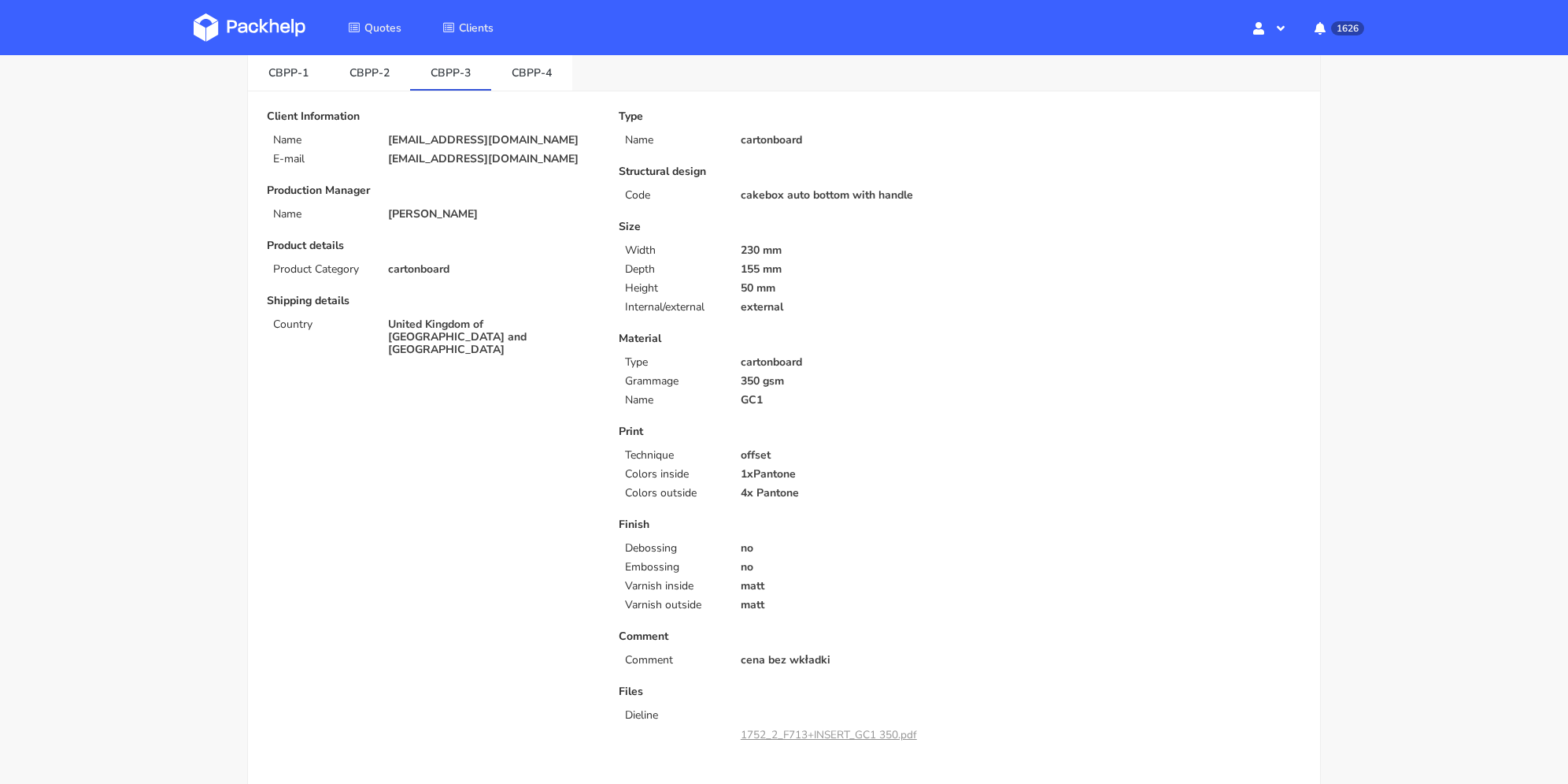
scroll to position [709, 0]
click at [538, 87] on link "CBPP-4" at bounding box center [532, 72] width 81 height 35
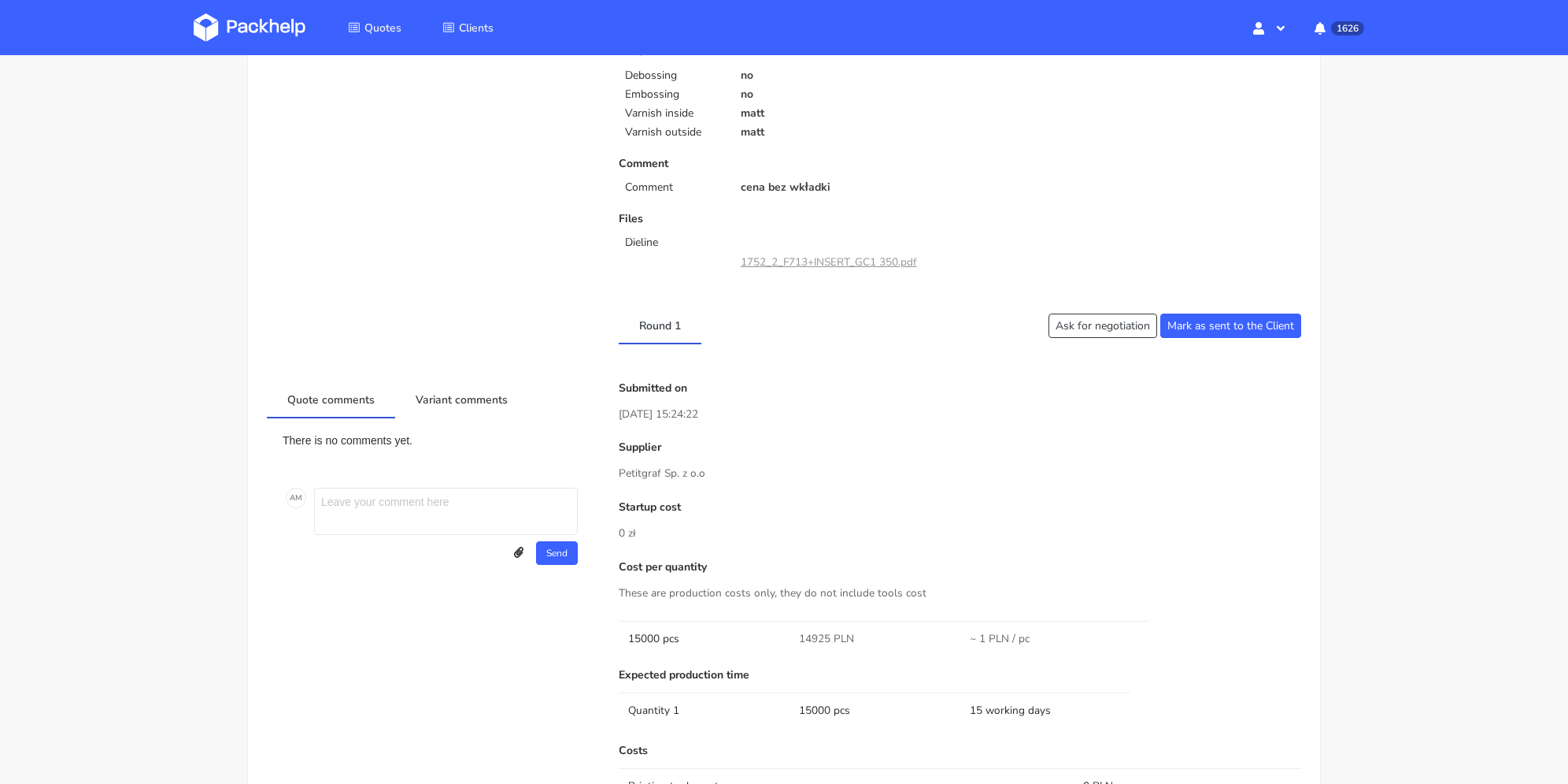
scroll to position [78, 0]
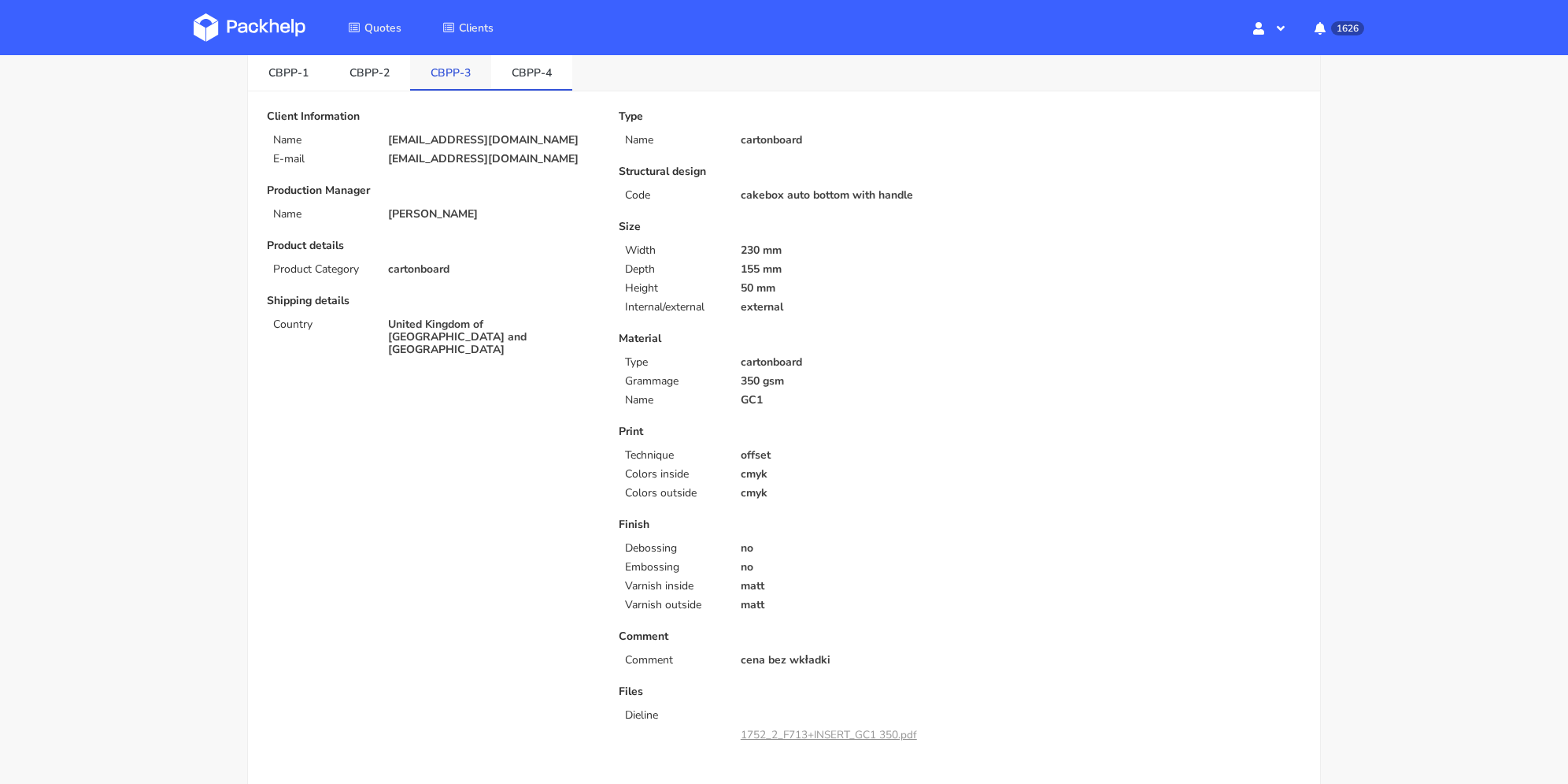
click at [445, 76] on link "CBPP-3" at bounding box center [451, 72] width 81 height 35
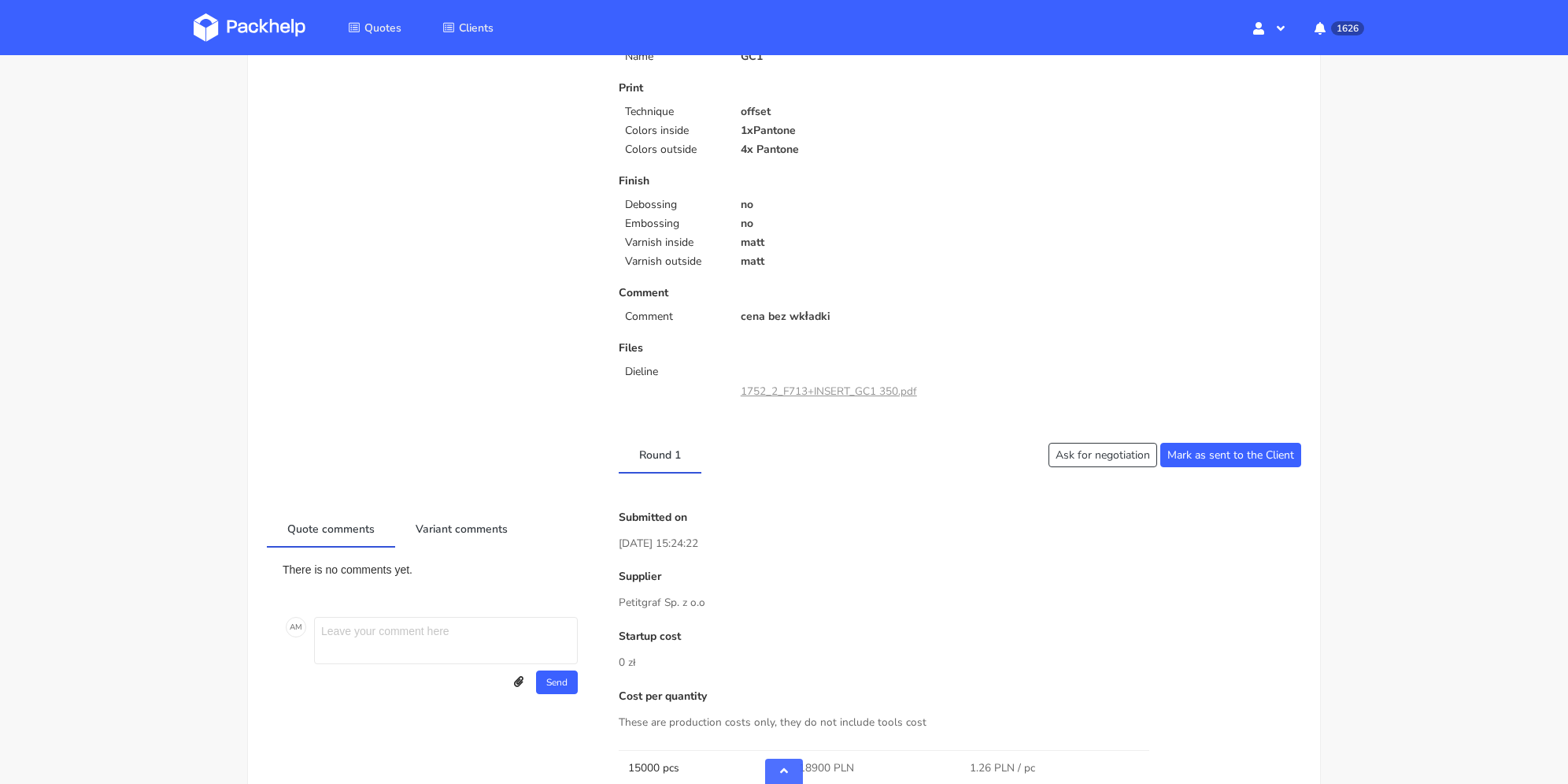
scroll to position [0, 0]
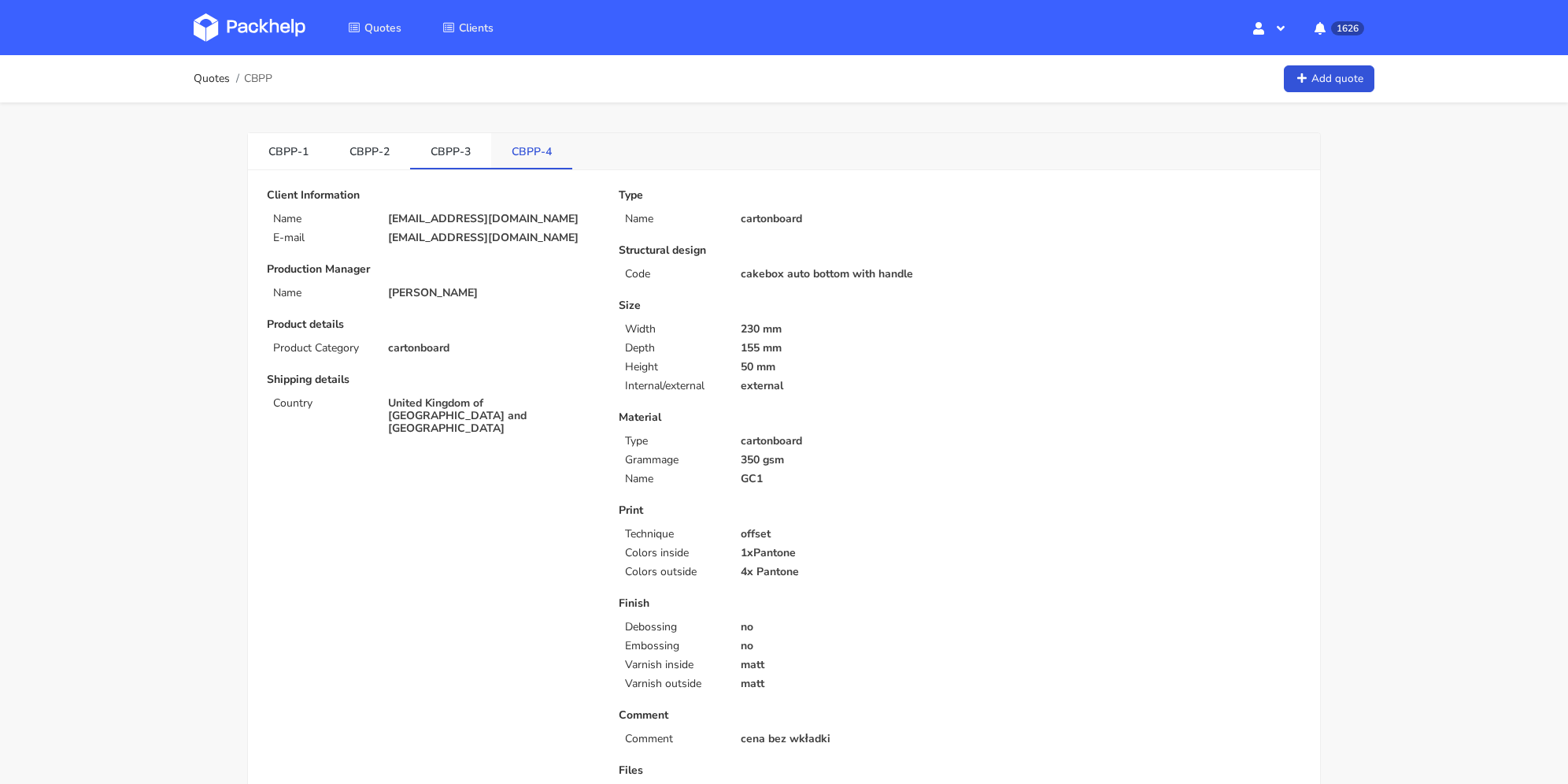
drag, startPoint x: 540, startPoint y: 155, endPoint x: 542, endPoint y: 188, distance: 33.1
click at [540, 156] on link "CBPP-4" at bounding box center [532, 151] width 81 height 35
click at [293, 163] on link "CBPP-1" at bounding box center [288, 151] width 81 height 35
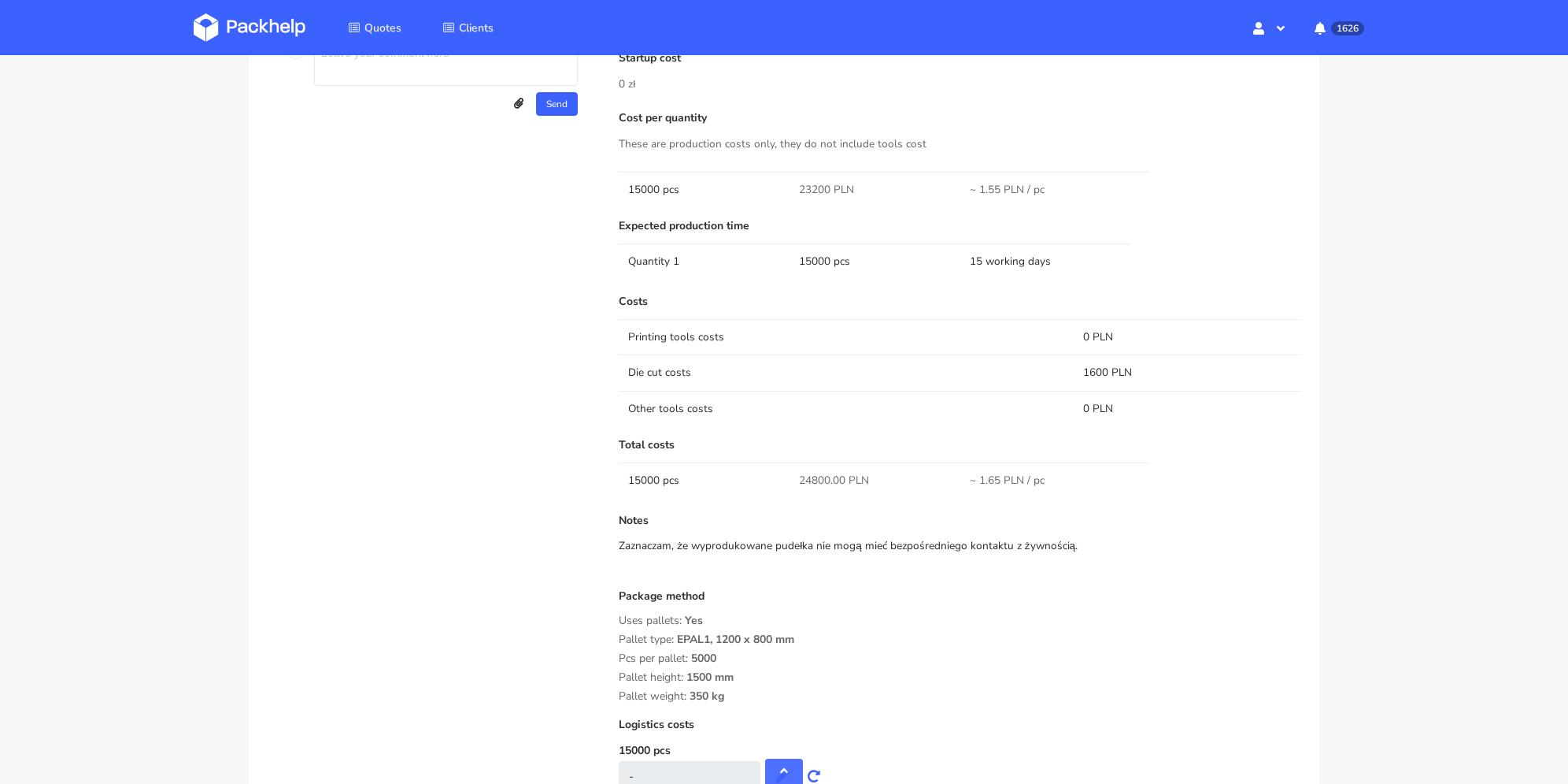
scroll to position [1024, 0]
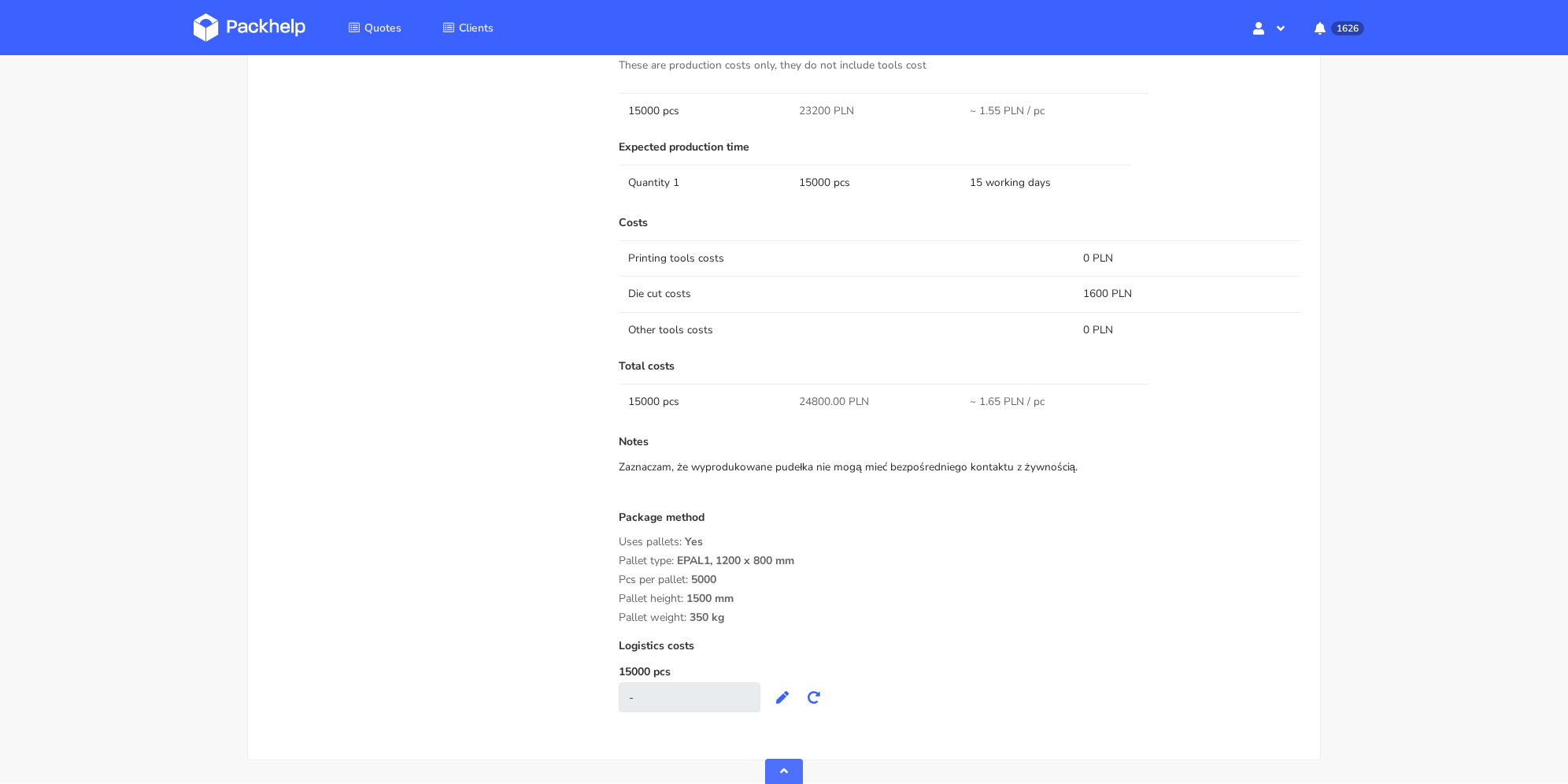
drag, startPoint x: 619, startPoint y: 463, endPoint x: 1105, endPoint y: 422, distance: 487.7
click at [1092, 462] on div "Zaznaczam, że wyprodukowane pudełka nie mogą mieć bezpośredniego kontaktu z żyw…" at bounding box center [960, 467] width 682 height 15
copy div "Zaznaczam, że wyprodukowane pudełka nie mogą mieć bezpośredniego kontaktu z żyw…"
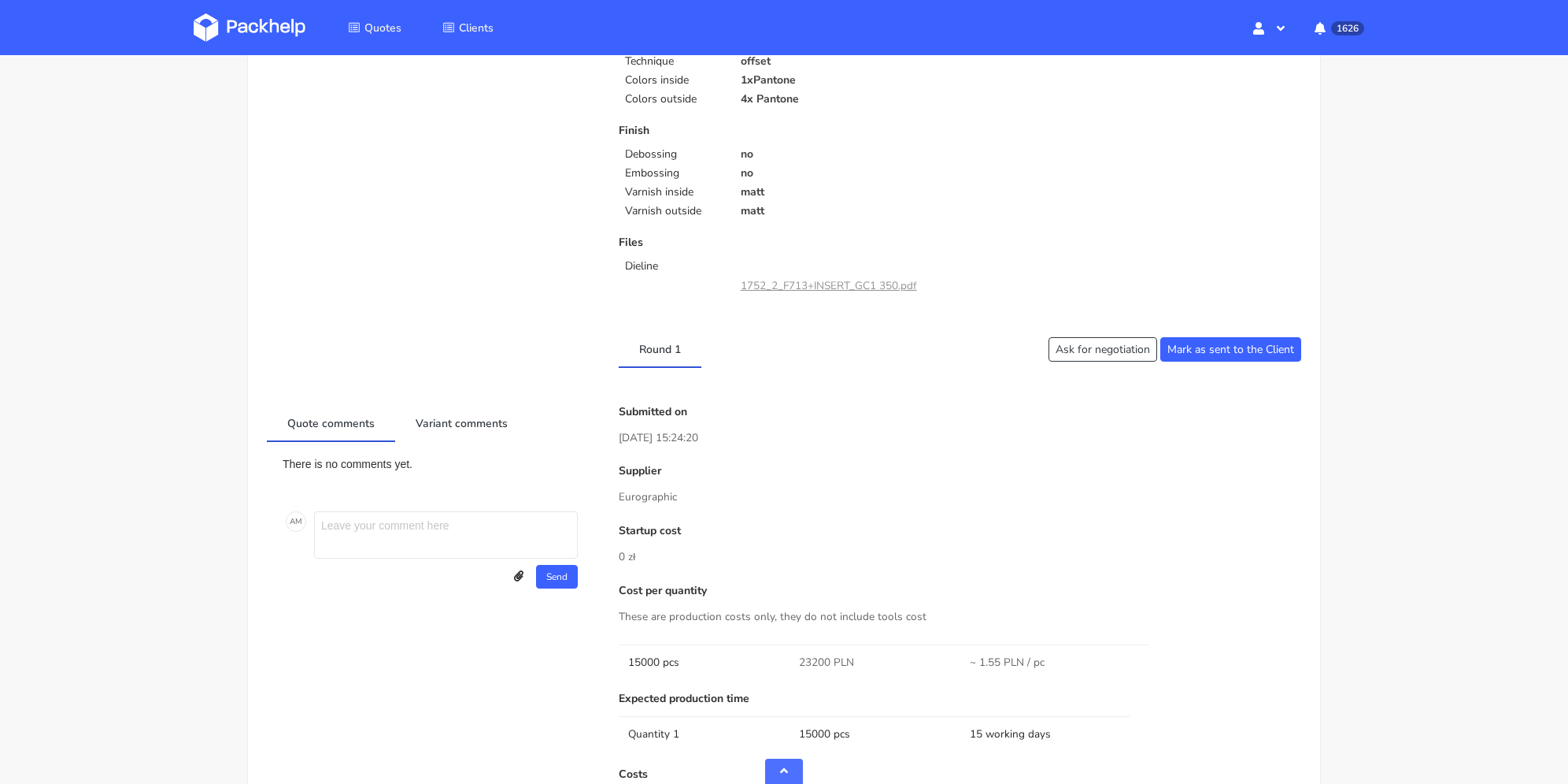
scroll to position [630, 0]
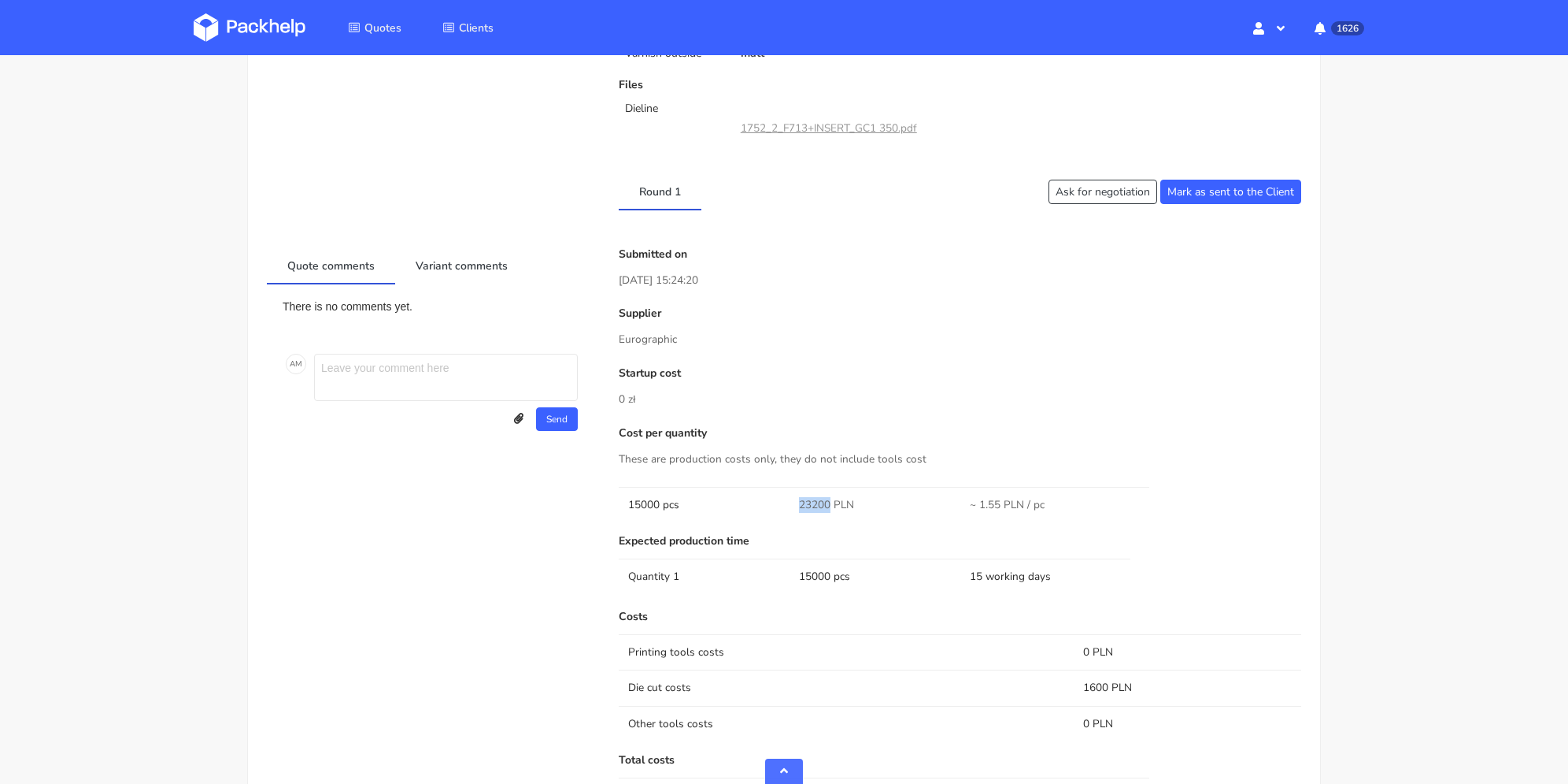
drag, startPoint x: 792, startPoint y: 500, endPoint x: 830, endPoint y: 506, distance: 38.5
click at [830, 506] on td "23200 PLN" at bounding box center [874, 504] width 171 height 36
copy span "23200"
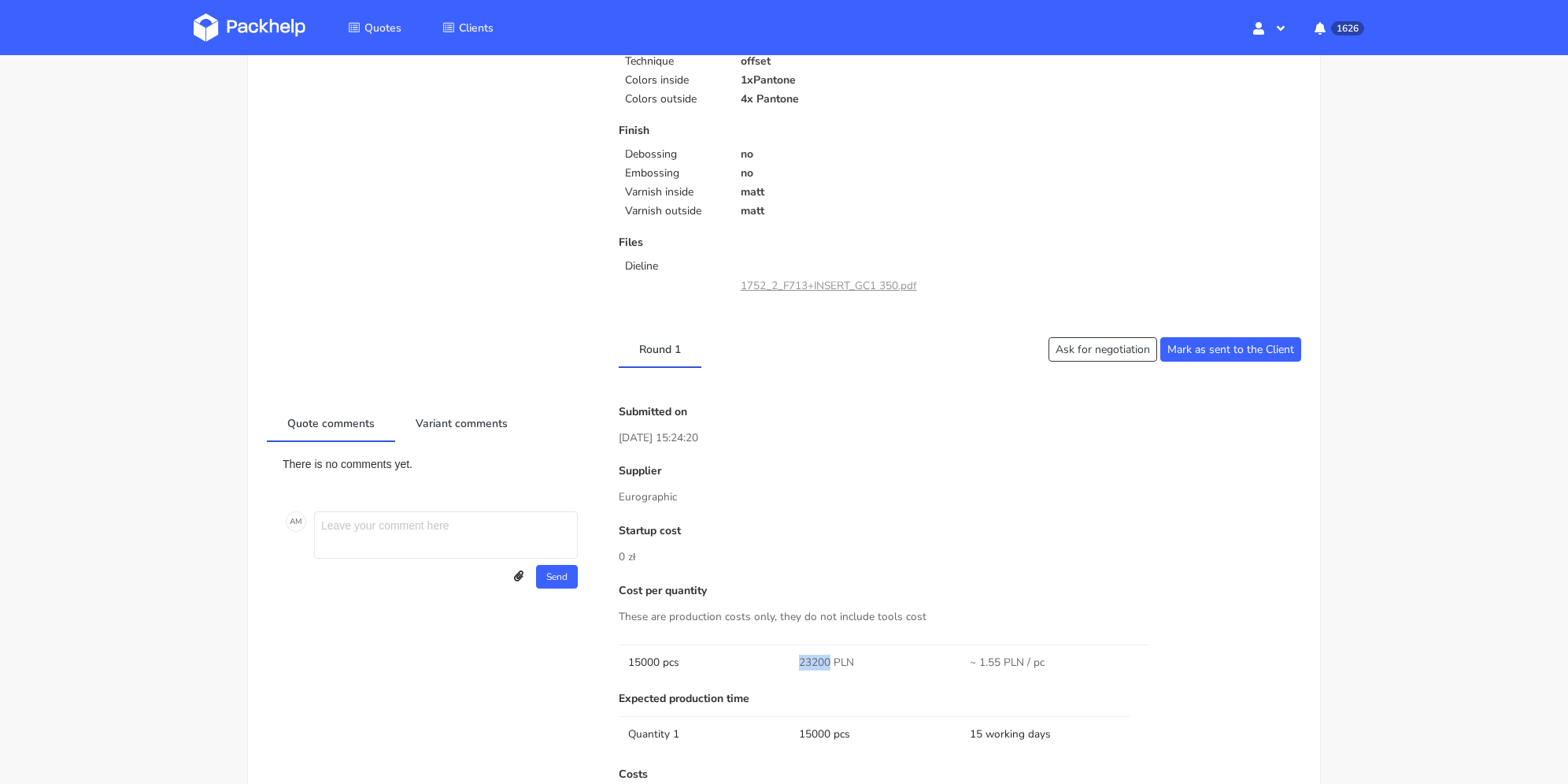
scroll to position [0, 0]
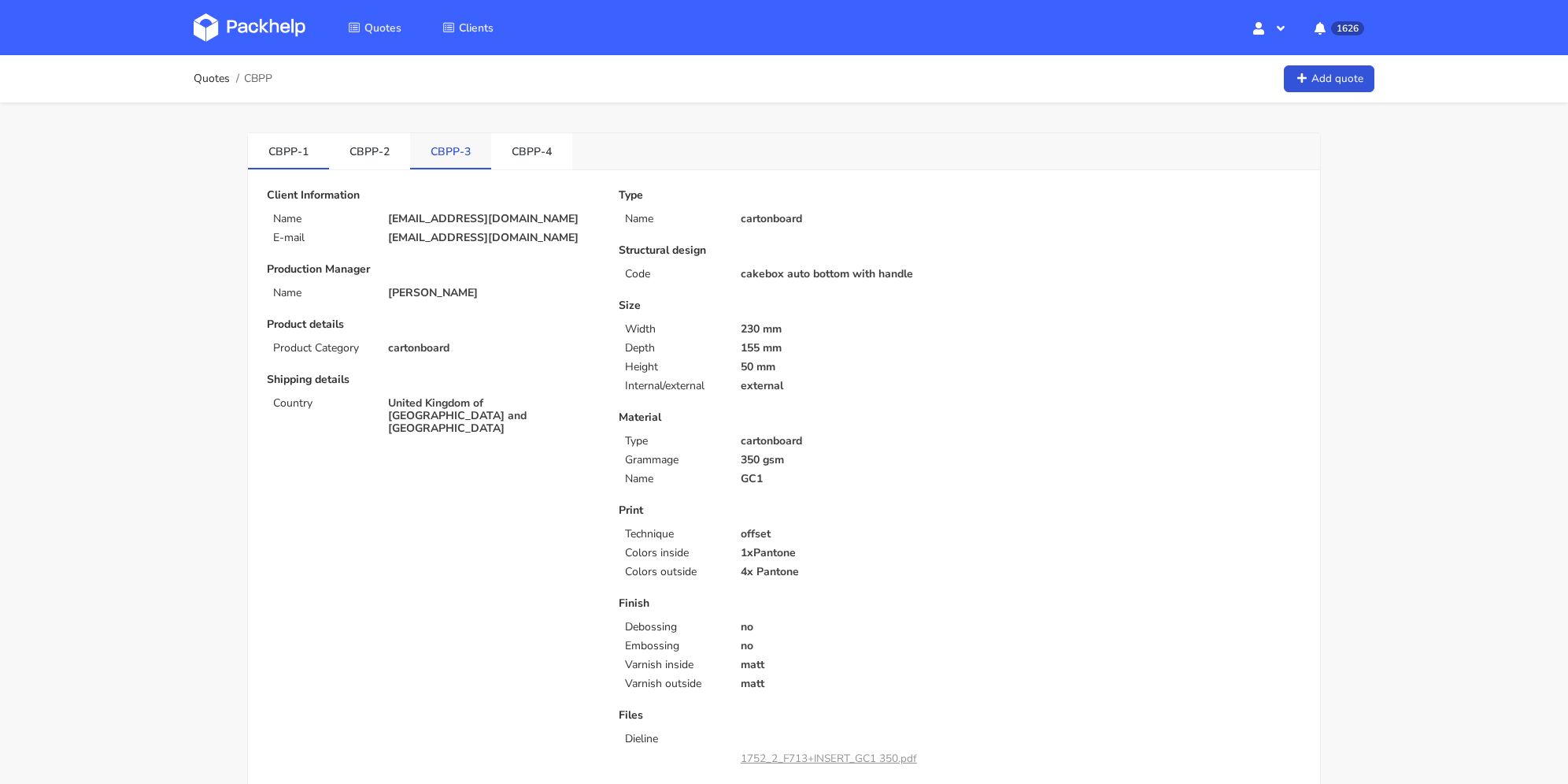
click at [477, 152] on link "CBPP-3" at bounding box center [451, 151] width 81 height 35
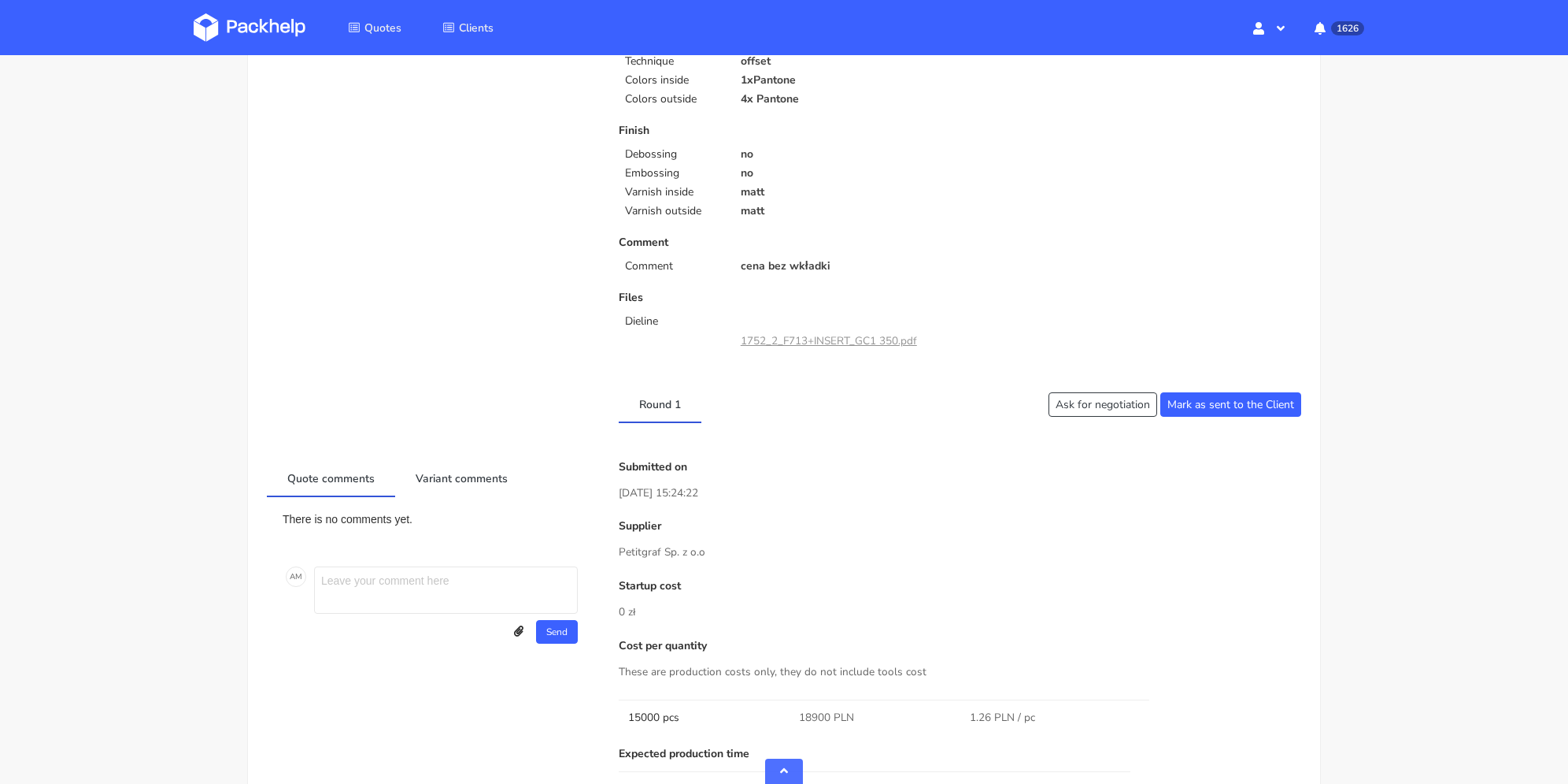
scroll to position [788, 0]
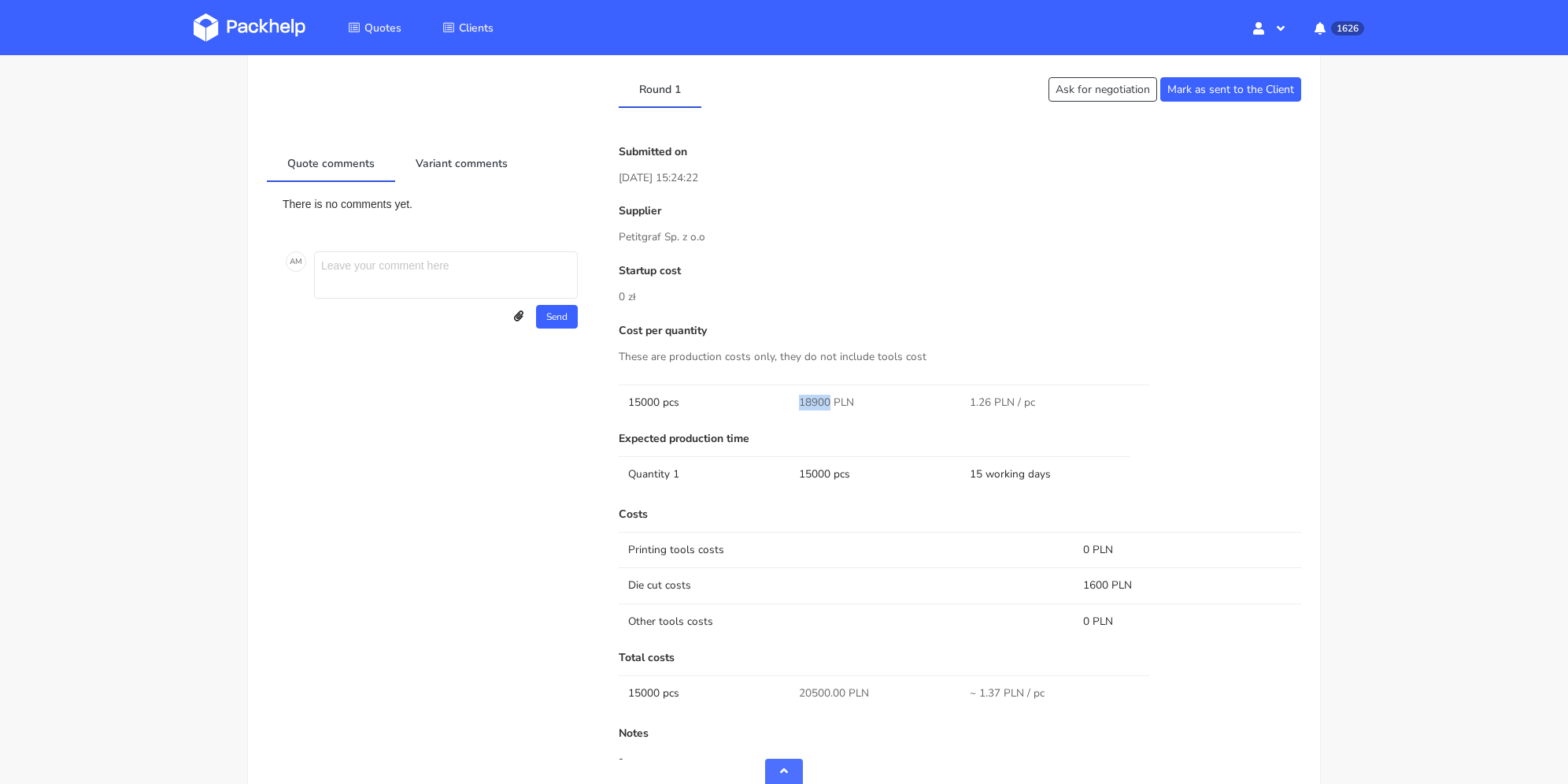
drag, startPoint x: 821, startPoint y: 402, endPoint x: 830, endPoint y: 405, distance: 9.5
click at [830, 405] on span "18900 PLN" at bounding box center [826, 403] width 55 height 15
copy span "18900"
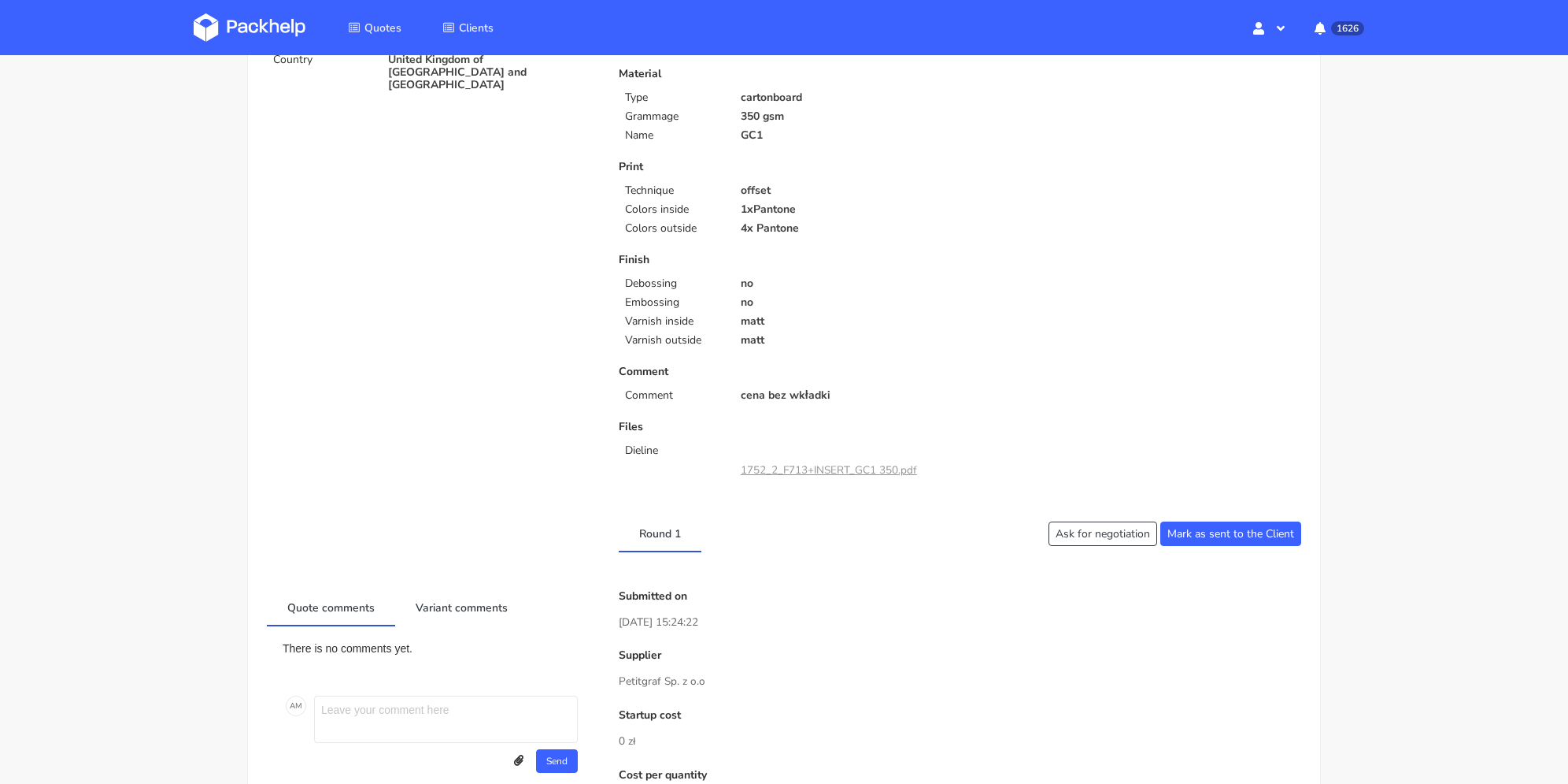
scroll to position [0, 0]
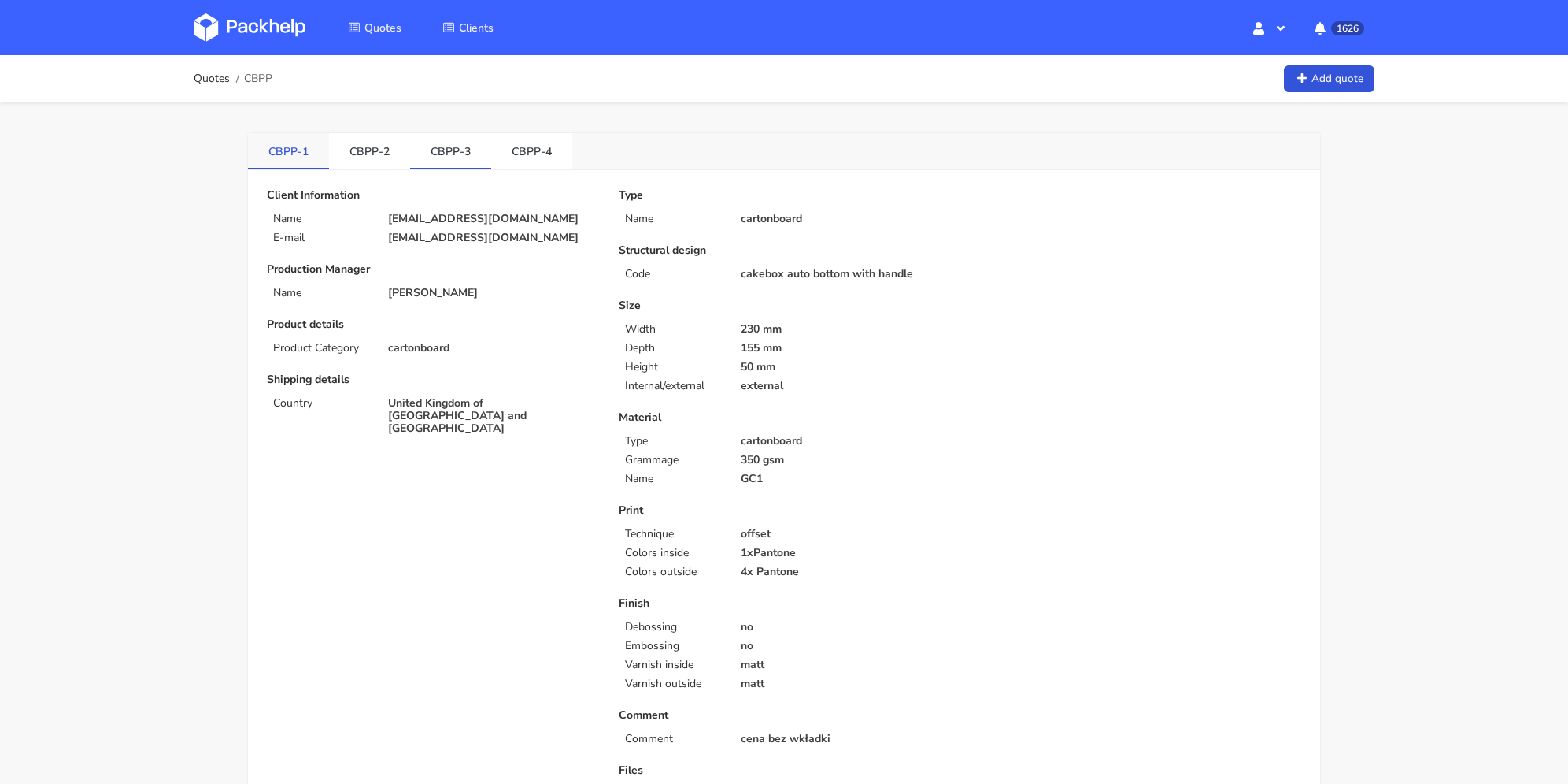
click at [292, 153] on link "CBPP-1" at bounding box center [288, 151] width 81 height 35
click at [455, 147] on link "CBPP-3" at bounding box center [451, 151] width 81 height 35
click at [288, 161] on link "CBPP-1" at bounding box center [288, 151] width 81 height 35
click at [432, 154] on link "CBPP-3" at bounding box center [451, 151] width 81 height 35
click at [383, 149] on link "CBPP-2" at bounding box center [370, 151] width 81 height 35
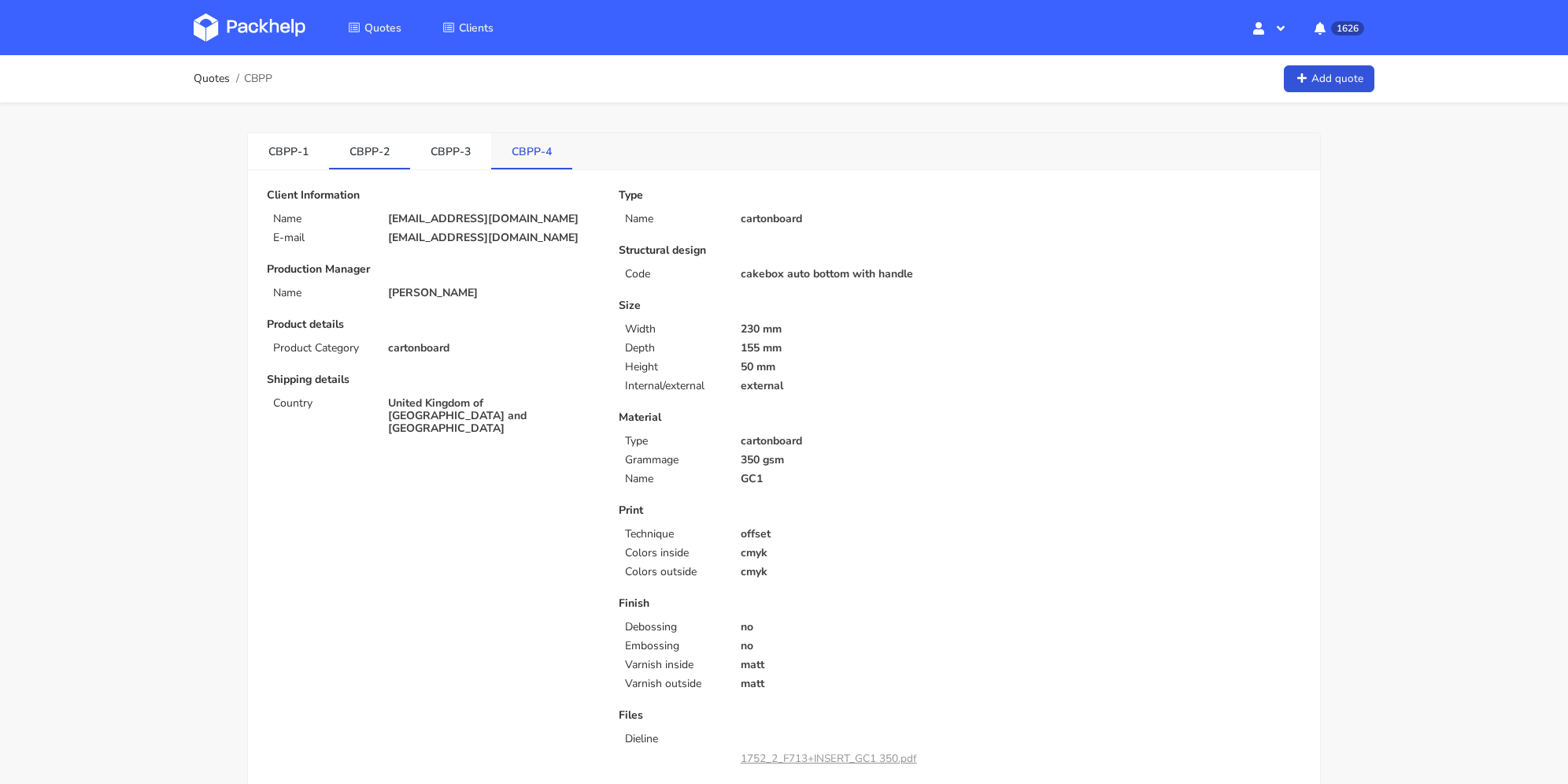
click at [510, 154] on link "CBPP-4" at bounding box center [532, 151] width 81 height 35
click at [295, 166] on link "CBPP-1" at bounding box center [288, 151] width 81 height 35
click at [442, 149] on link "CBPP-3" at bounding box center [451, 151] width 81 height 35
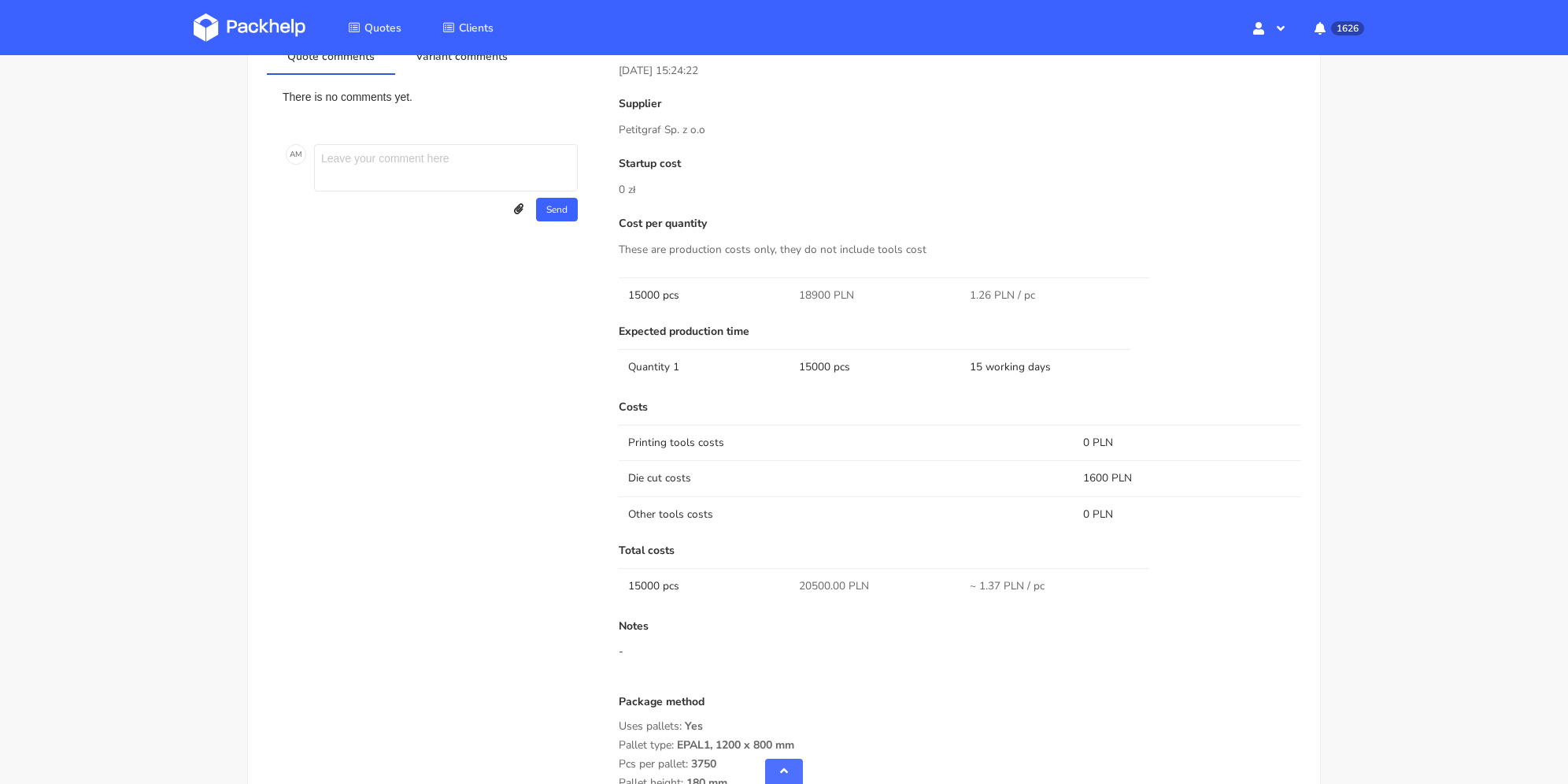
scroll to position [816, 0]
